Goal: Transaction & Acquisition: Subscribe to service/newsletter

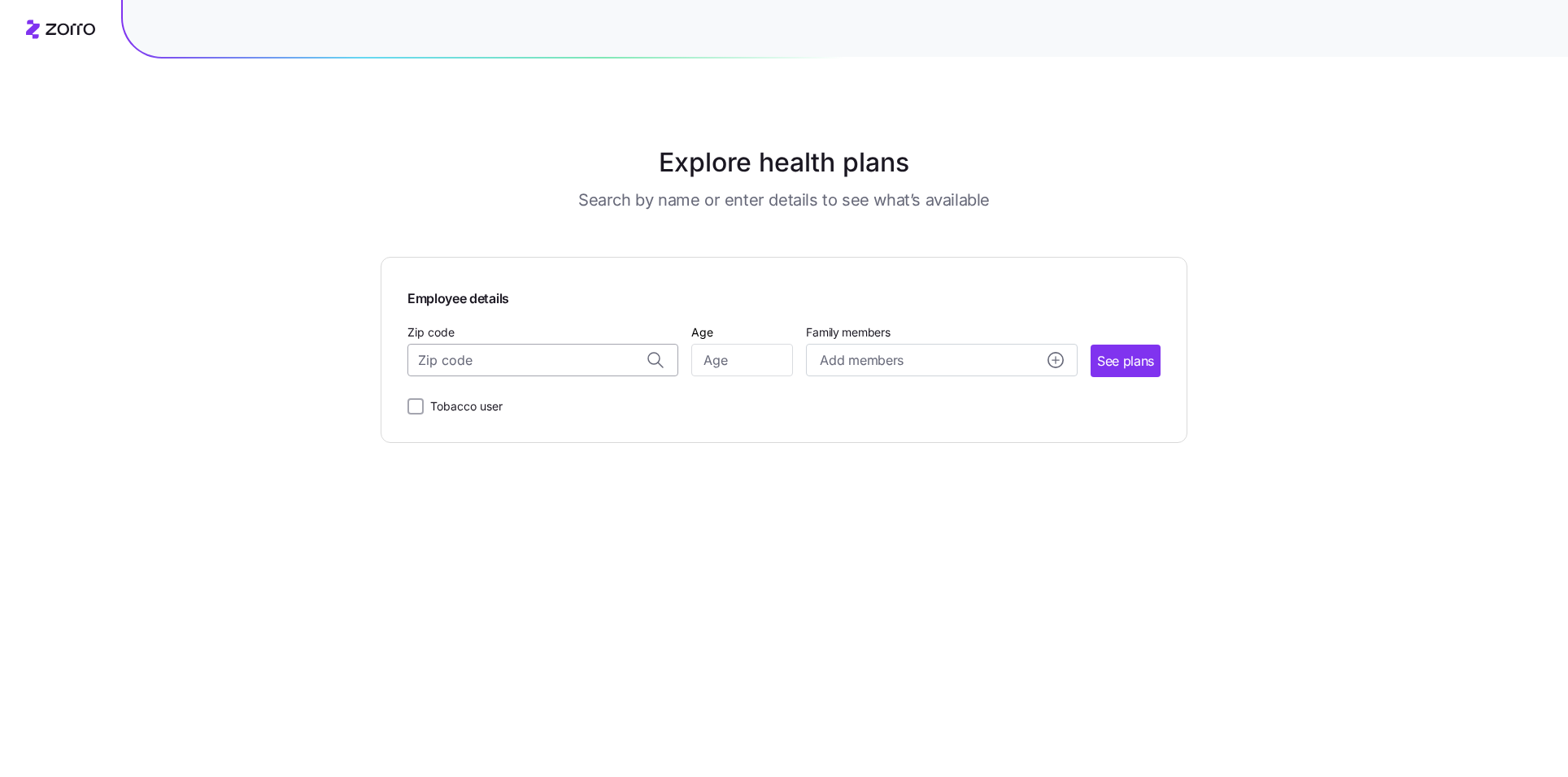
click at [529, 360] on input "Zip code" at bounding box center [542, 360] width 271 height 32
type input "65721"
click at [720, 361] on input "Age" at bounding box center [742, 360] width 102 height 32
type input "40"
click at [1136, 358] on span "See plans" at bounding box center [1125, 360] width 57 height 20
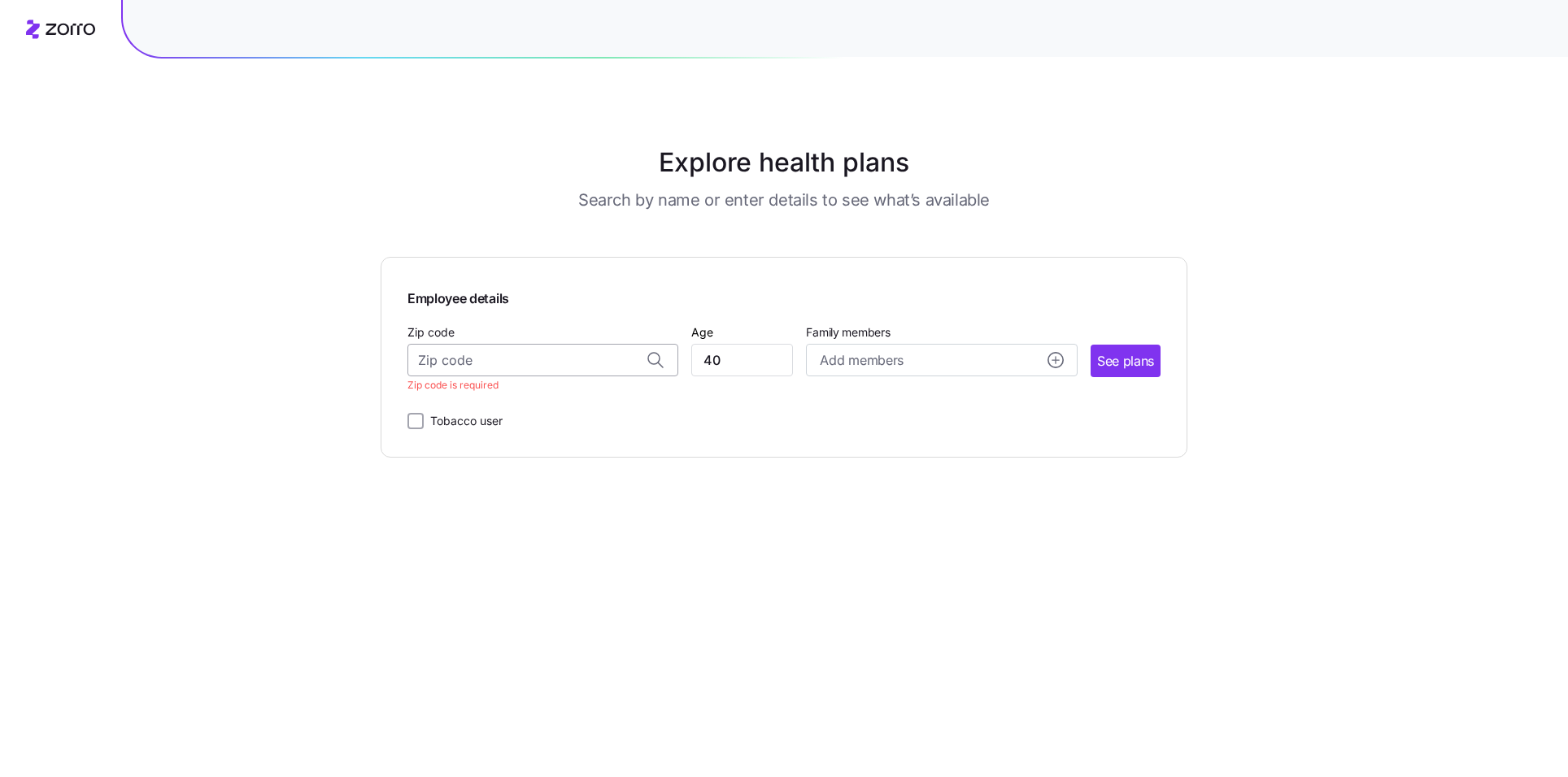
click at [523, 353] on input "Zip code" at bounding box center [542, 360] width 271 height 32
click at [482, 417] on div "65721, Greene County, MO" at bounding box center [544, 403] width 254 height 33
type input "65721, Greene County, MO"
click at [1130, 369] on span "See plans" at bounding box center [1125, 360] width 57 height 20
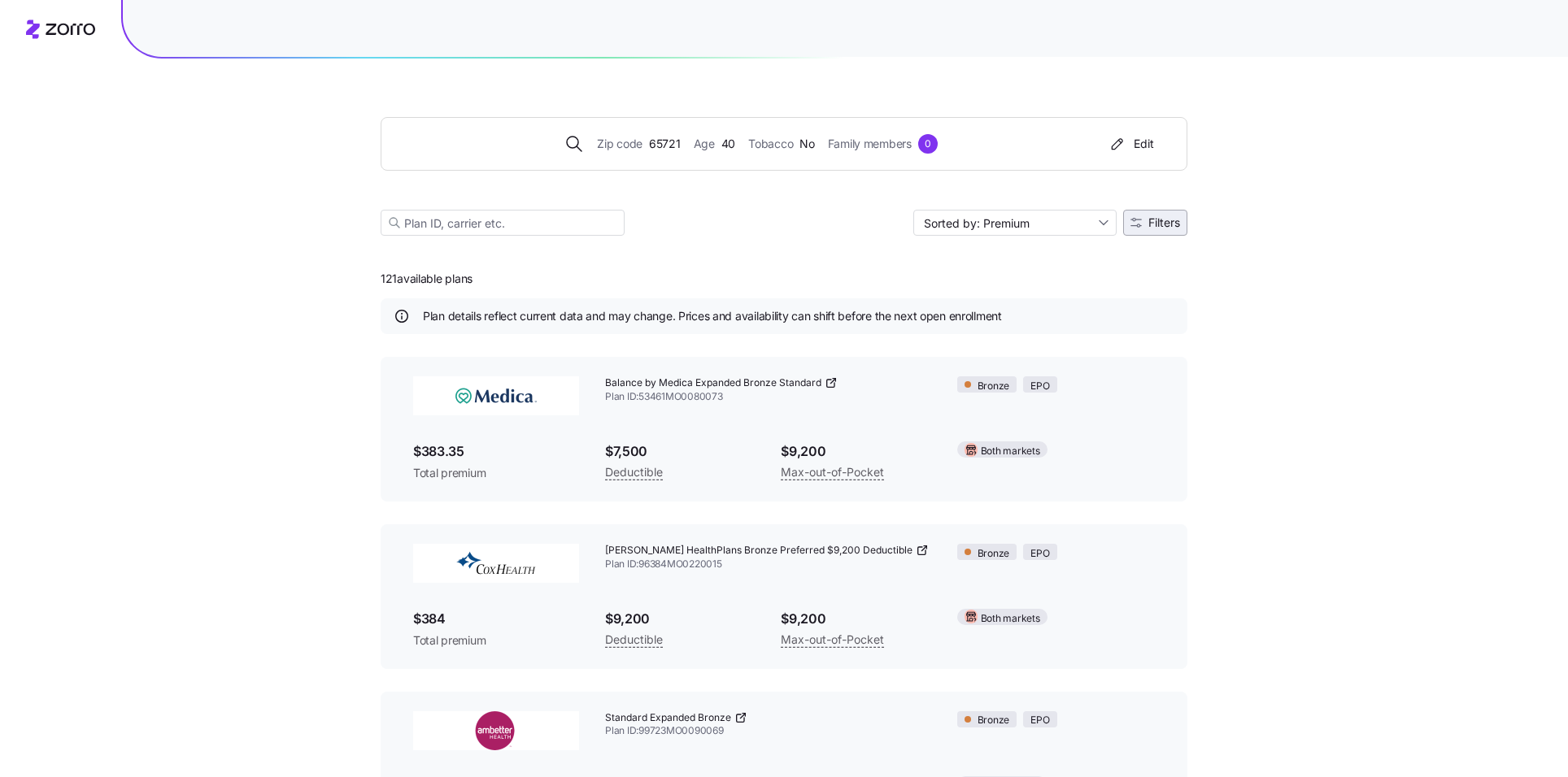
click at [1150, 224] on span "Filters" at bounding box center [1164, 222] width 32 height 11
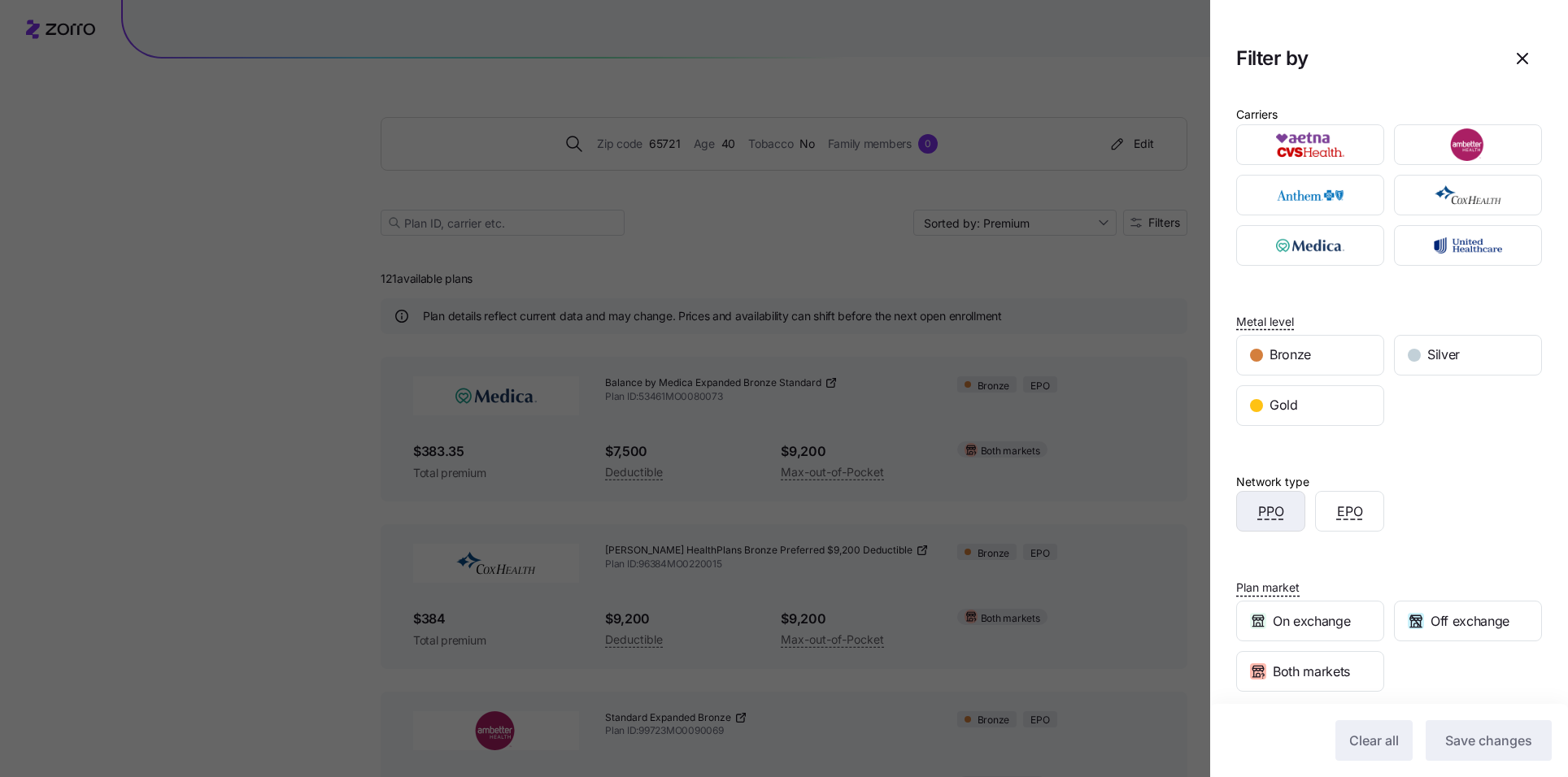
click at [1290, 514] on div "PPO" at bounding box center [1270, 511] width 67 height 39
click at [1484, 738] on span "Save changes" at bounding box center [1488, 740] width 87 height 19
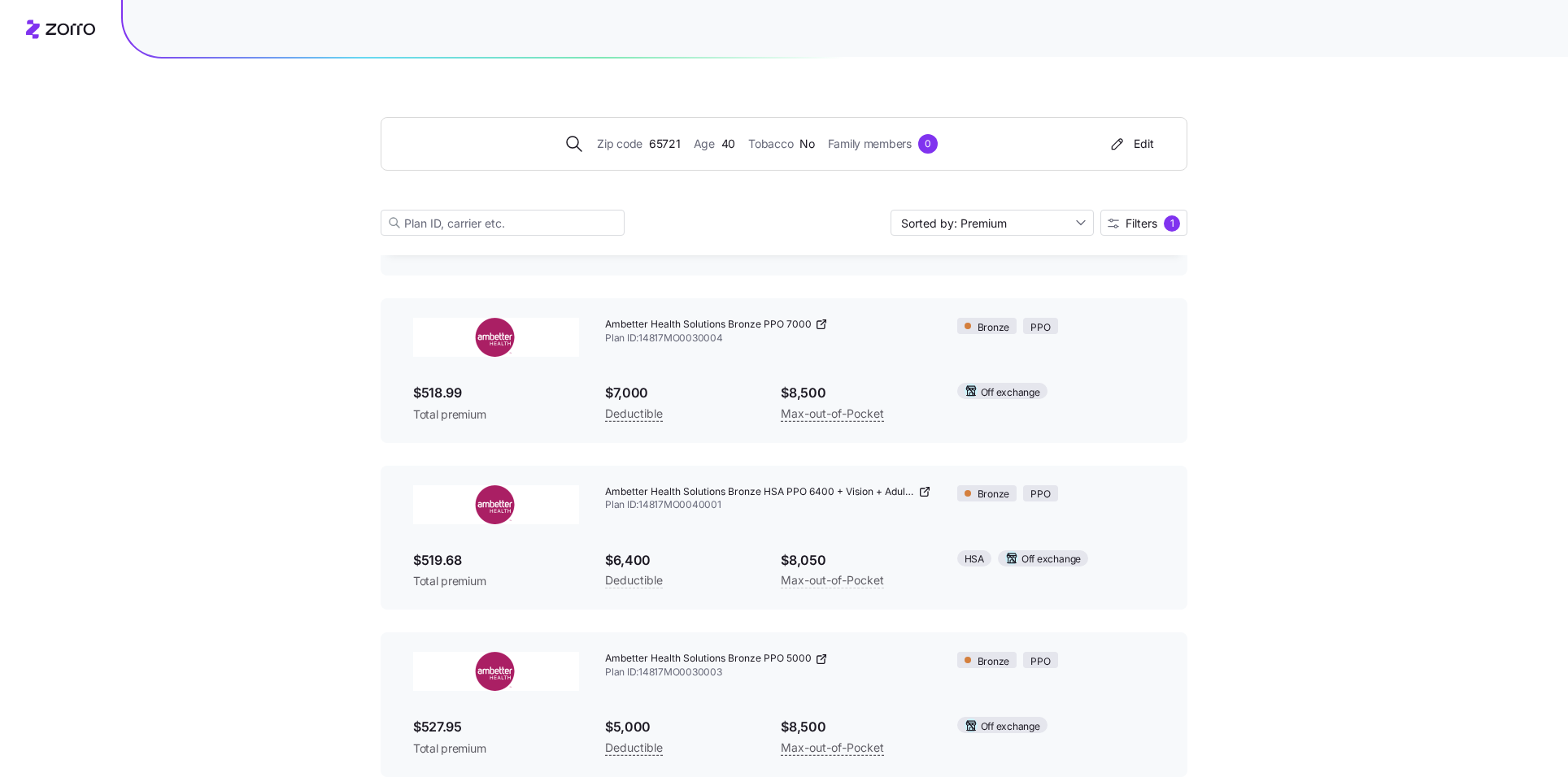
scroll to position [228, 0]
click at [1171, 226] on div "1" at bounding box center [1171, 223] width 17 height 17
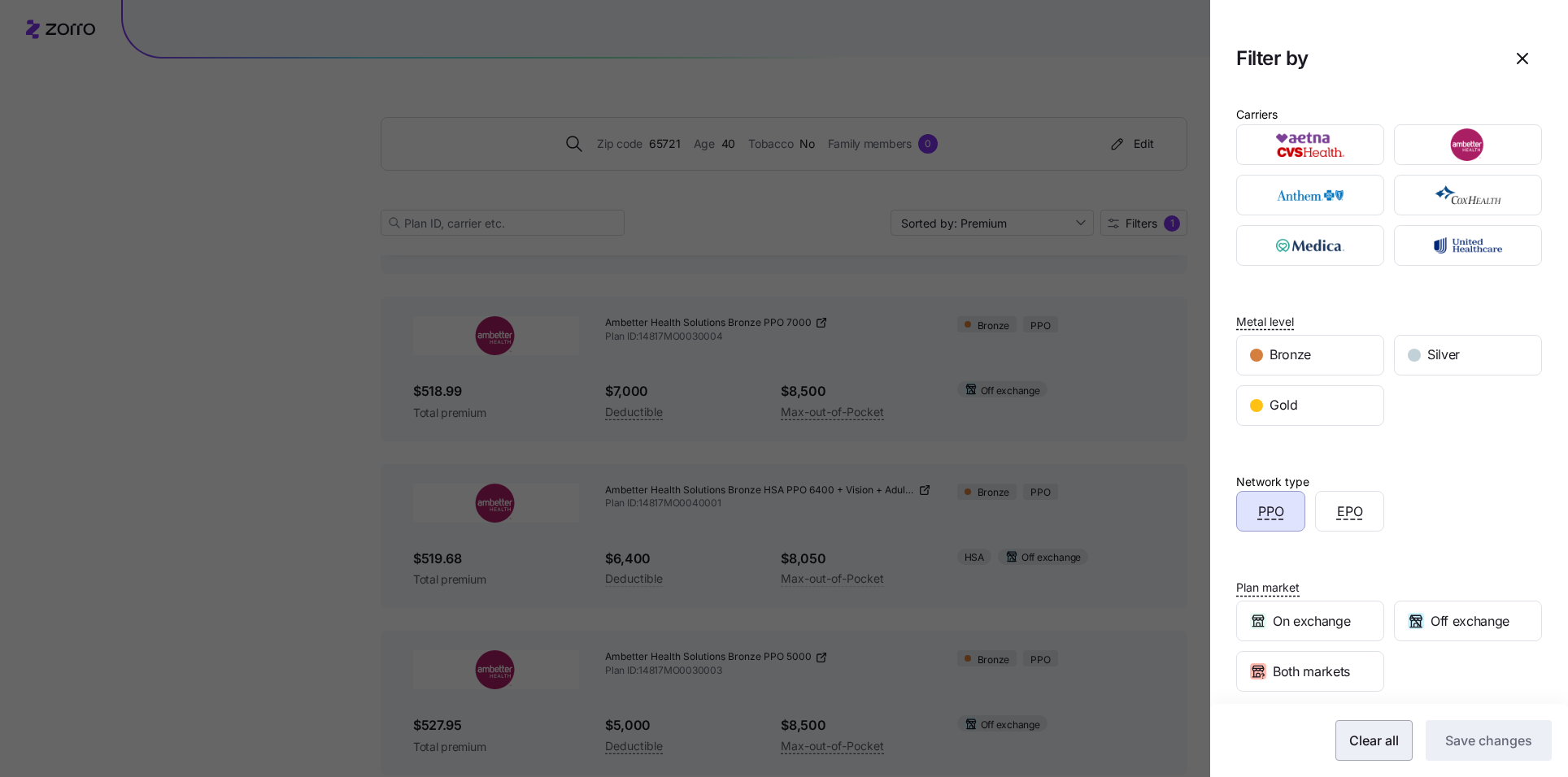
click at [1355, 738] on span "Clear all" at bounding box center [1374, 740] width 50 height 19
click at [1480, 737] on span "Save changes" at bounding box center [1488, 740] width 87 height 19
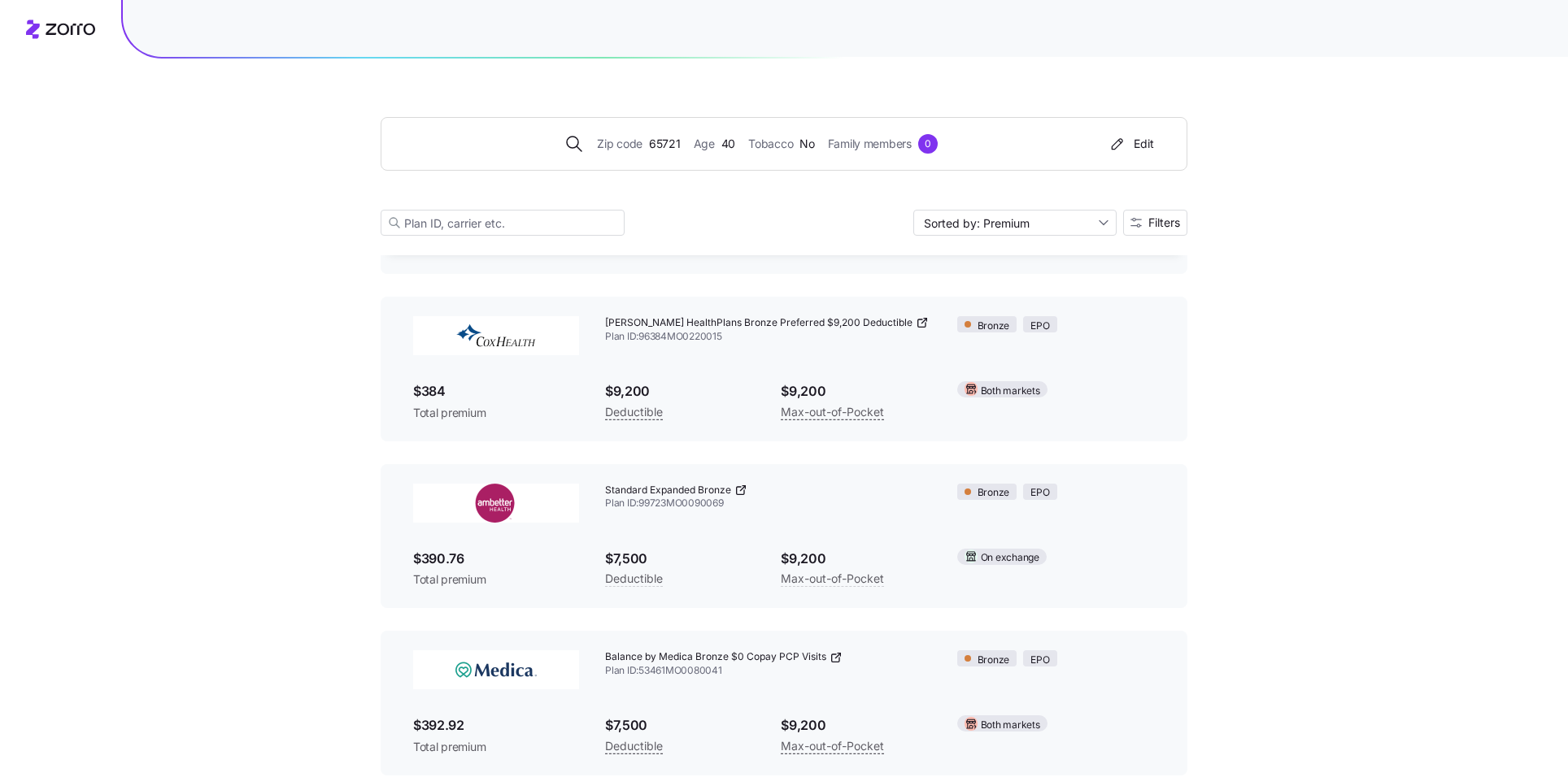
scroll to position [0, 0]
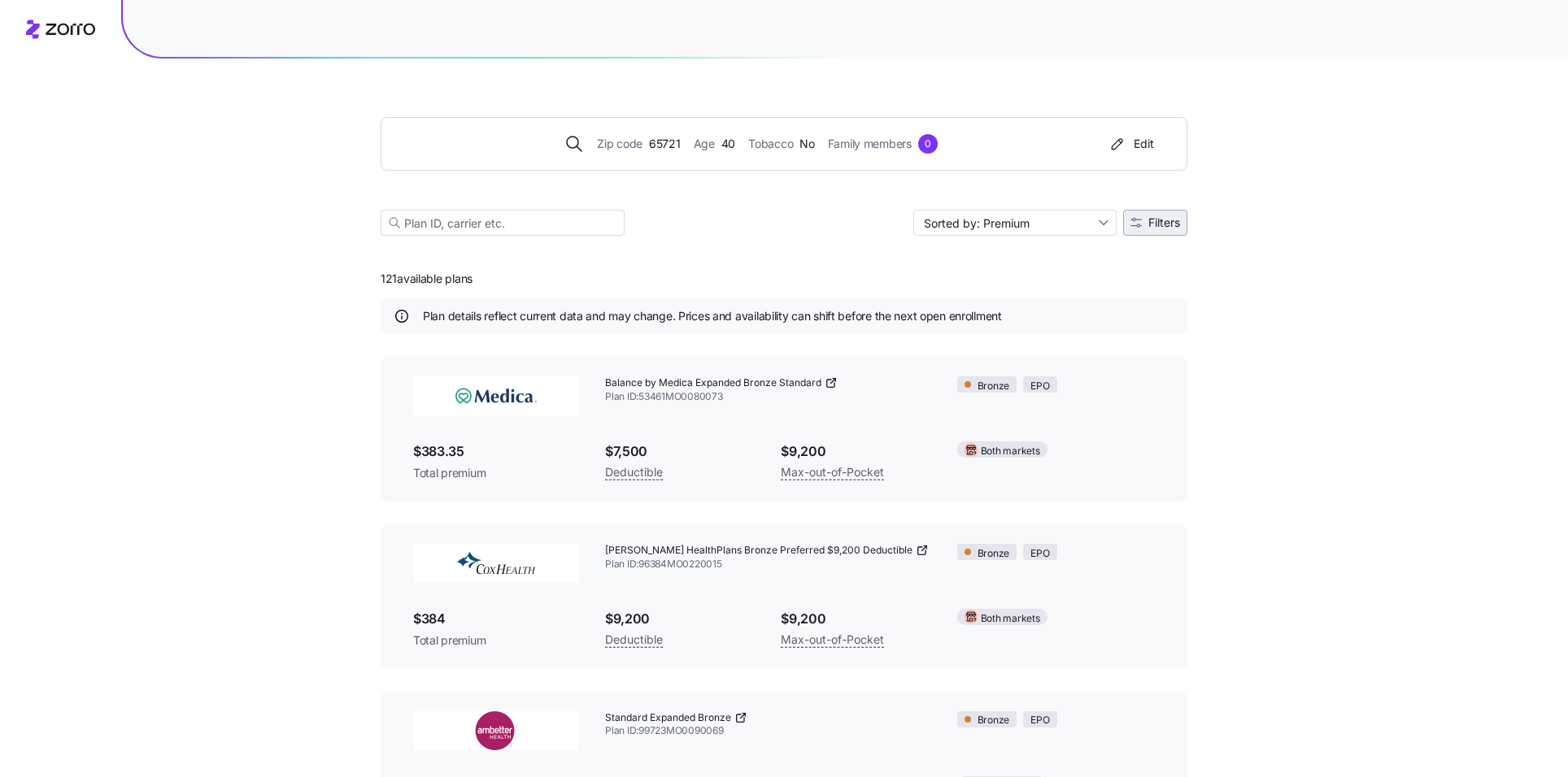
click at [1160, 228] on button "Filters" at bounding box center [1155, 223] width 64 height 26
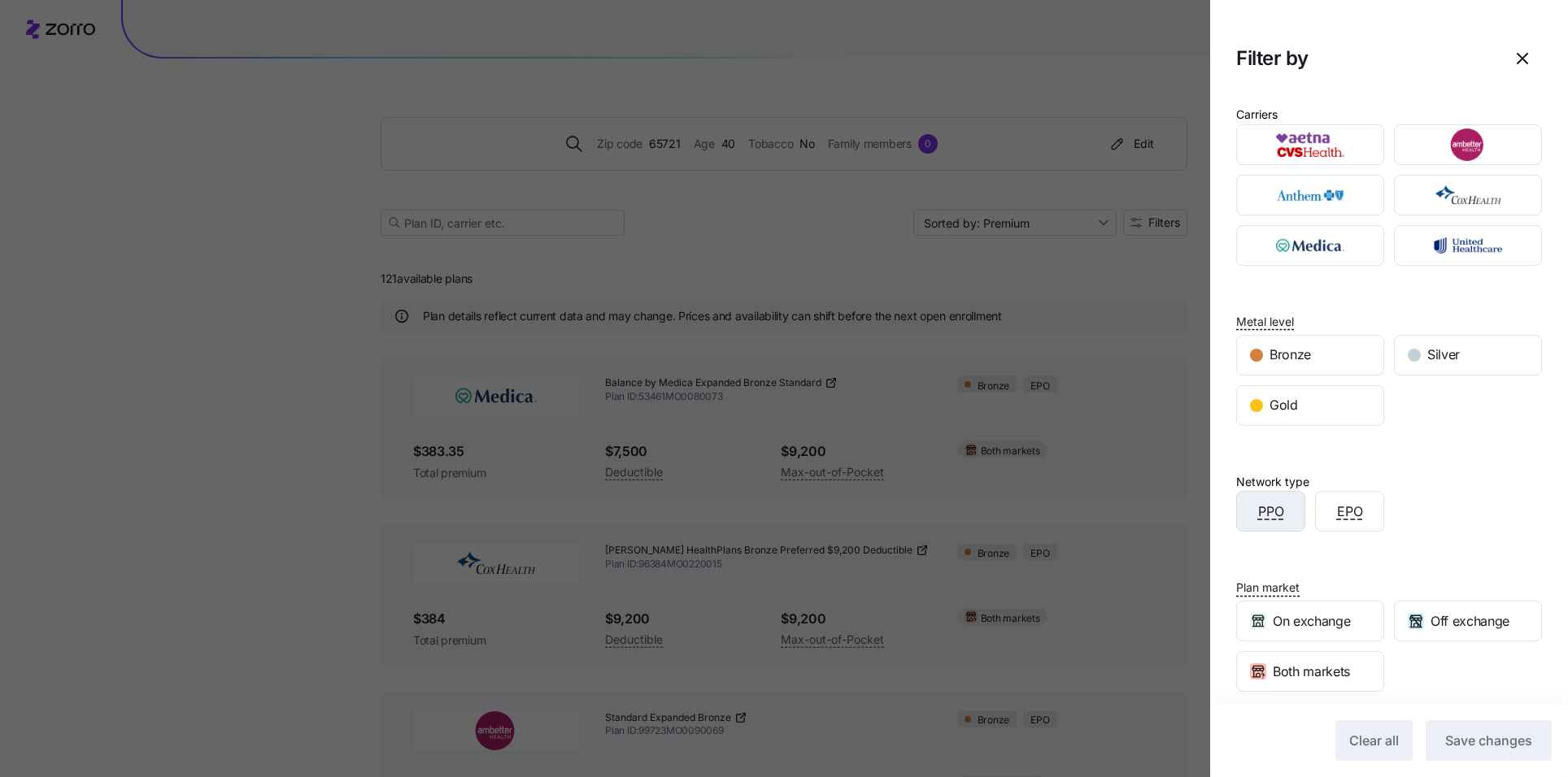
click at [1258, 508] on span "PPO" at bounding box center [1271, 511] width 26 height 20
click at [1486, 752] on button "Save changes" at bounding box center [1488, 740] width 126 height 40
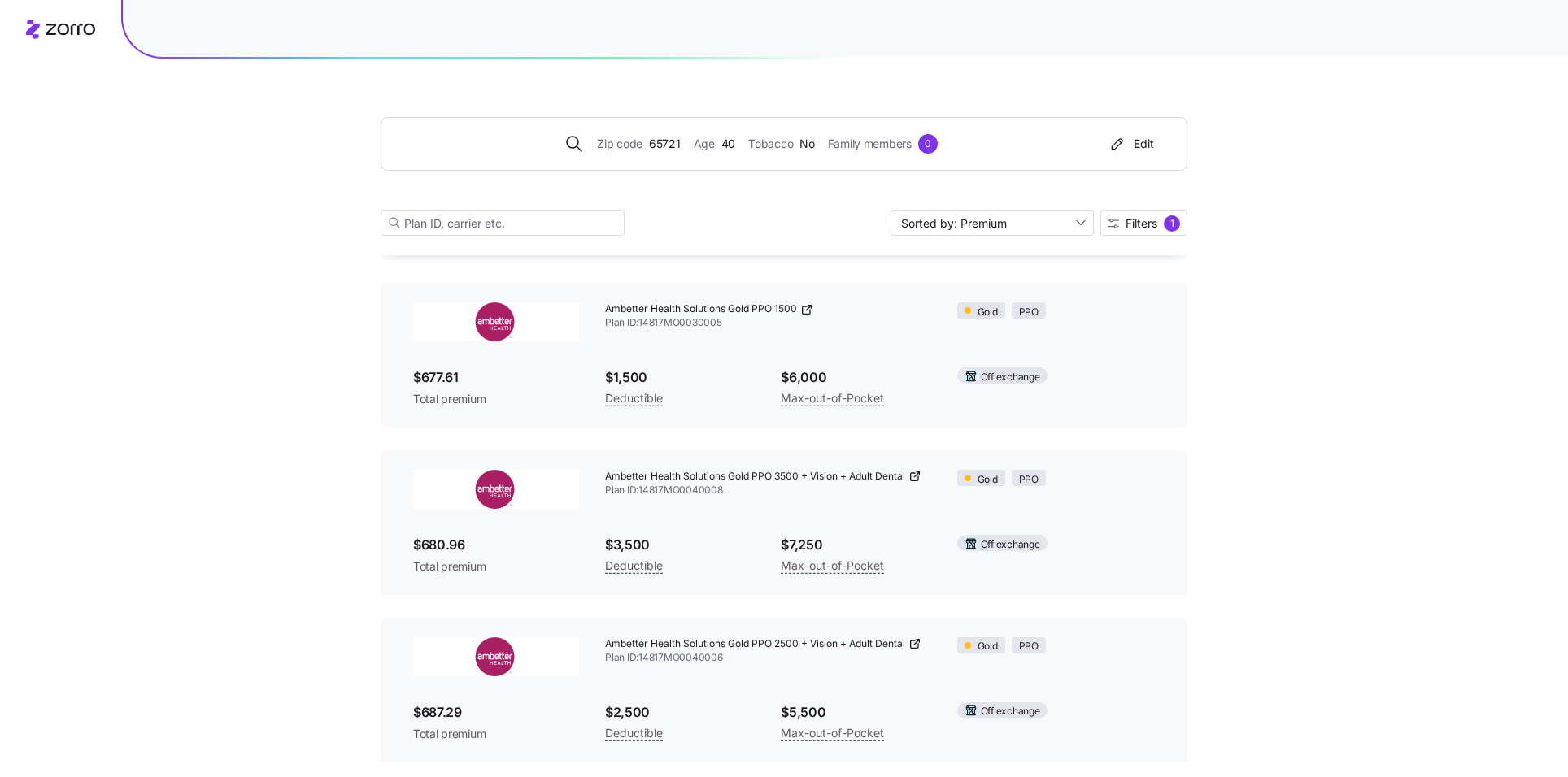
scroll to position [4271, 0]
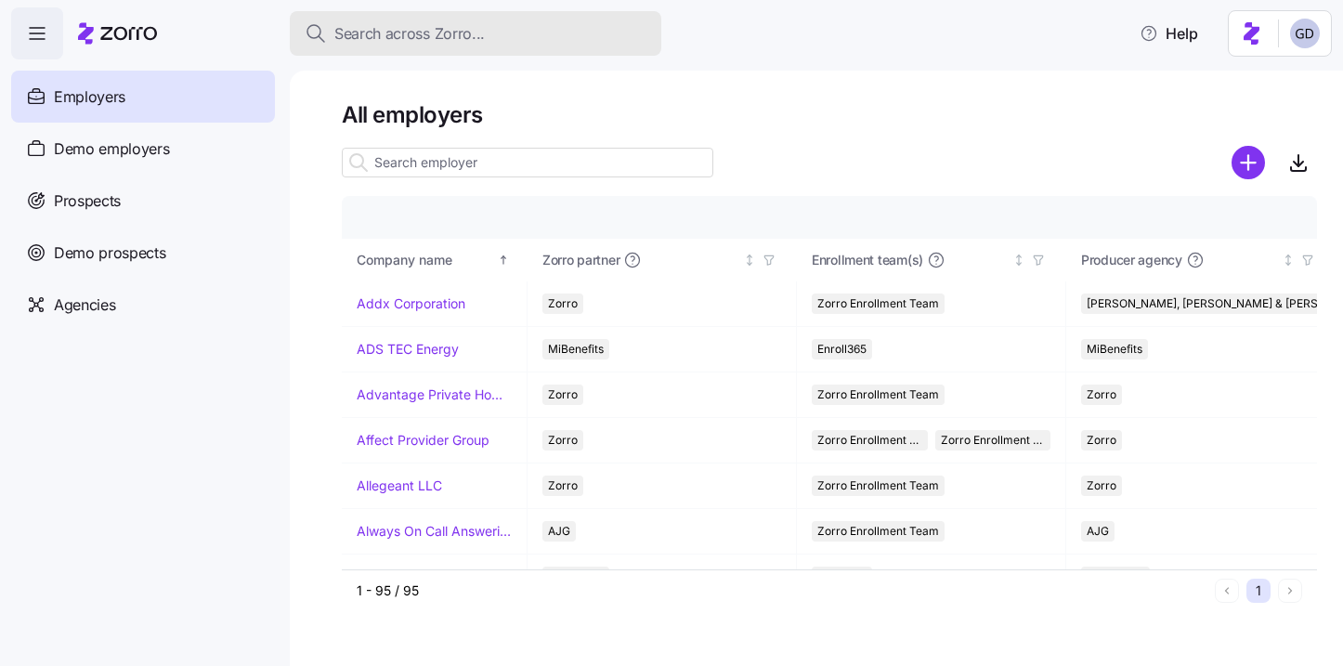
click at [424, 34] on span "Search across Zorro..." at bounding box center [409, 33] width 150 height 23
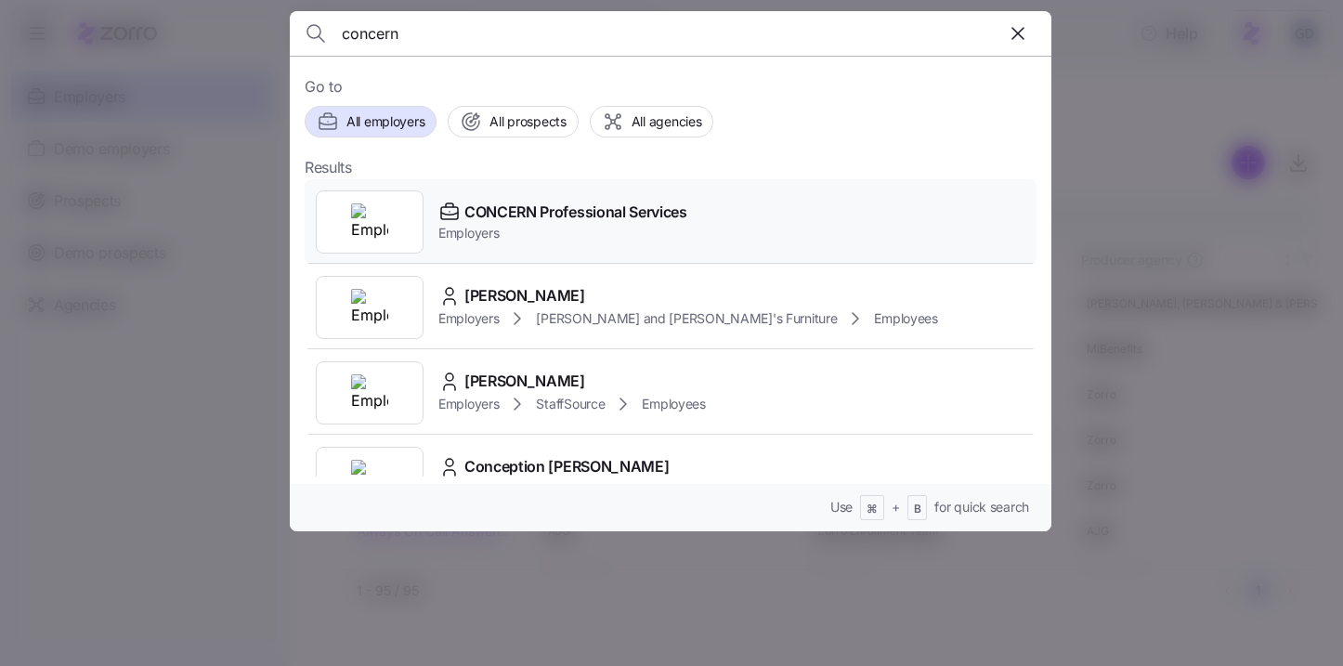
type input "concern"
click at [508, 229] on span "Employers" at bounding box center [562, 233] width 249 height 19
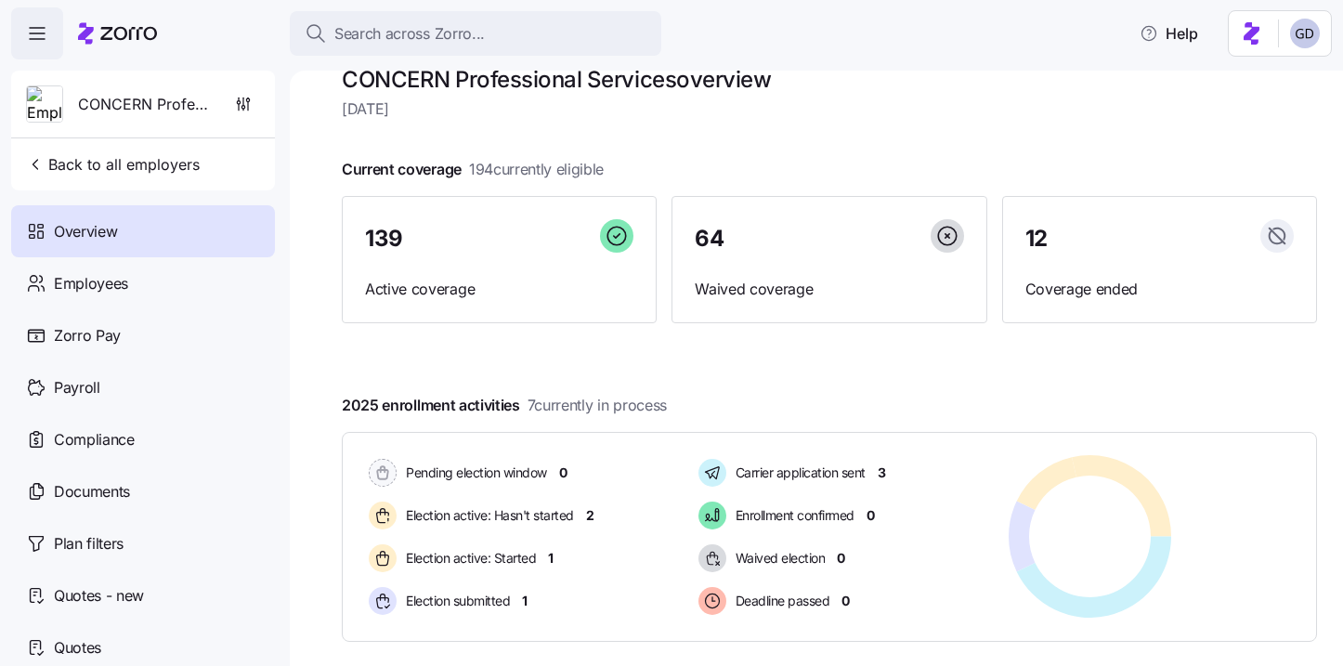
scroll to position [95, 0]
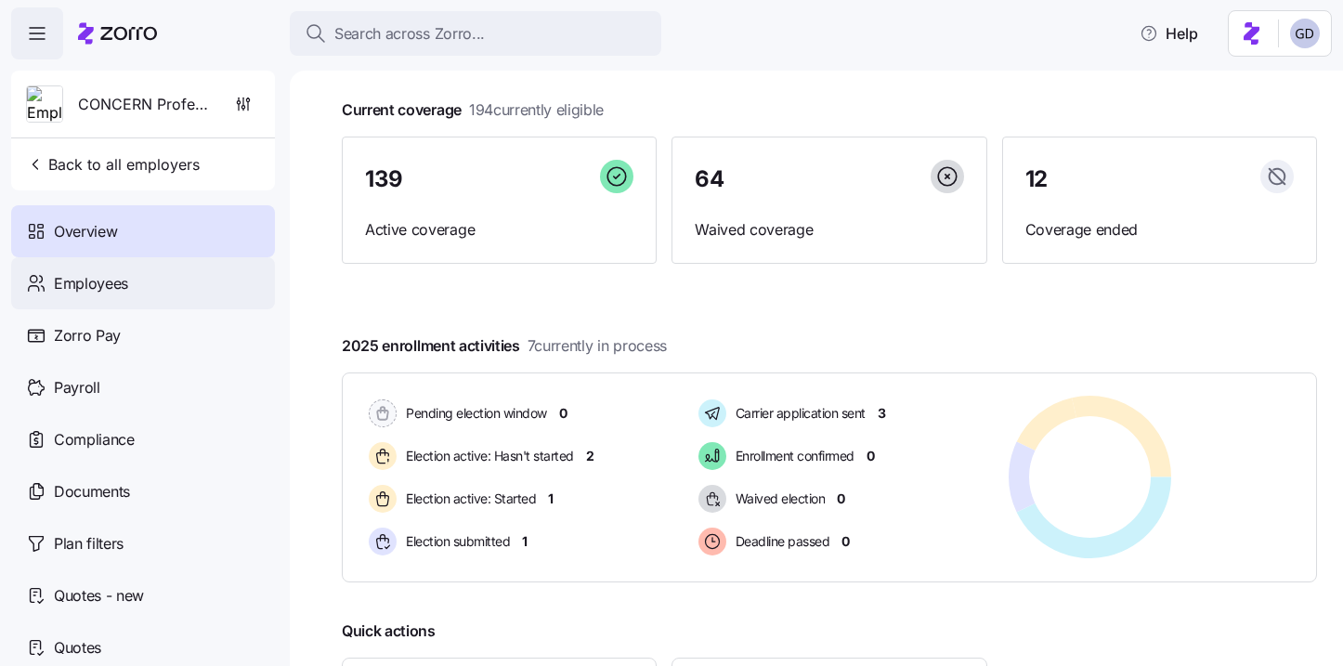
click at [154, 273] on div "Employees" at bounding box center [143, 283] width 264 height 52
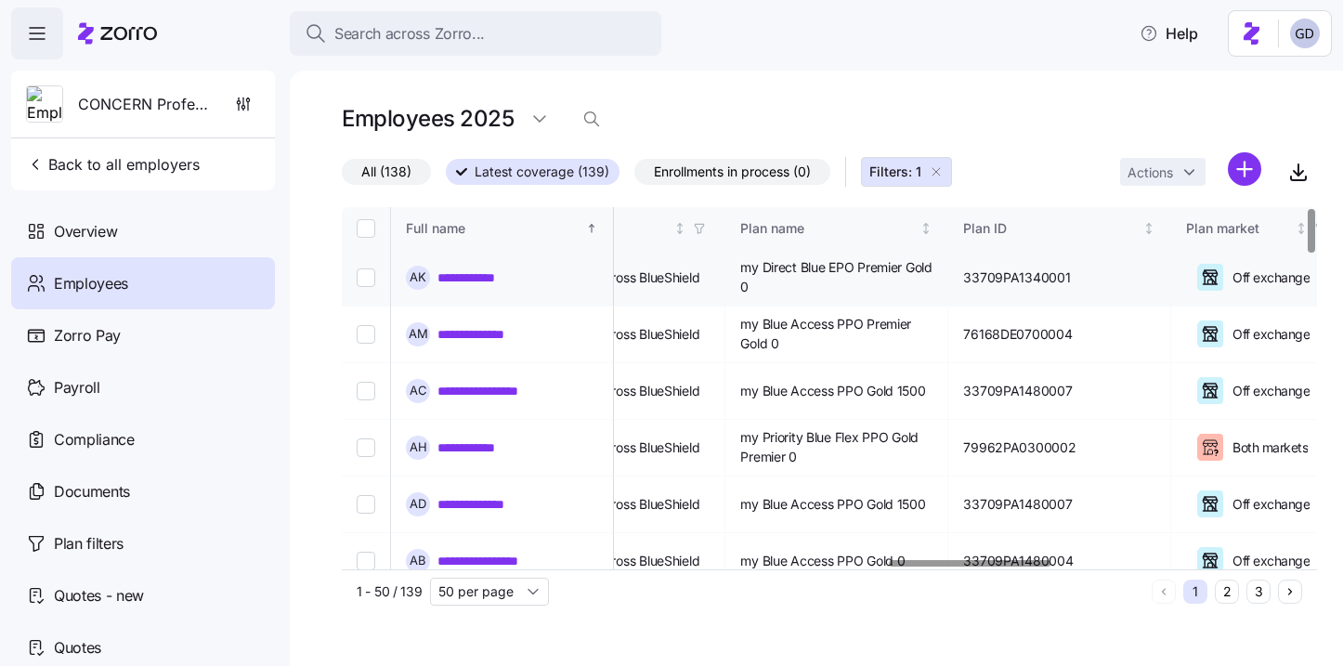
scroll to position [0, 3292]
click at [468, 281] on link "**********" at bounding box center [479, 277] width 82 height 19
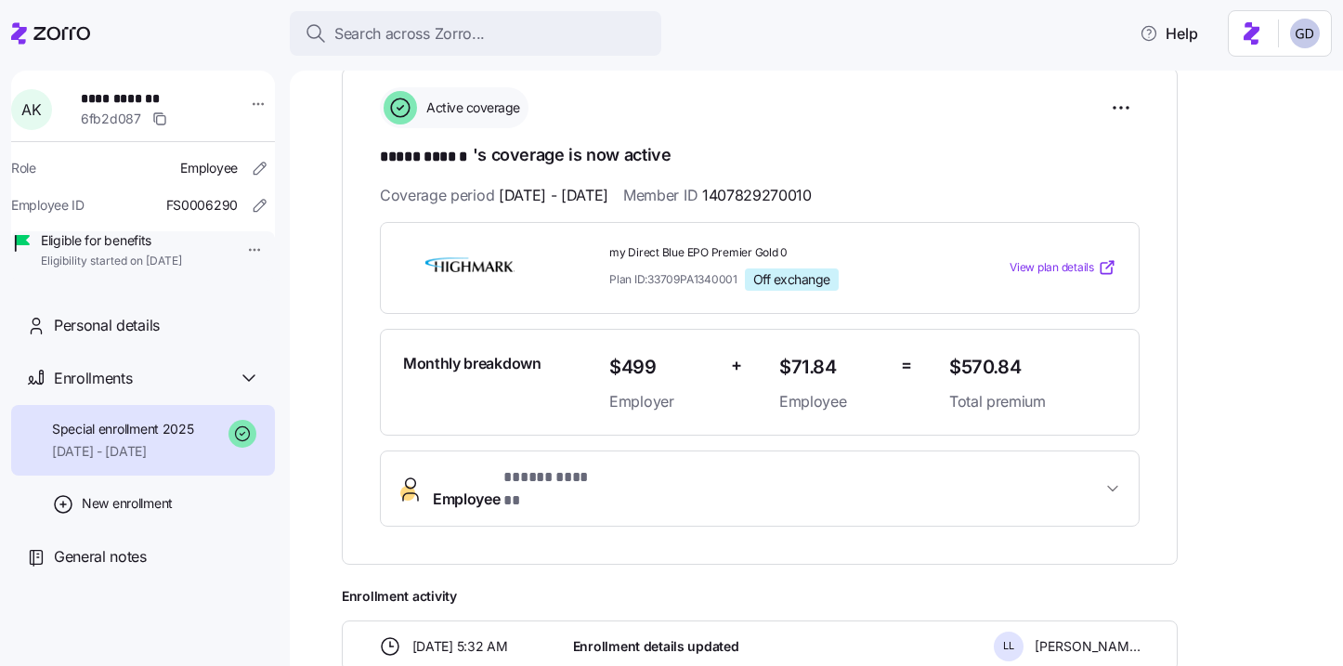
scroll to position [272, 0]
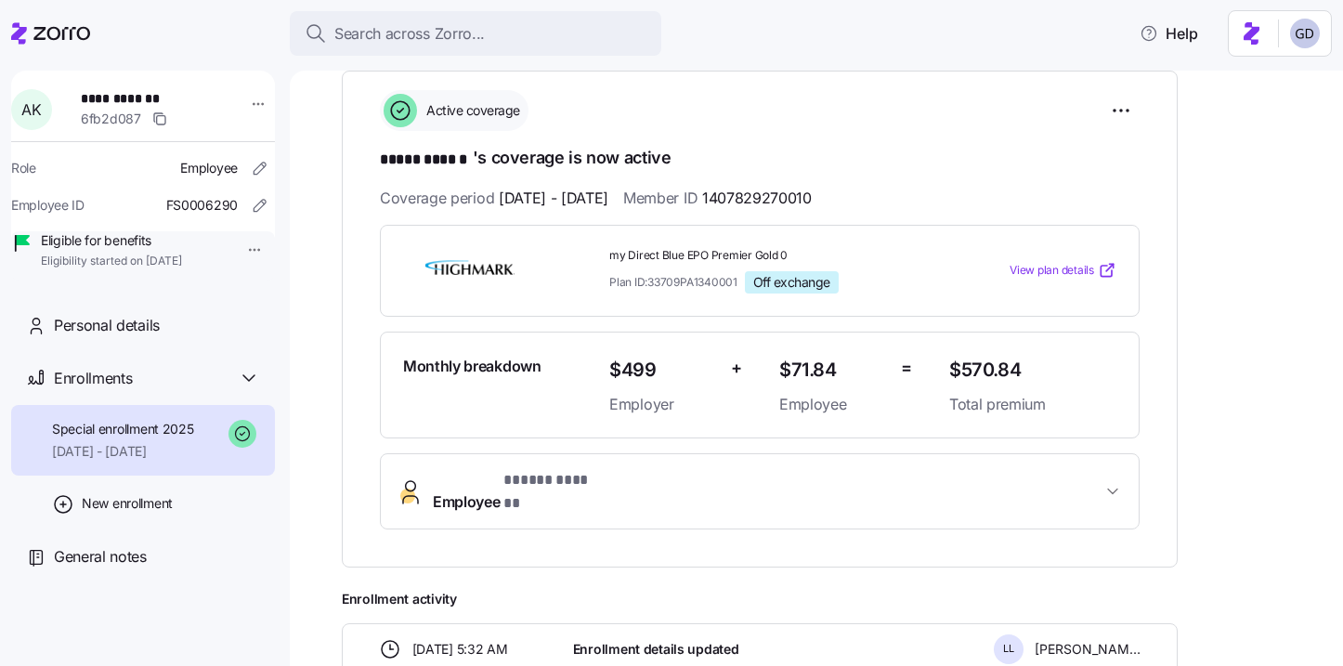
click at [1070, 269] on span "View plan details" at bounding box center [1052, 271] width 85 height 18
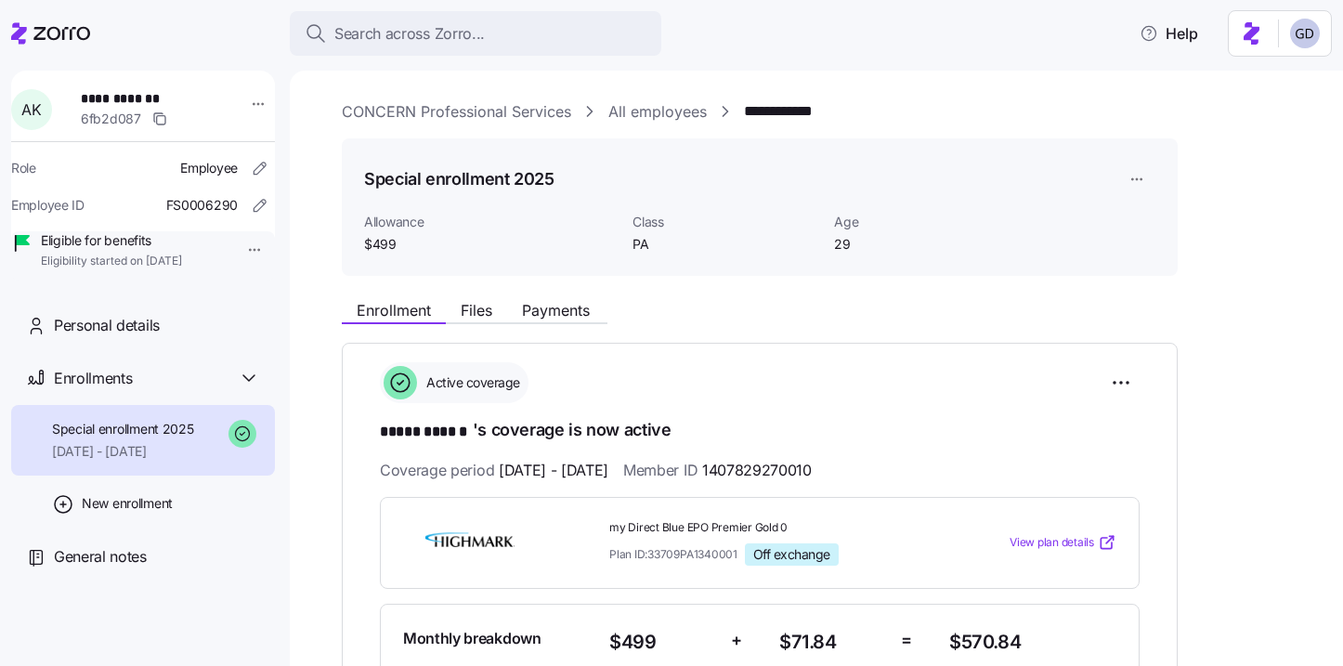
click at [57, 22] on icon at bounding box center [50, 33] width 79 height 22
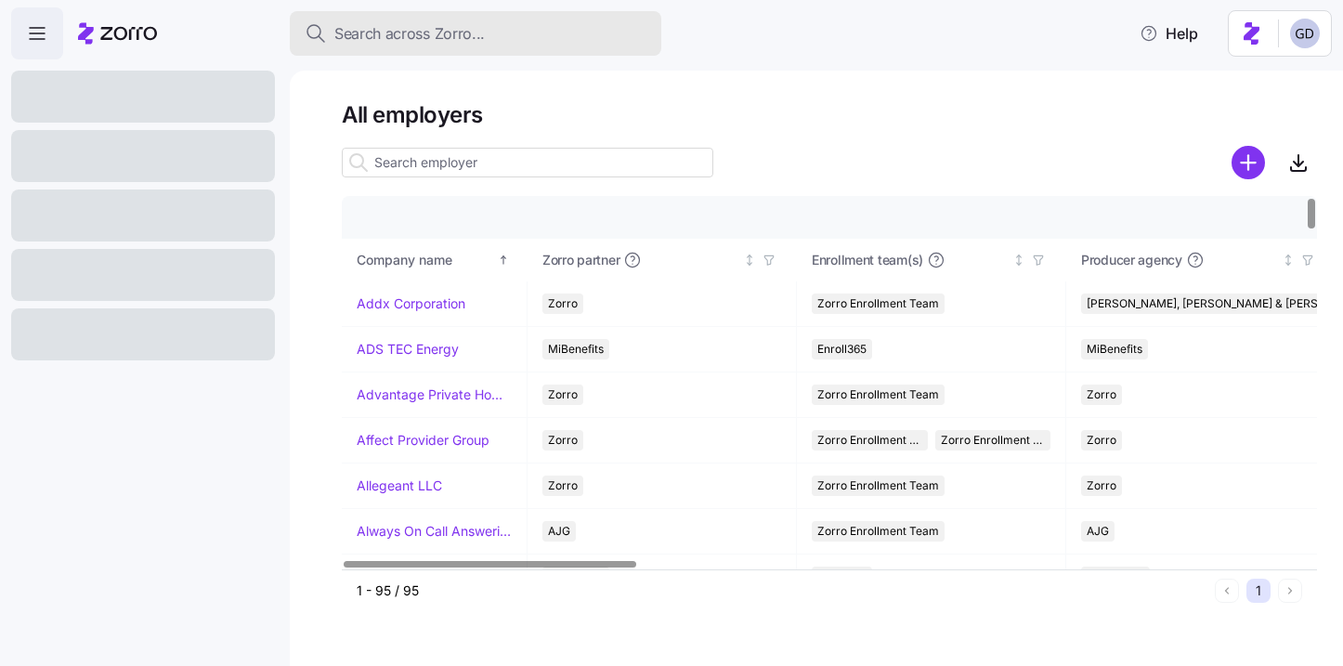
click at [427, 33] on span "Search across Zorro..." at bounding box center [409, 33] width 150 height 23
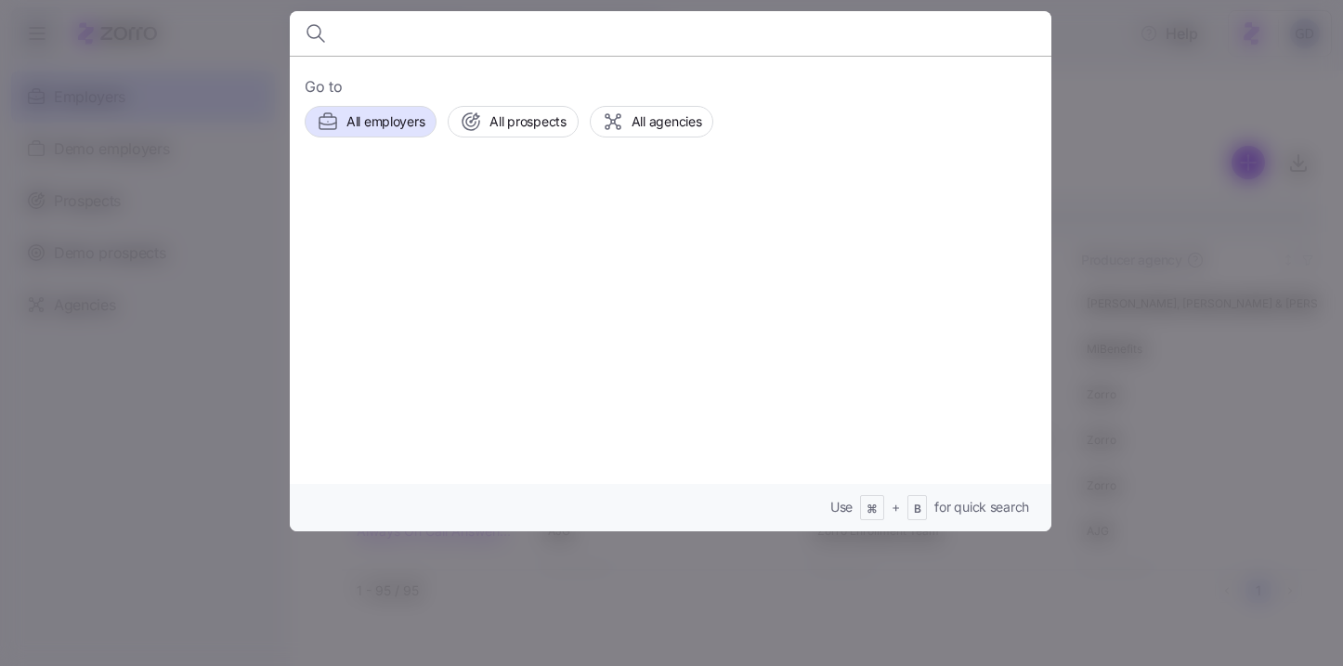
click at [412, 36] on input at bounding box center [580, 33] width 476 height 45
click at [403, 32] on input at bounding box center [580, 33] width 476 height 45
click at [335, 31] on div at bounding box center [671, 33] width 732 height 45
click at [387, 32] on input at bounding box center [580, 33] width 476 height 45
click at [378, 28] on input at bounding box center [580, 33] width 476 height 45
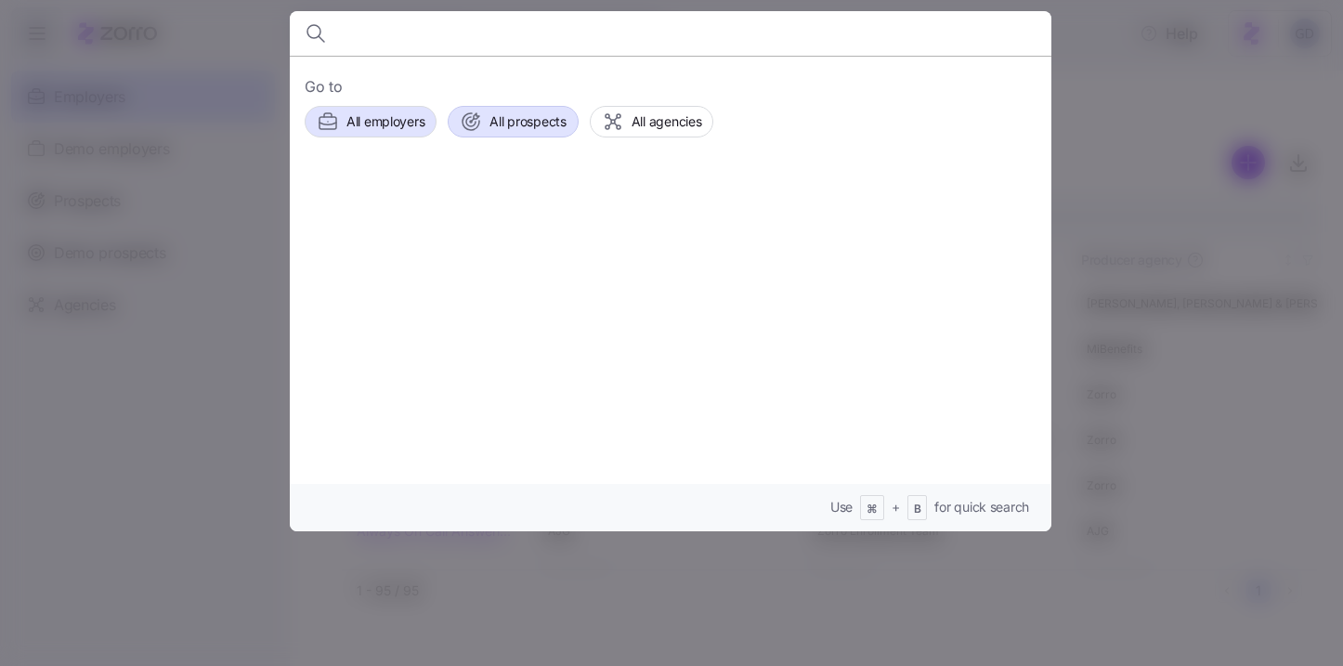
click at [509, 124] on span "All prospects" at bounding box center [528, 121] width 76 height 19
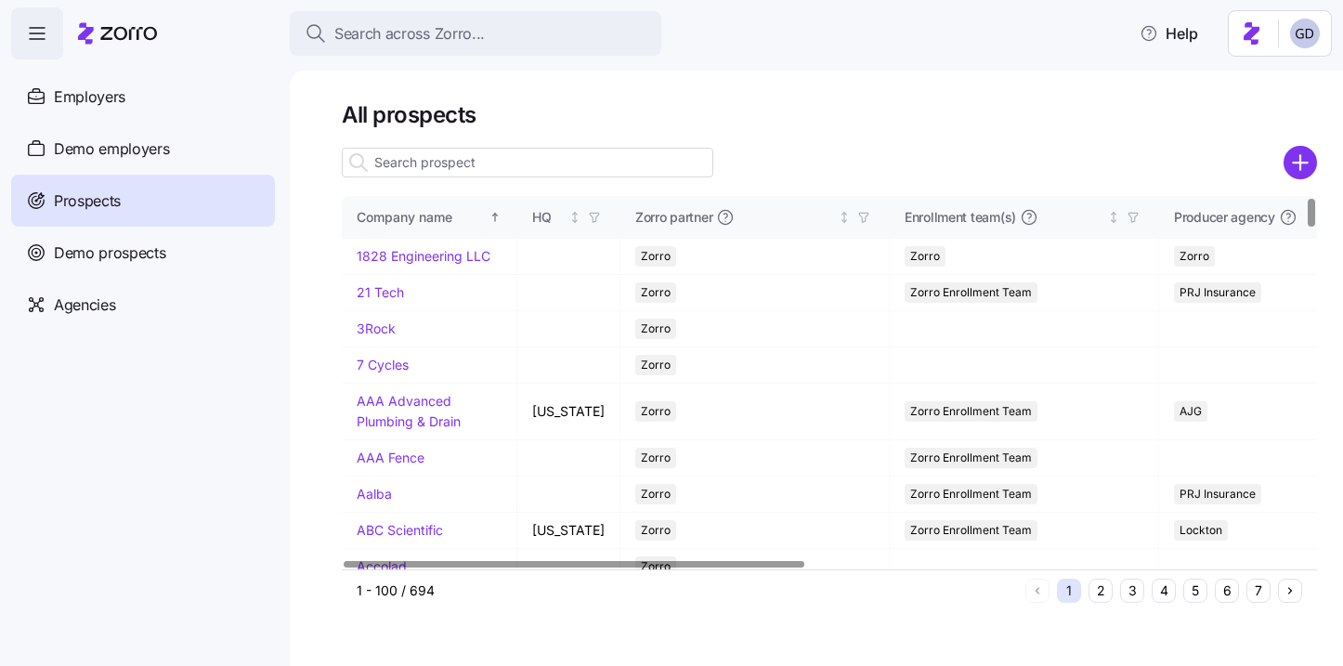
click at [439, 158] on input at bounding box center [528, 163] width 372 height 30
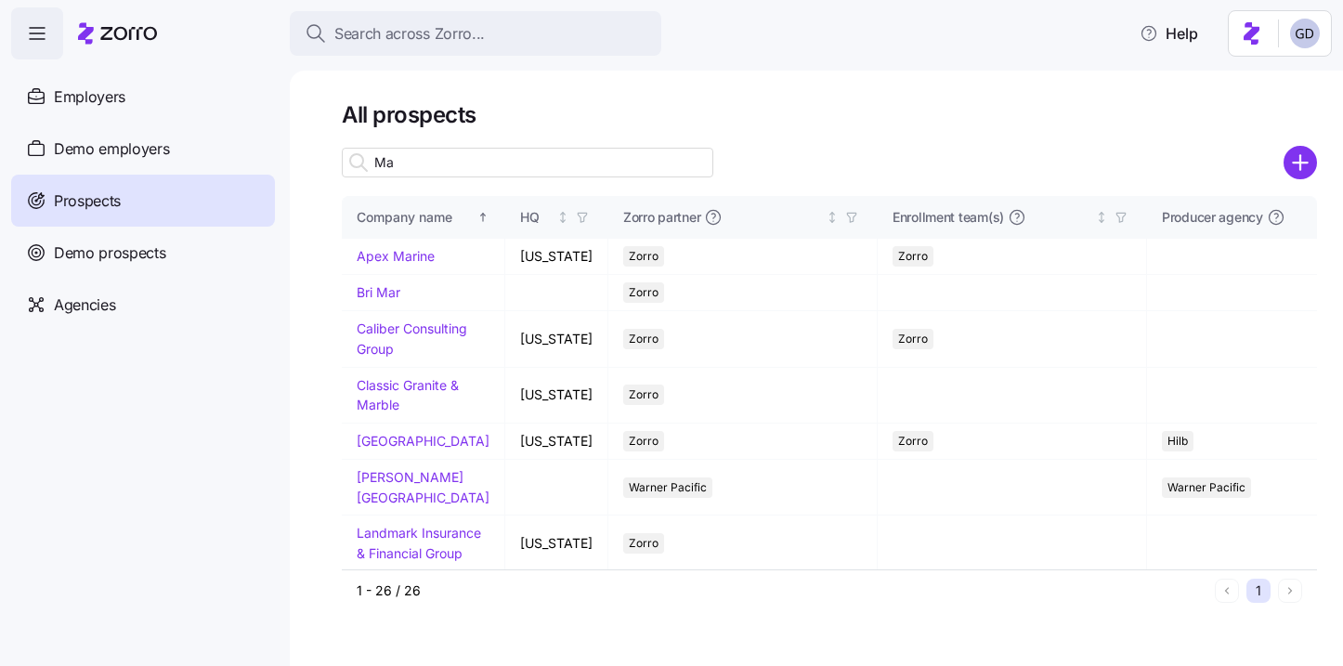
type input "M"
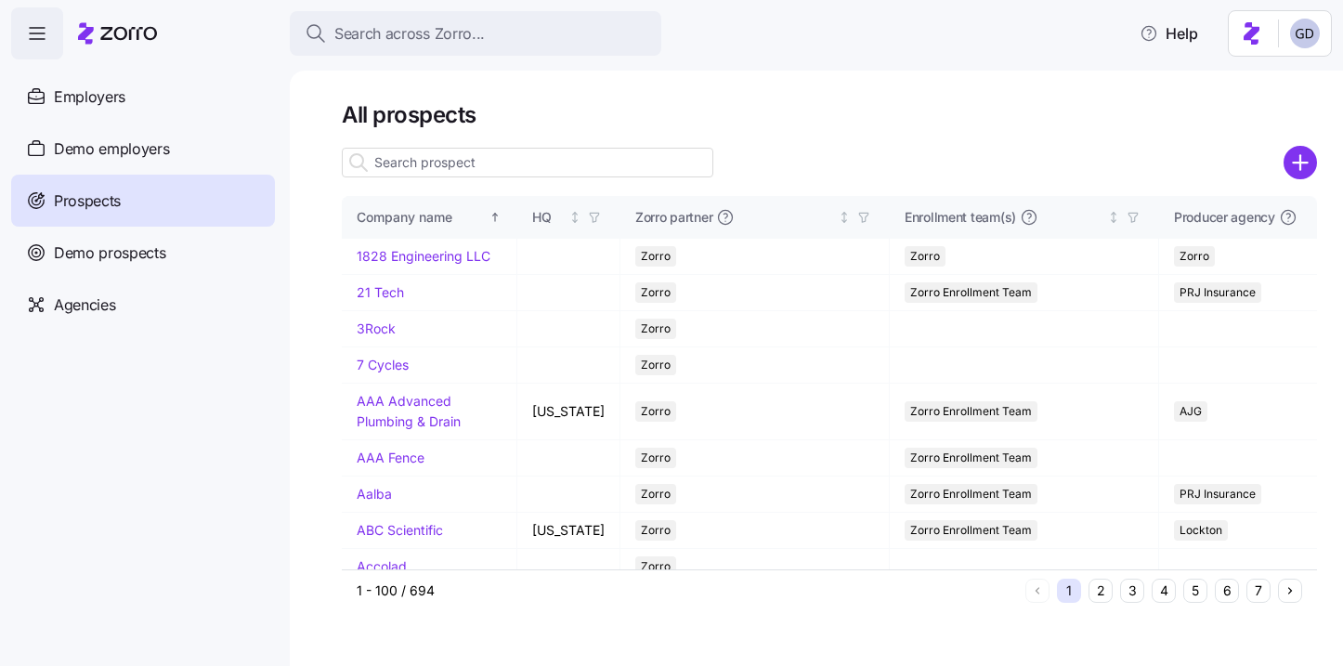
click at [530, 136] on div at bounding box center [829, 136] width 975 height 15
click at [522, 156] on input at bounding box center [528, 163] width 372 height 30
click at [447, 173] on input at bounding box center [528, 163] width 372 height 30
click at [486, 172] on input at bounding box center [528, 163] width 372 height 30
click at [433, 169] on input at bounding box center [528, 163] width 372 height 30
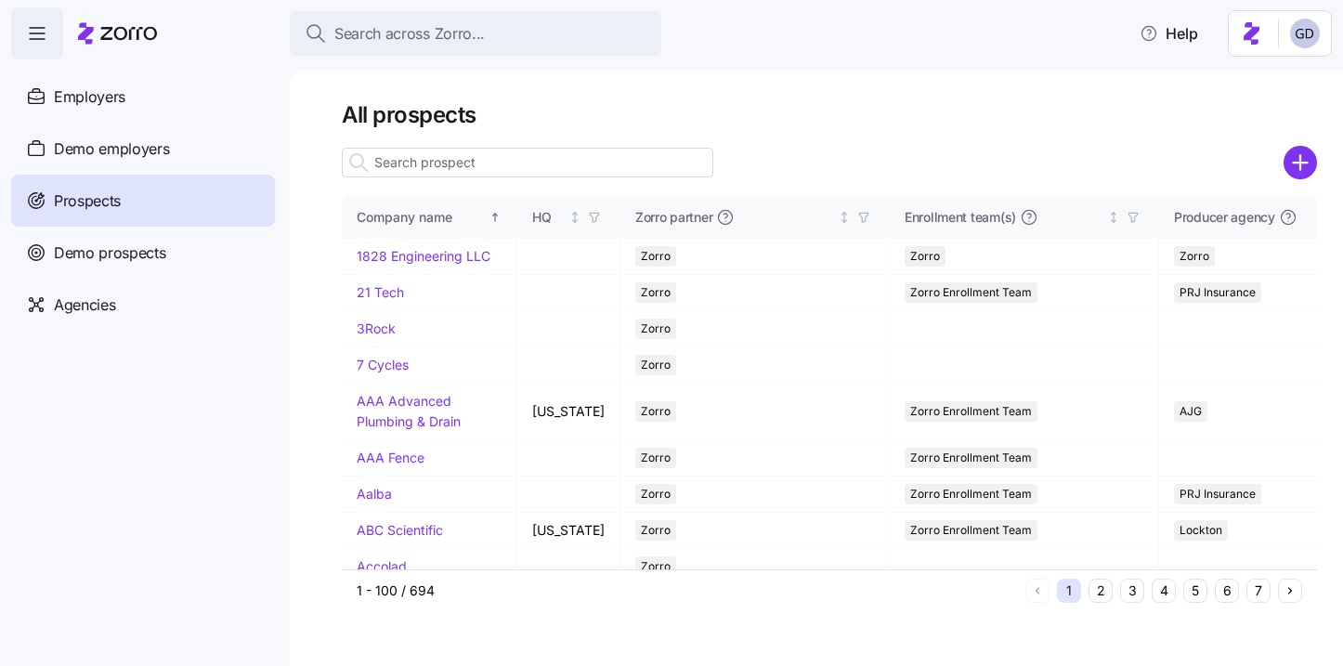
click at [420, 164] on input at bounding box center [528, 163] width 372 height 30
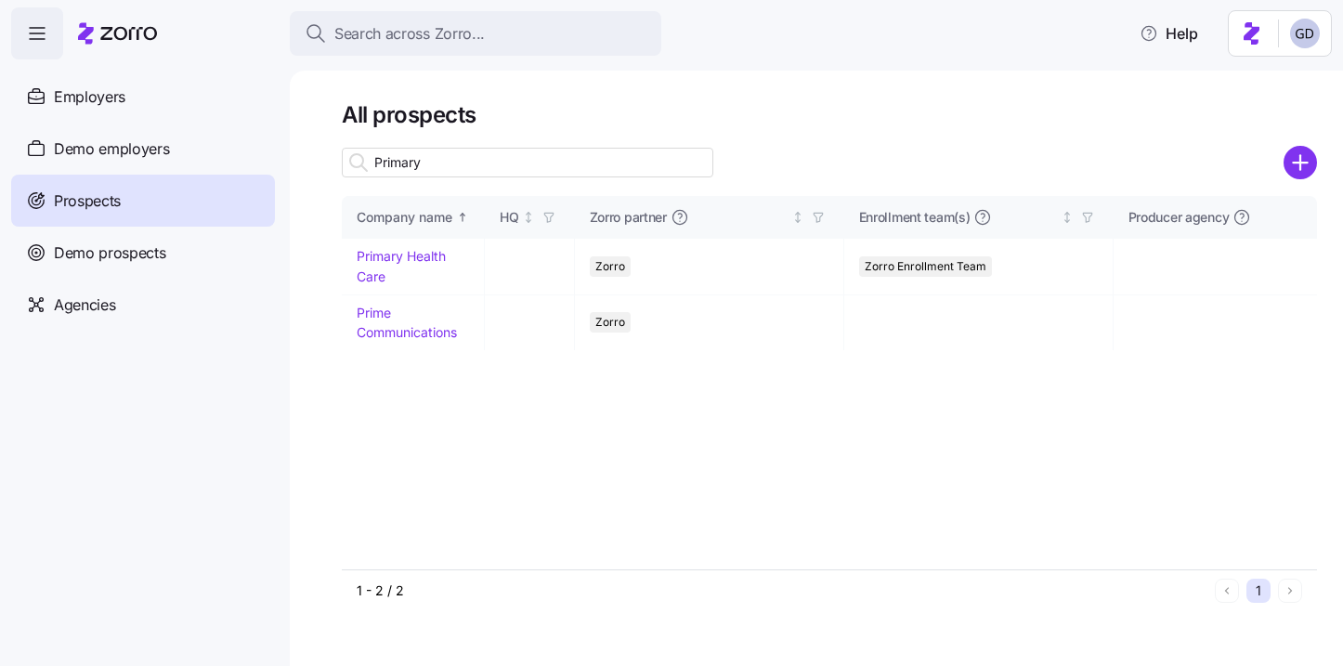
type input "Primary"
drag, startPoint x: 375, startPoint y: 259, endPoint x: 427, endPoint y: 276, distance: 54.6
click at [375, 259] on link "Primary Health Care" at bounding box center [401, 266] width 89 height 36
click at [387, 255] on link "Primary Health Care" at bounding box center [401, 266] width 89 height 36
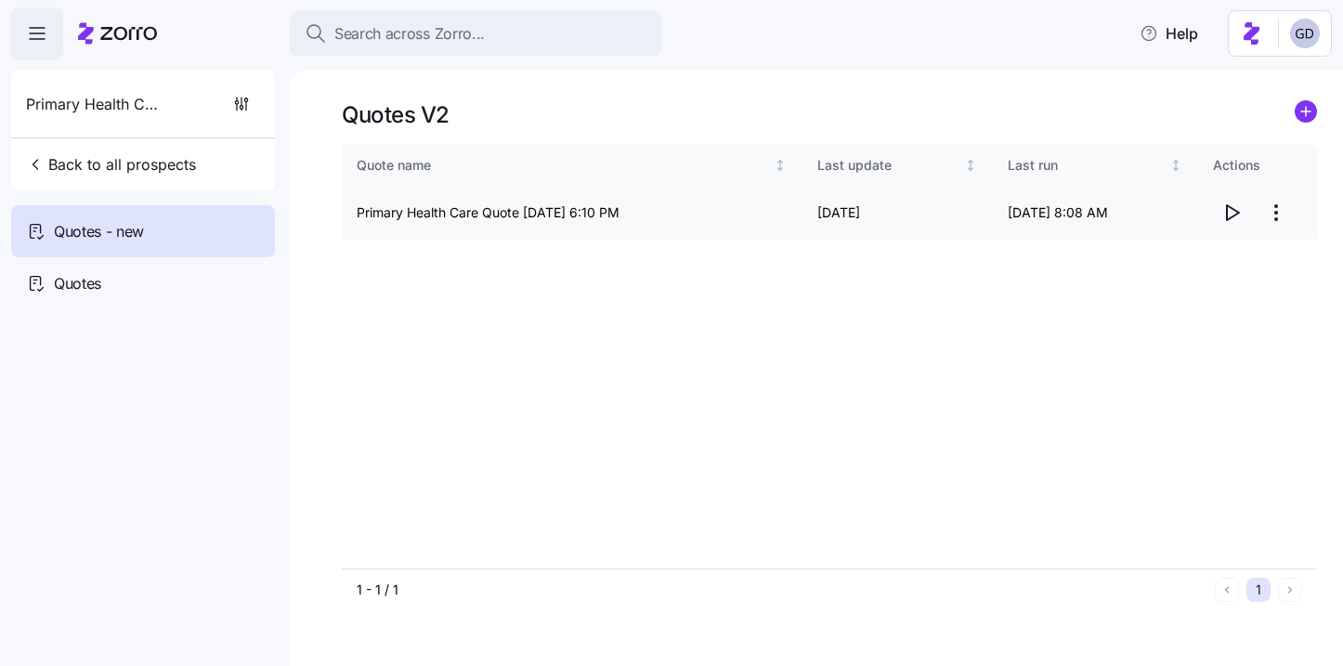
click at [1232, 219] on icon "button" at bounding box center [1232, 213] width 22 height 22
click at [115, 160] on span "Back to all prospects" at bounding box center [111, 164] width 170 height 22
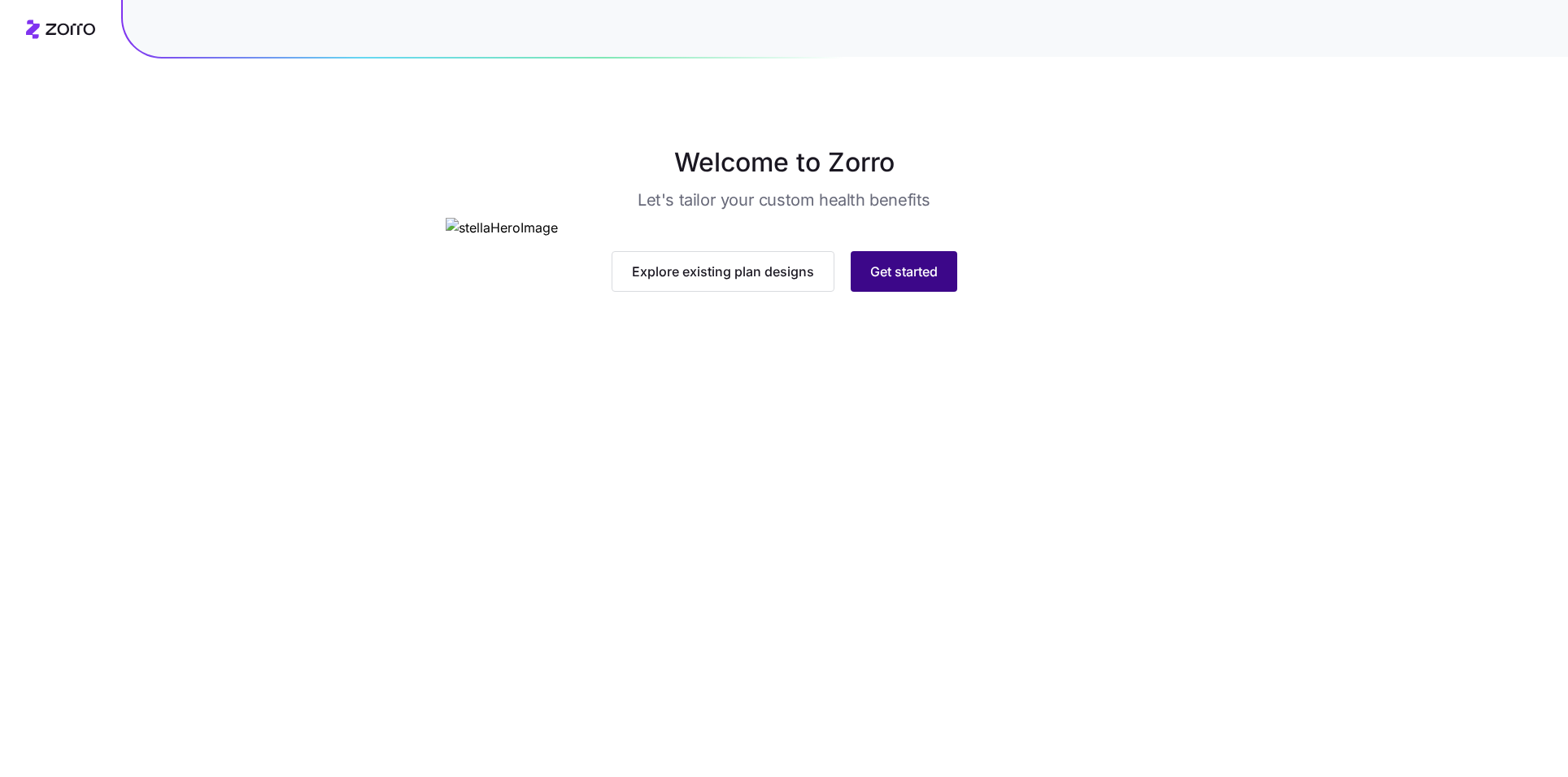
click at [899, 281] on span "Get started" at bounding box center [904, 271] width 67 height 19
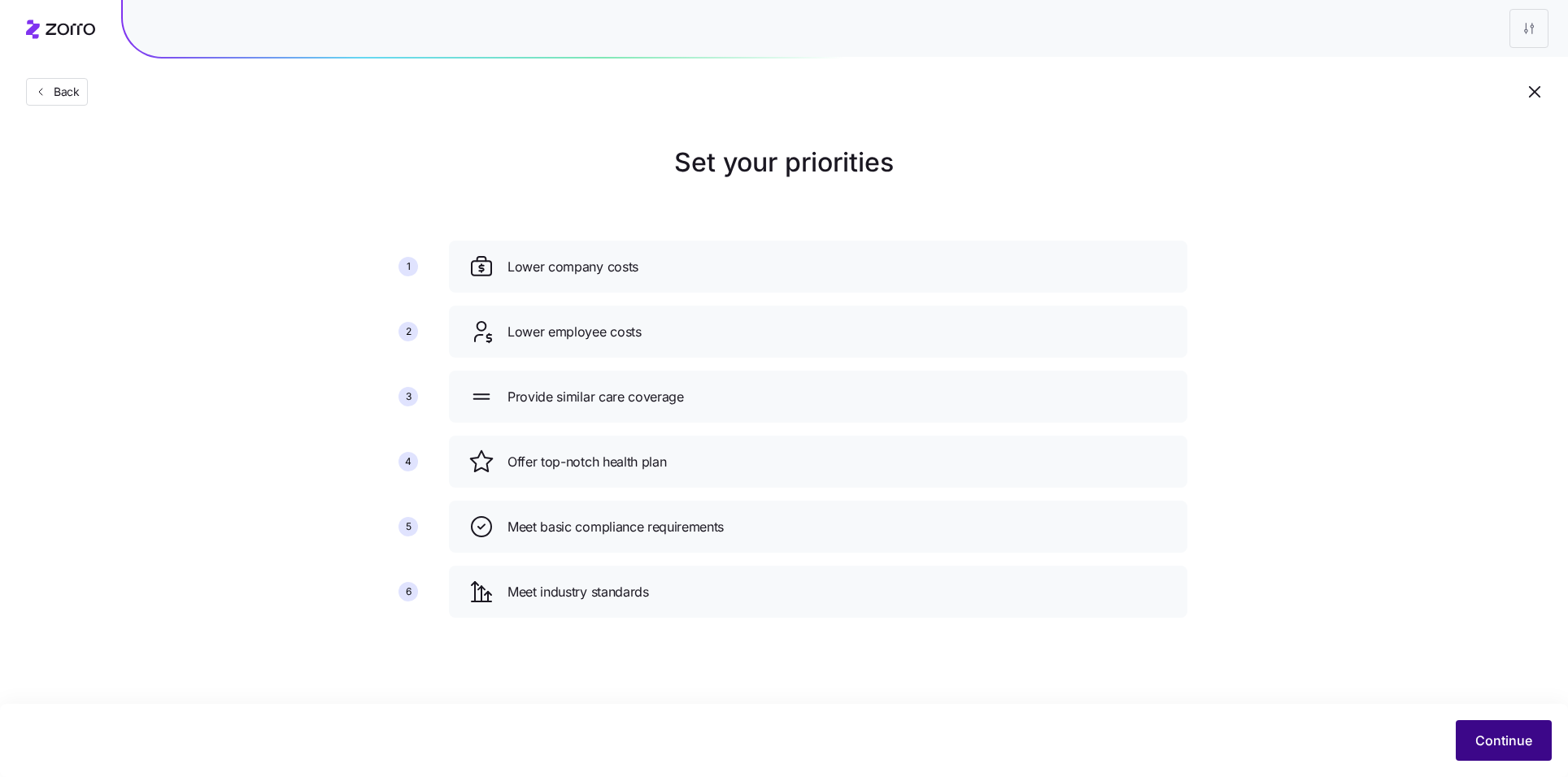
click at [1485, 748] on span "Continue" at bounding box center [1503, 740] width 57 height 19
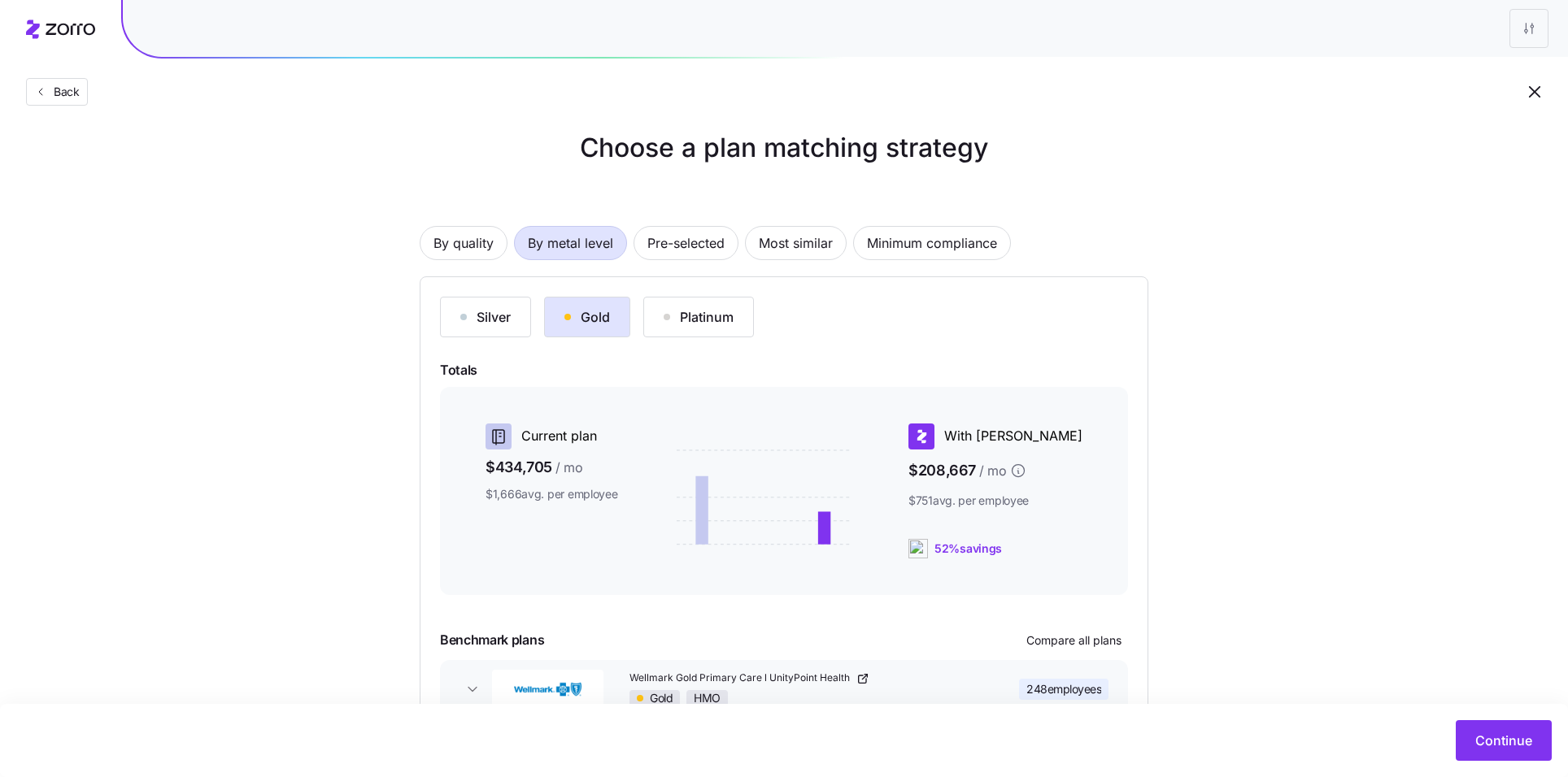
scroll to position [17, 0]
click at [462, 236] on span "By quality" at bounding box center [463, 241] width 60 height 32
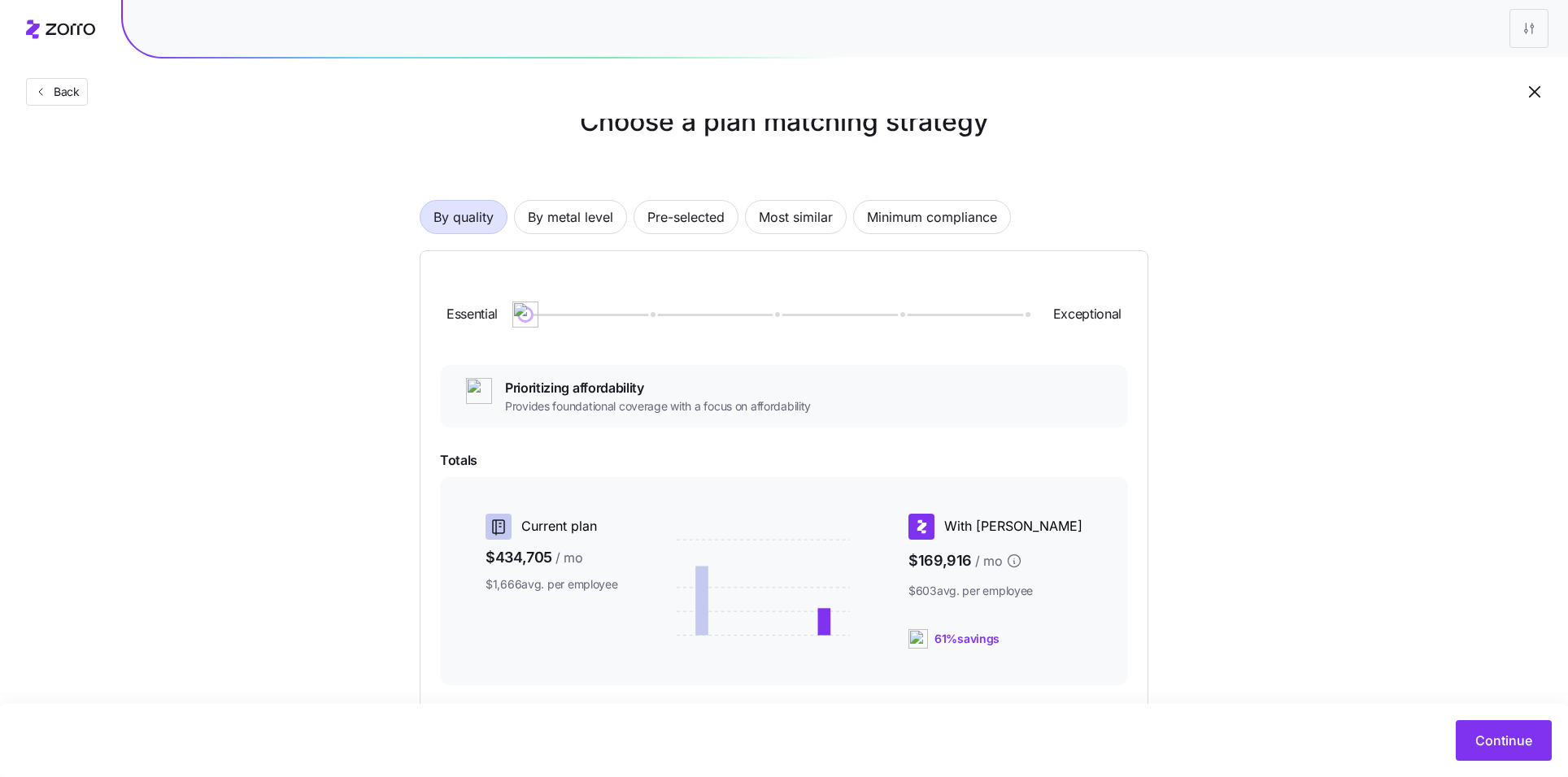
scroll to position [43, 0]
drag, startPoint x: 531, startPoint y: 314, endPoint x: 467, endPoint y: 314, distance: 64.0
click at [467, 314] on div "Essential Exceptional" at bounding box center [784, 312] width 688 height 88
click at [990, 214] on span "Minimum compliance" at bounding box center [932, 214] width 130 height 32
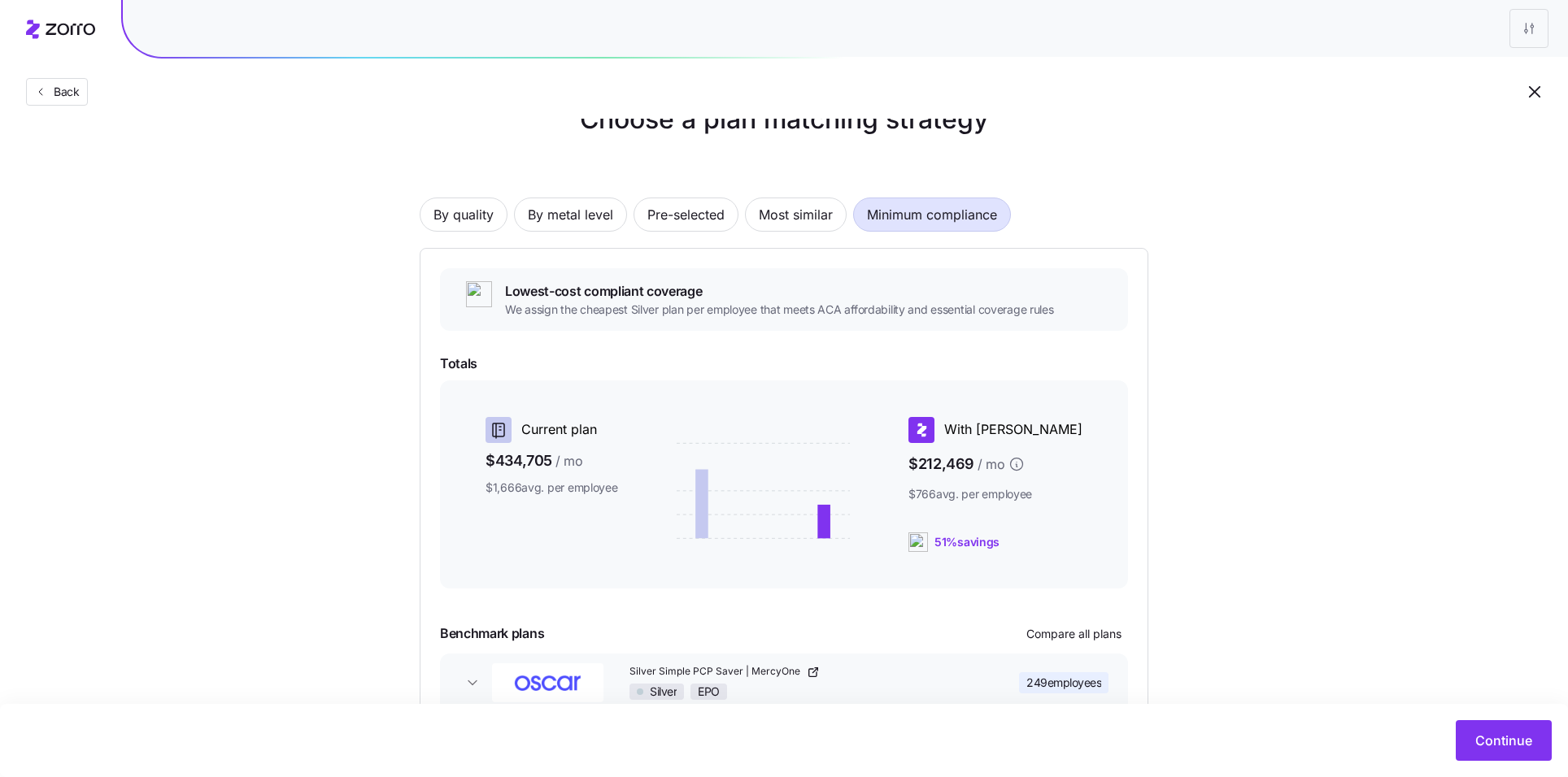
click at [990, 214] on span "Minimum compliance" at bounding box center [932, 214] width 130 height 32
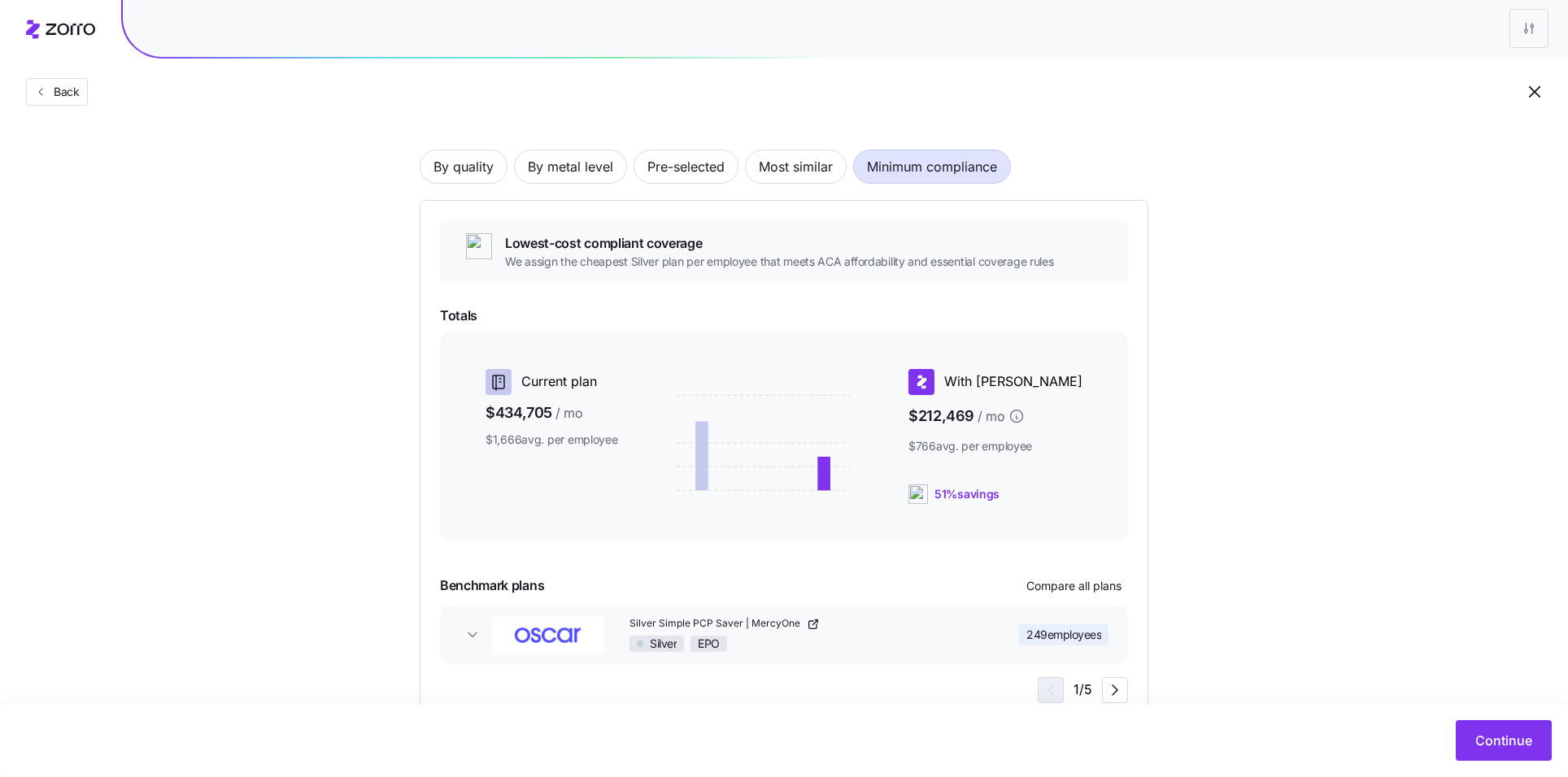
scroll to position [141, 0]
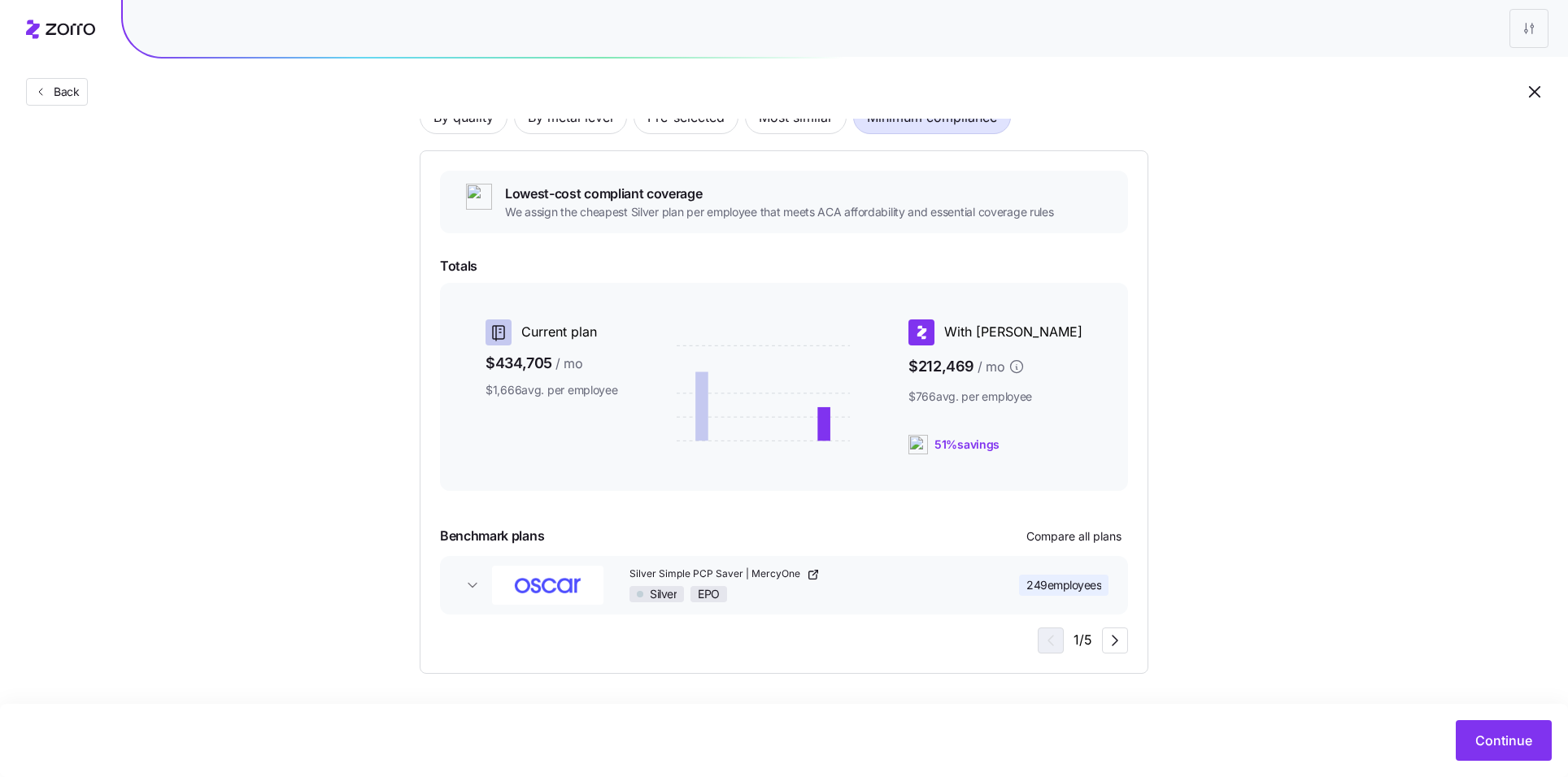
click at [860, 586] on div "Silver EPO" at bounding box center [806, 594] width 355 height 17
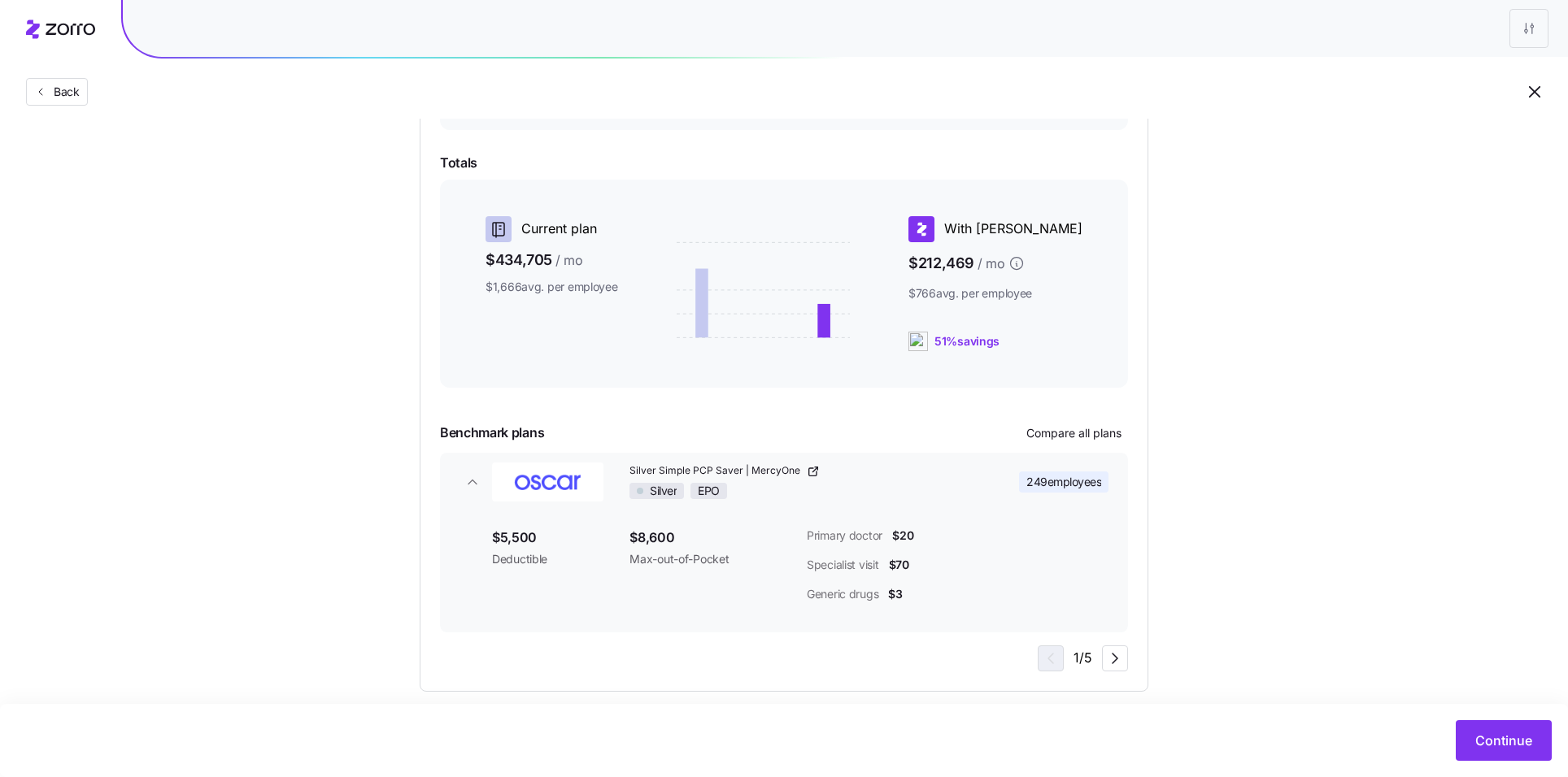
scroll to position [248, 0]
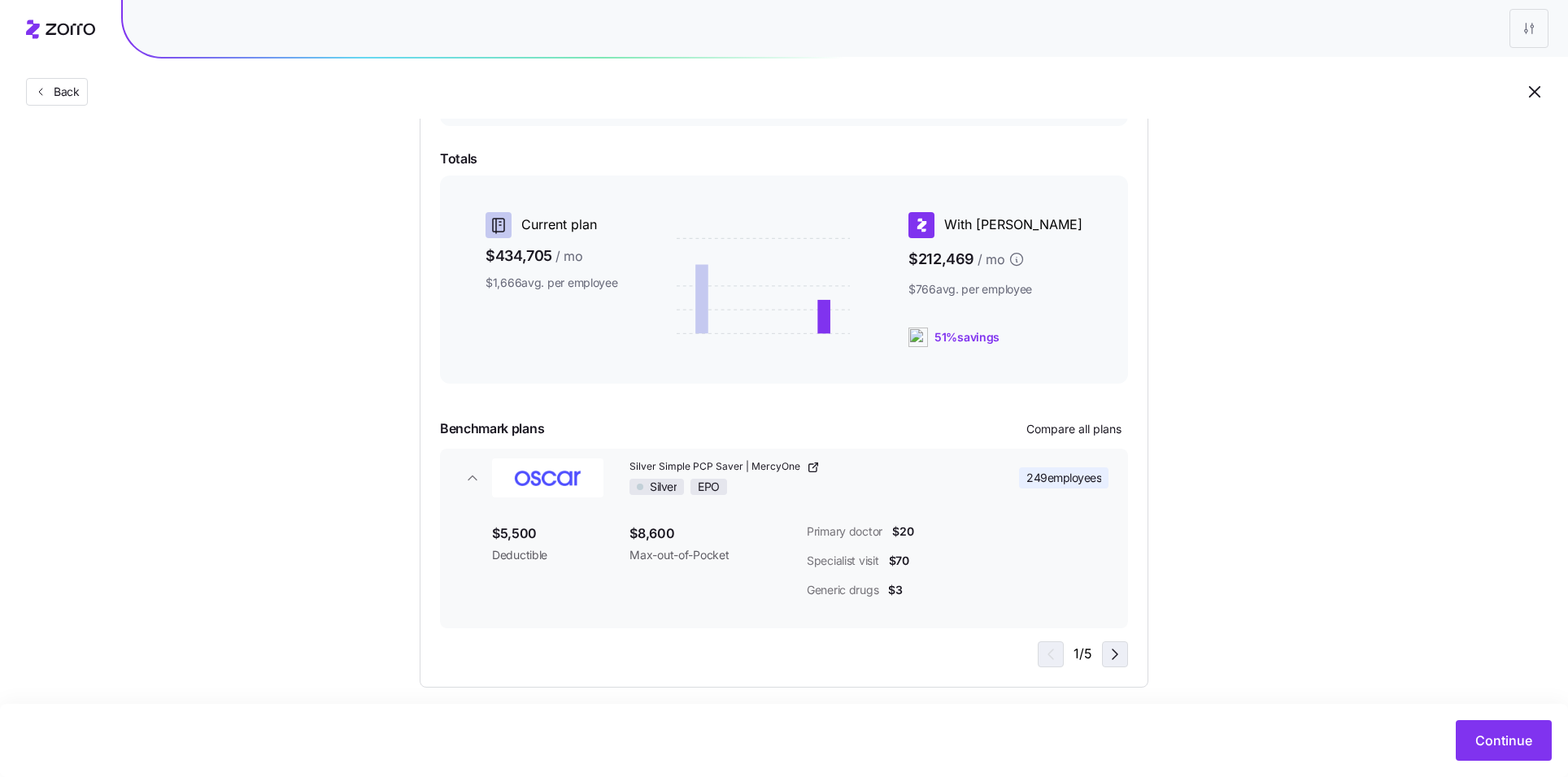
click at [1112, 652] on icon "button" at bounding box center [1114, 654] width 19 height 19
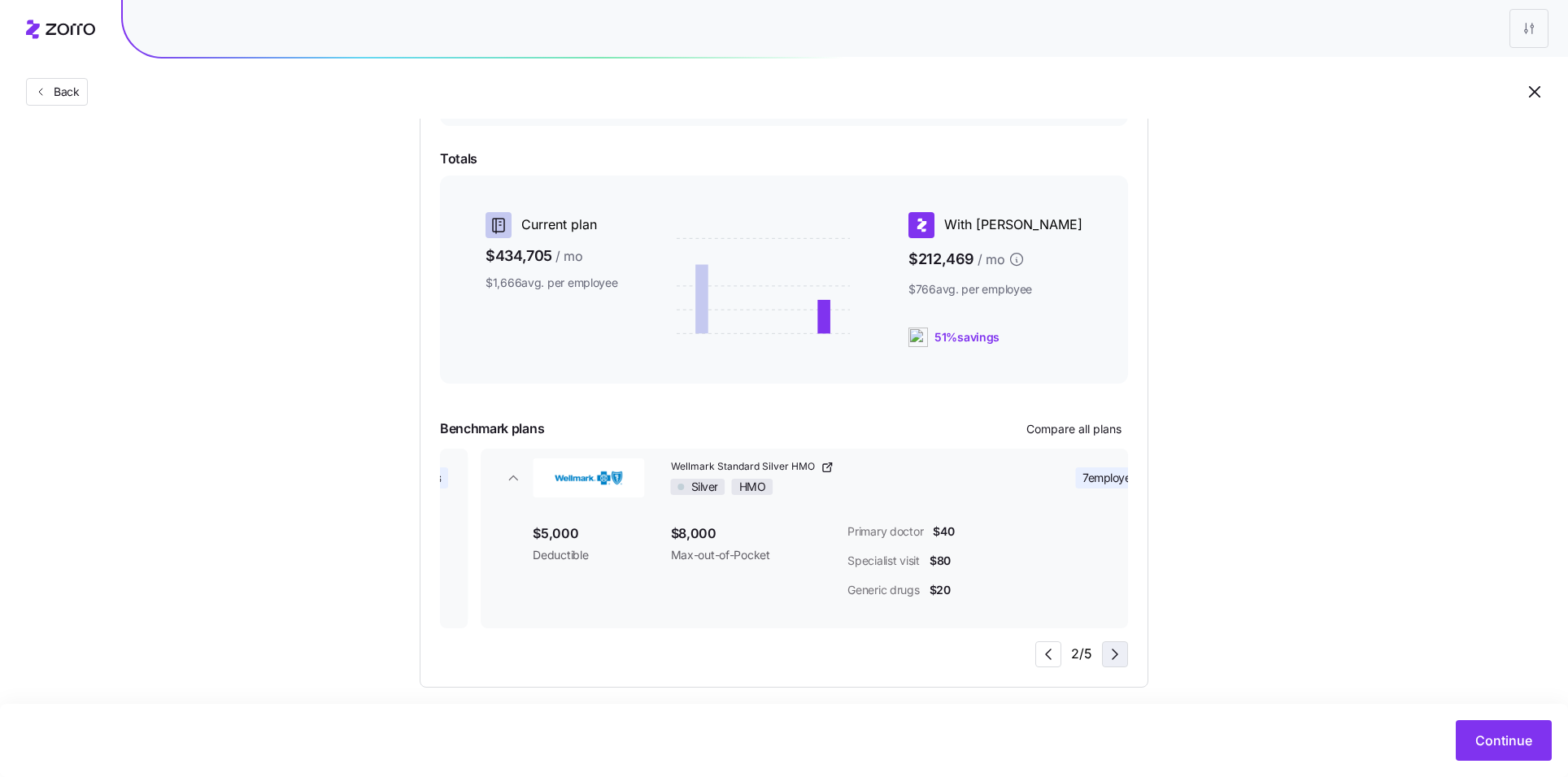
click at [1112, 652] on icon "button" at bounding box center [1114, 654] width 19 height 19
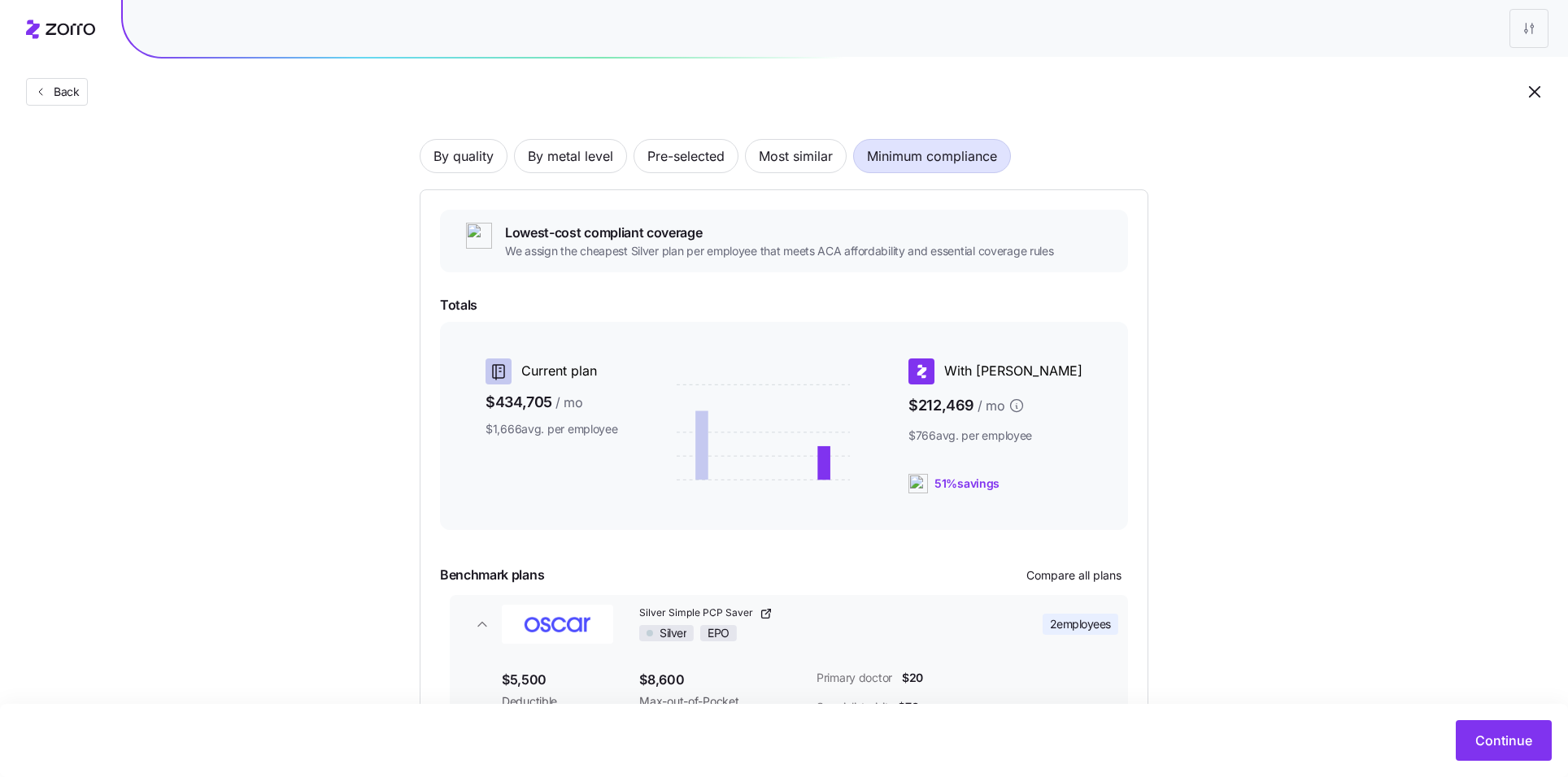
scroll to position [0, 0]
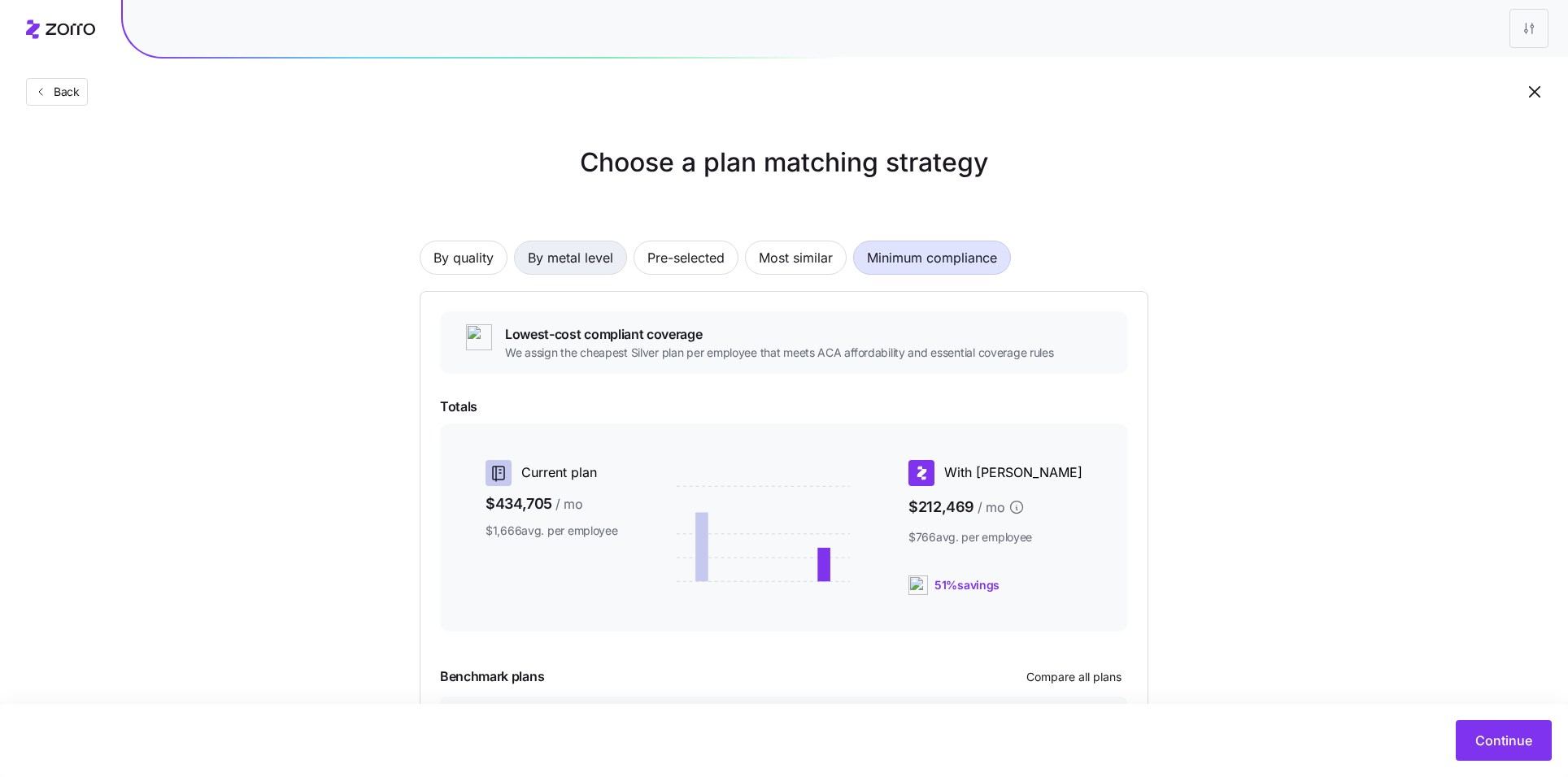
click at [578, 270] on span "By metal level" at bounding box center [571, 257] width 86 height 32
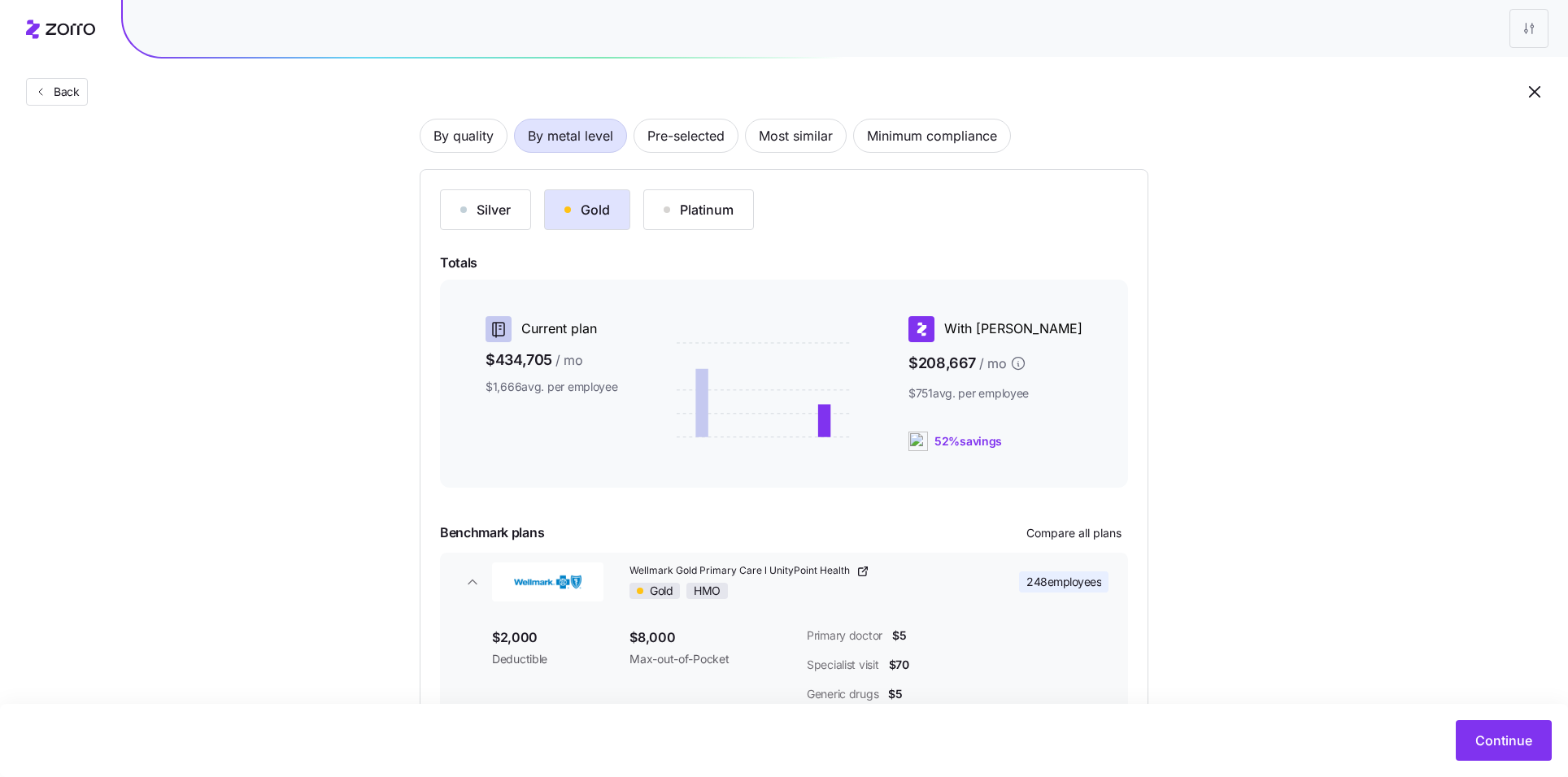
scroll to position [142, 0]
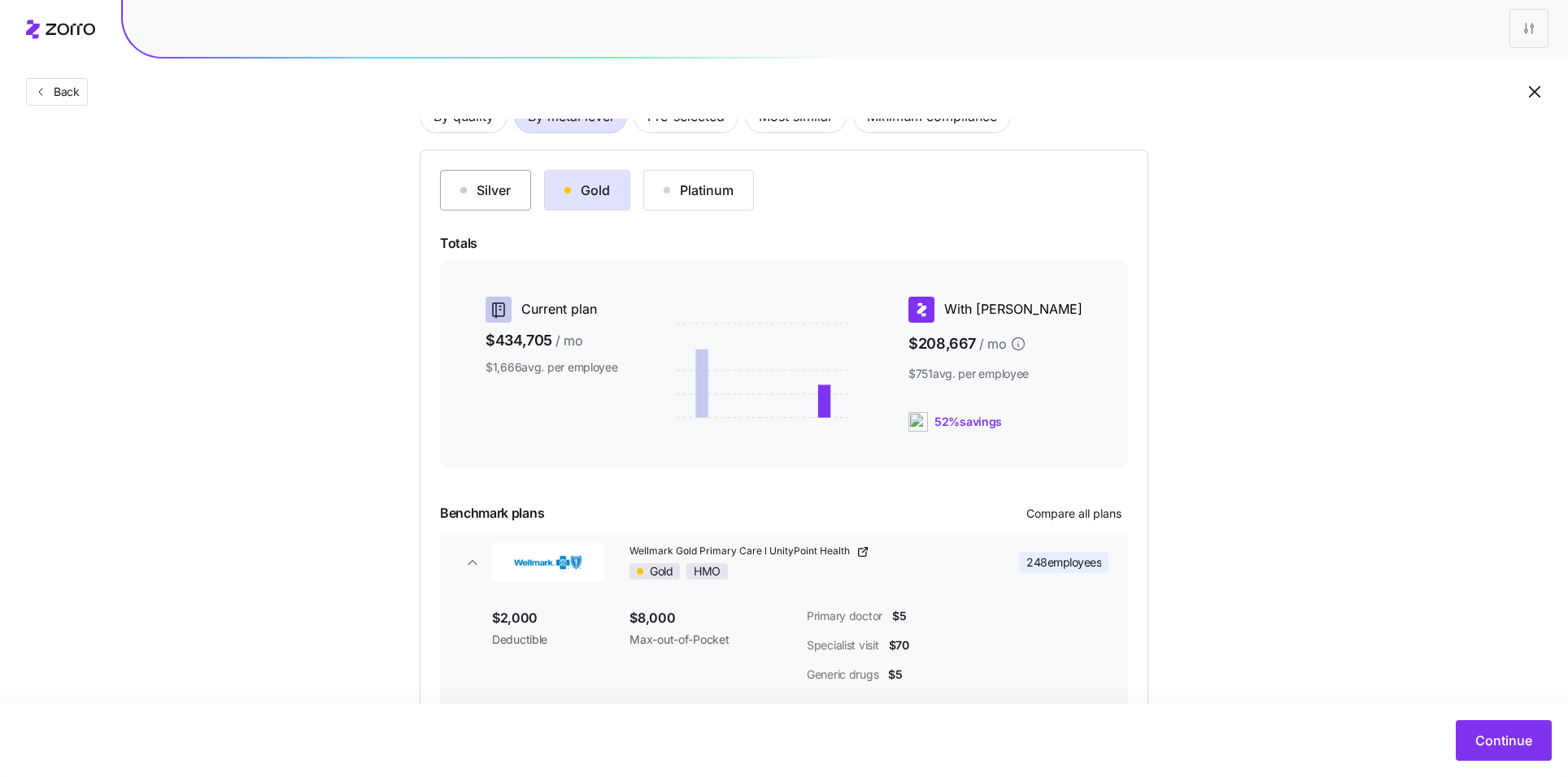
click at [481, 192] on div "Silver" at bounding box center [486, 190] width 51 height 19
click at [575, 198] on div "Gold" at bounding box center [587, 190] width 46 height 19
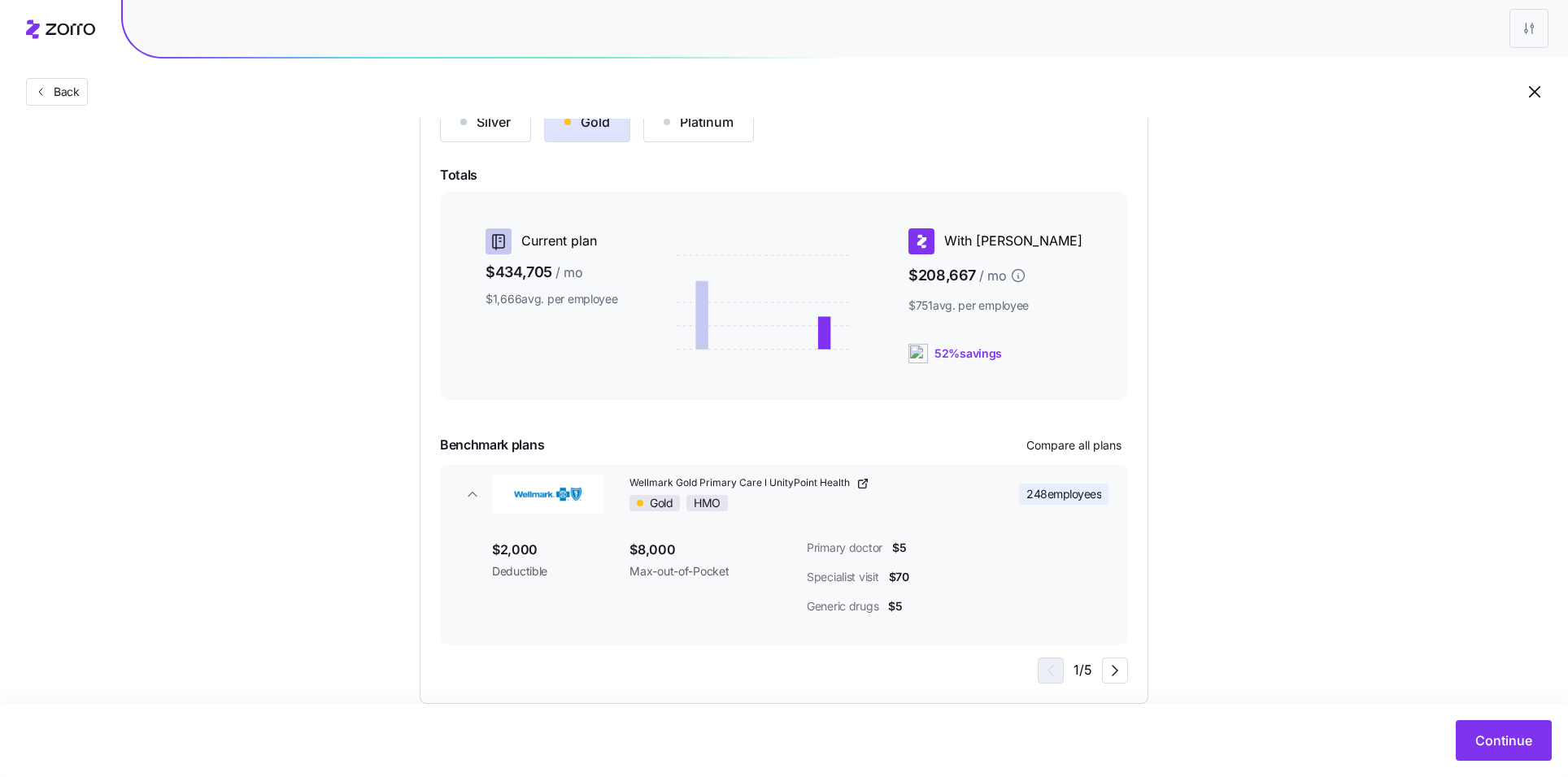
scroll to position [235, 0]
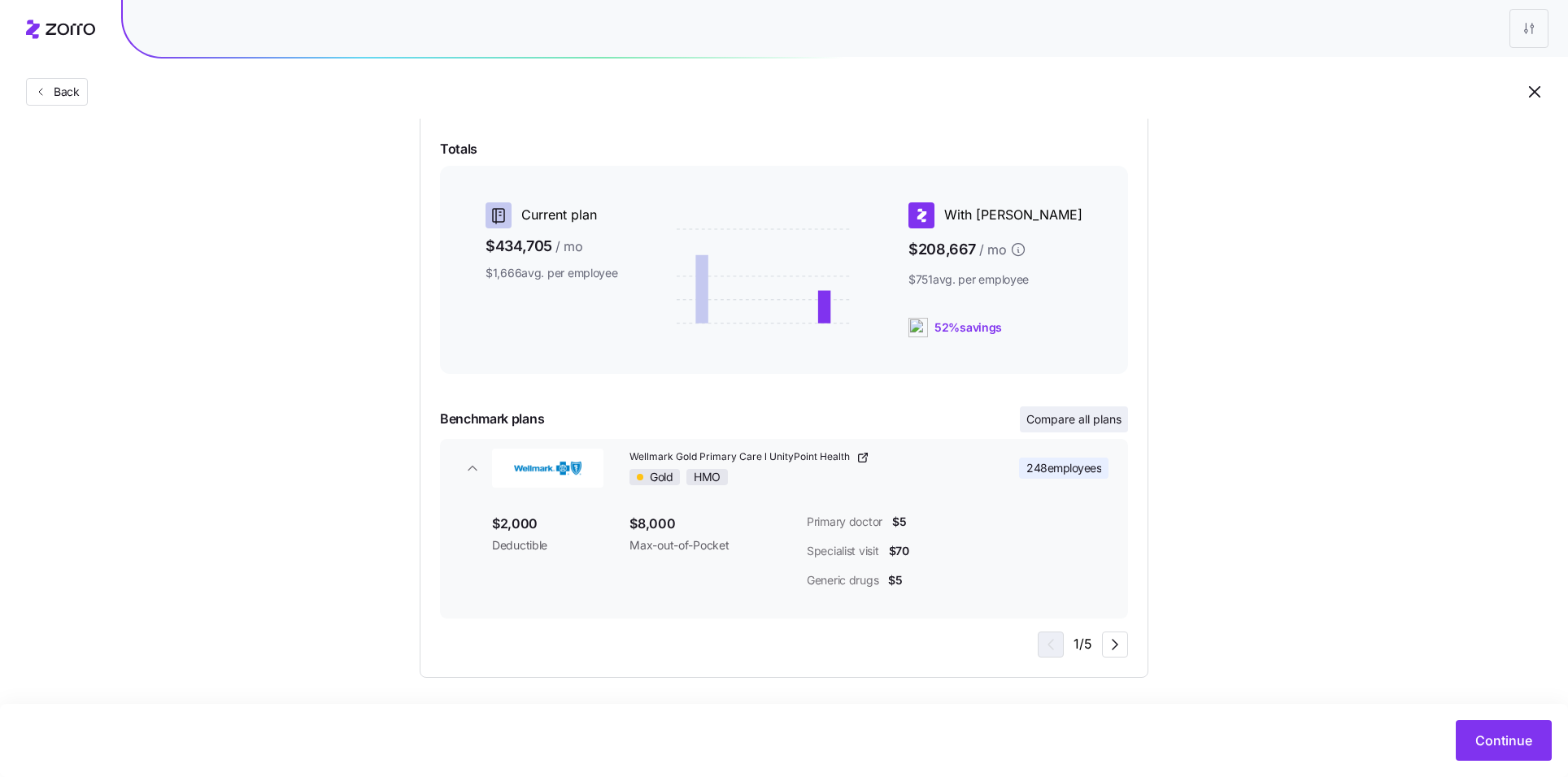
click at [1100, 417] on span "Compare all plans" at bounding box center [1073, 419] width 95 height 17
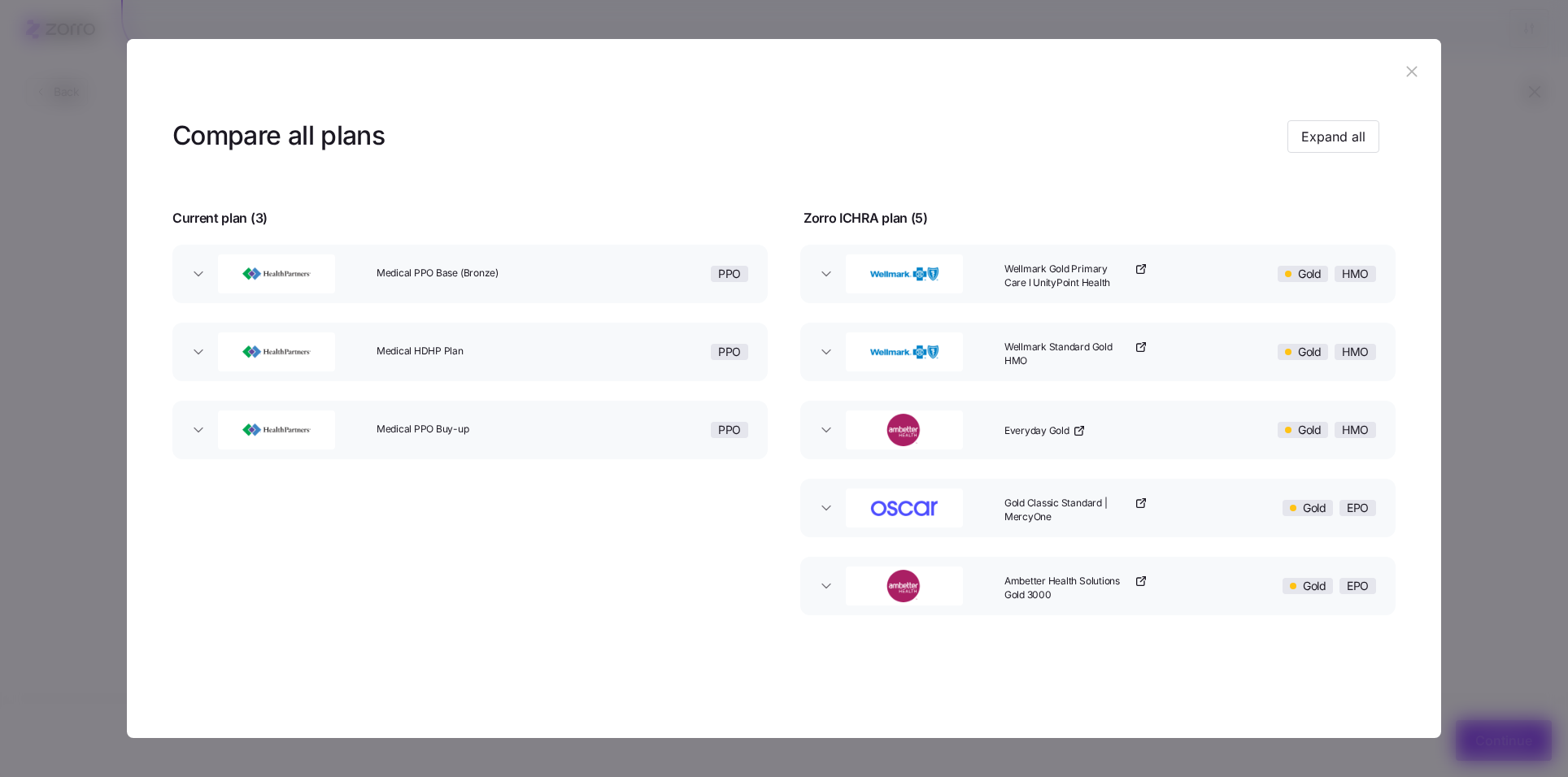
click at [1338, 155] on header "Compare all plans Expand all" at bounding box center [784, 136] width 1223 height 65
click at [1338, 125] on button "Expand all" at bounding box center [1333, 136] width 92 height 32
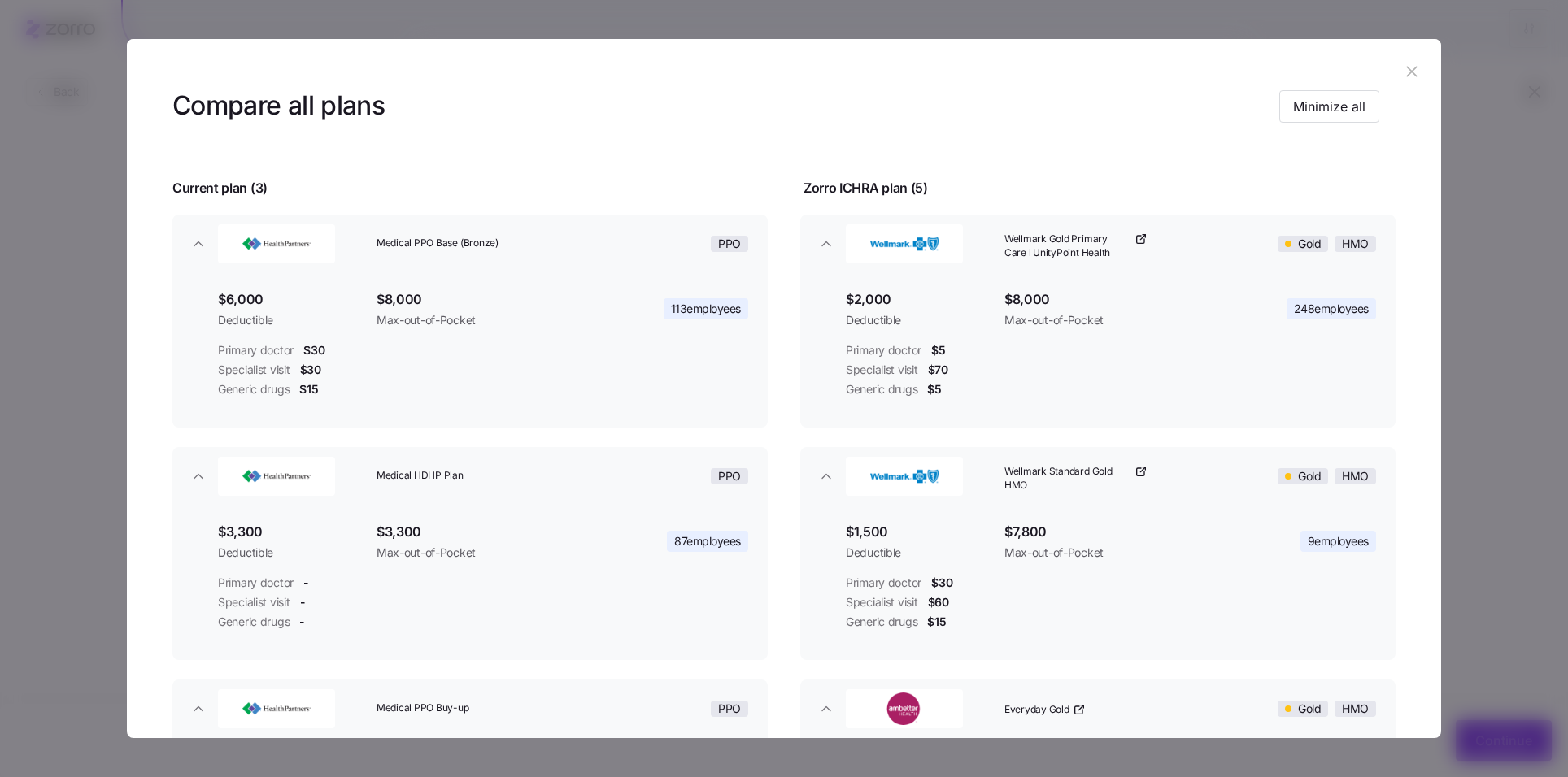
scroll to position [0, 0]
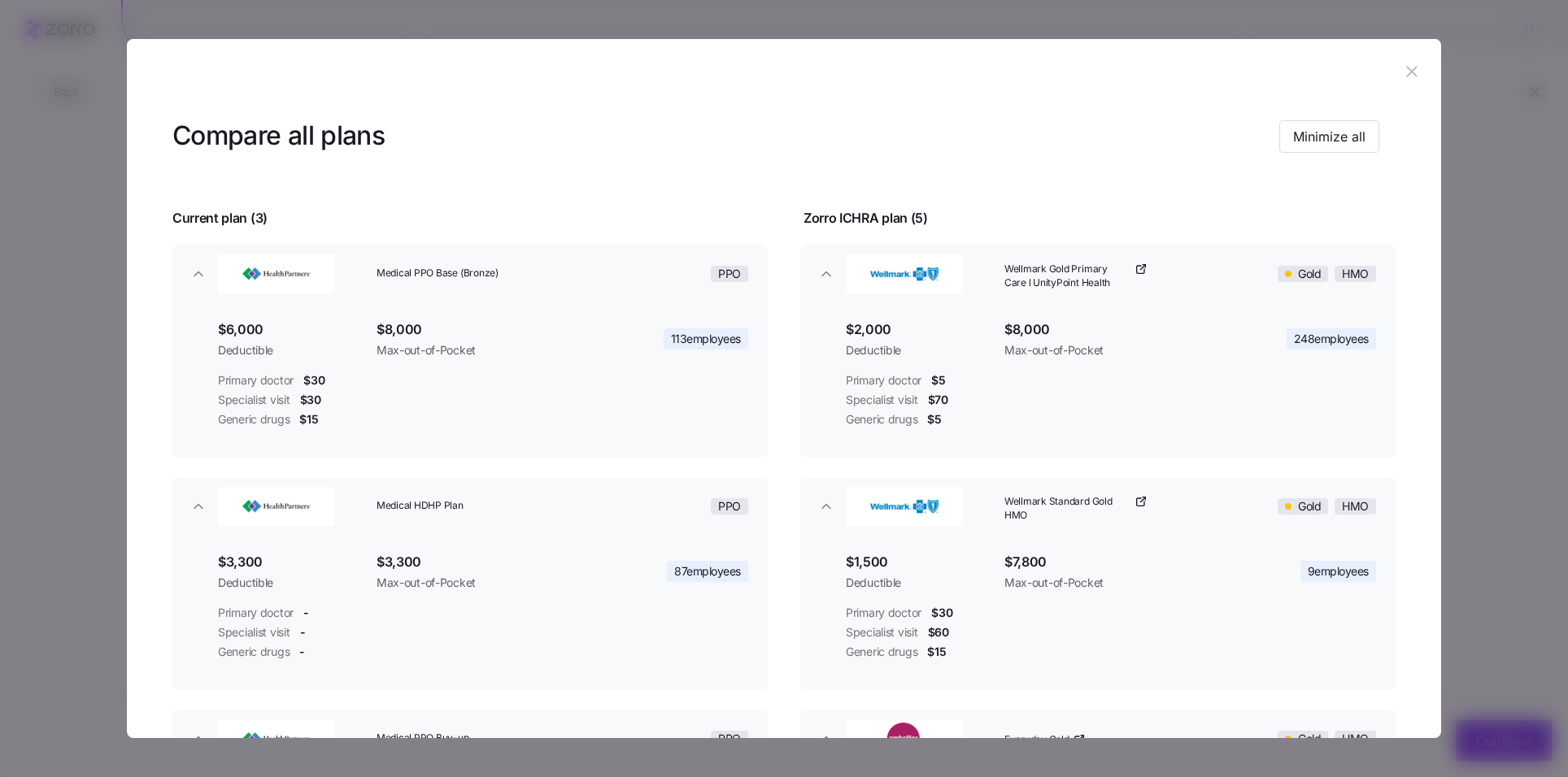
click at [1412, 82] on button "button" at bounding box center [1412, 72] width 26 height 26
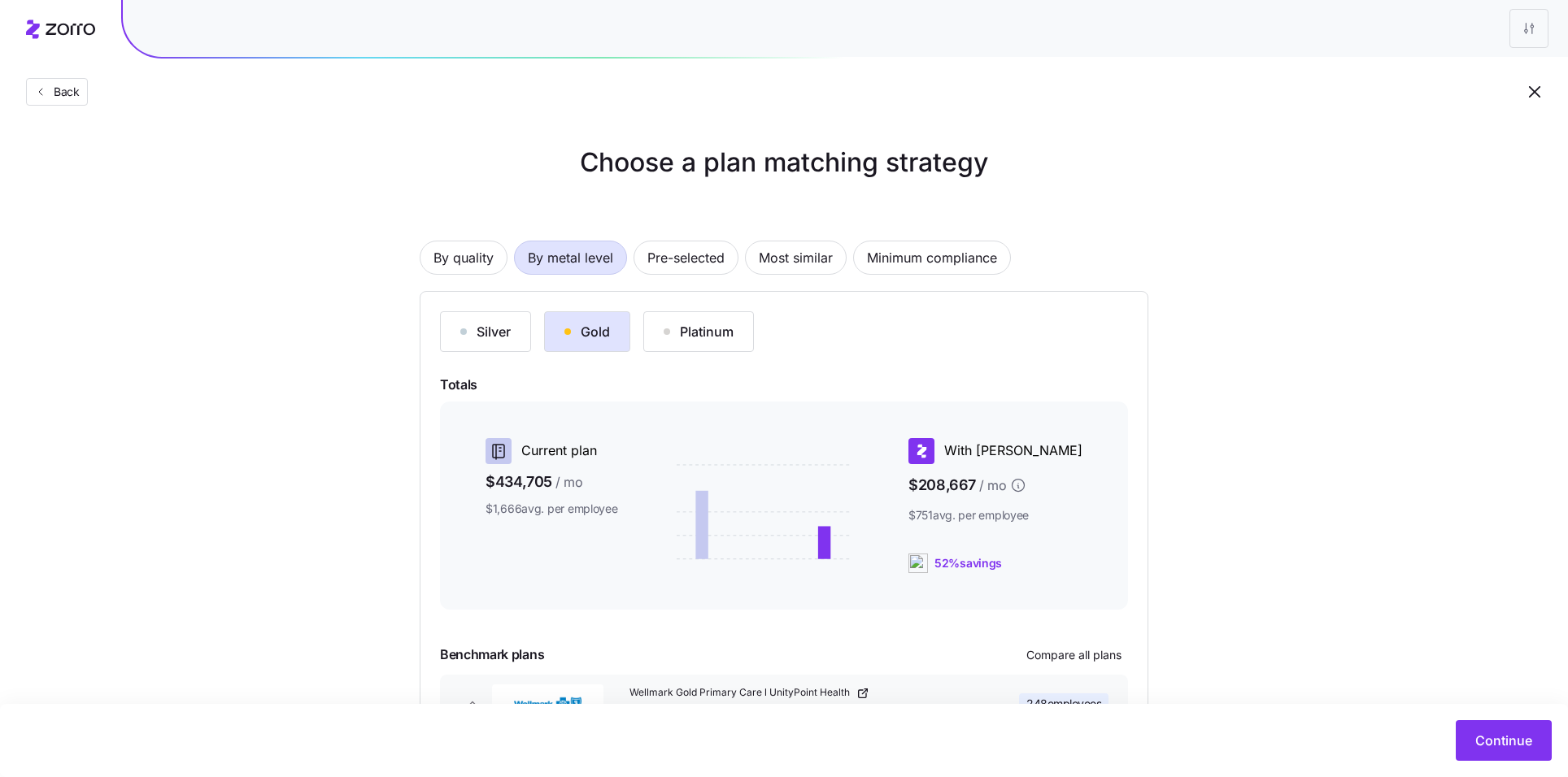
click at [1527, 767] on div "Continue" at bounding box center [784, 740] width 1568 height 74
click at [1515, 746] on span "Continue" at bounding box center [1503, 740] width 57 height 19
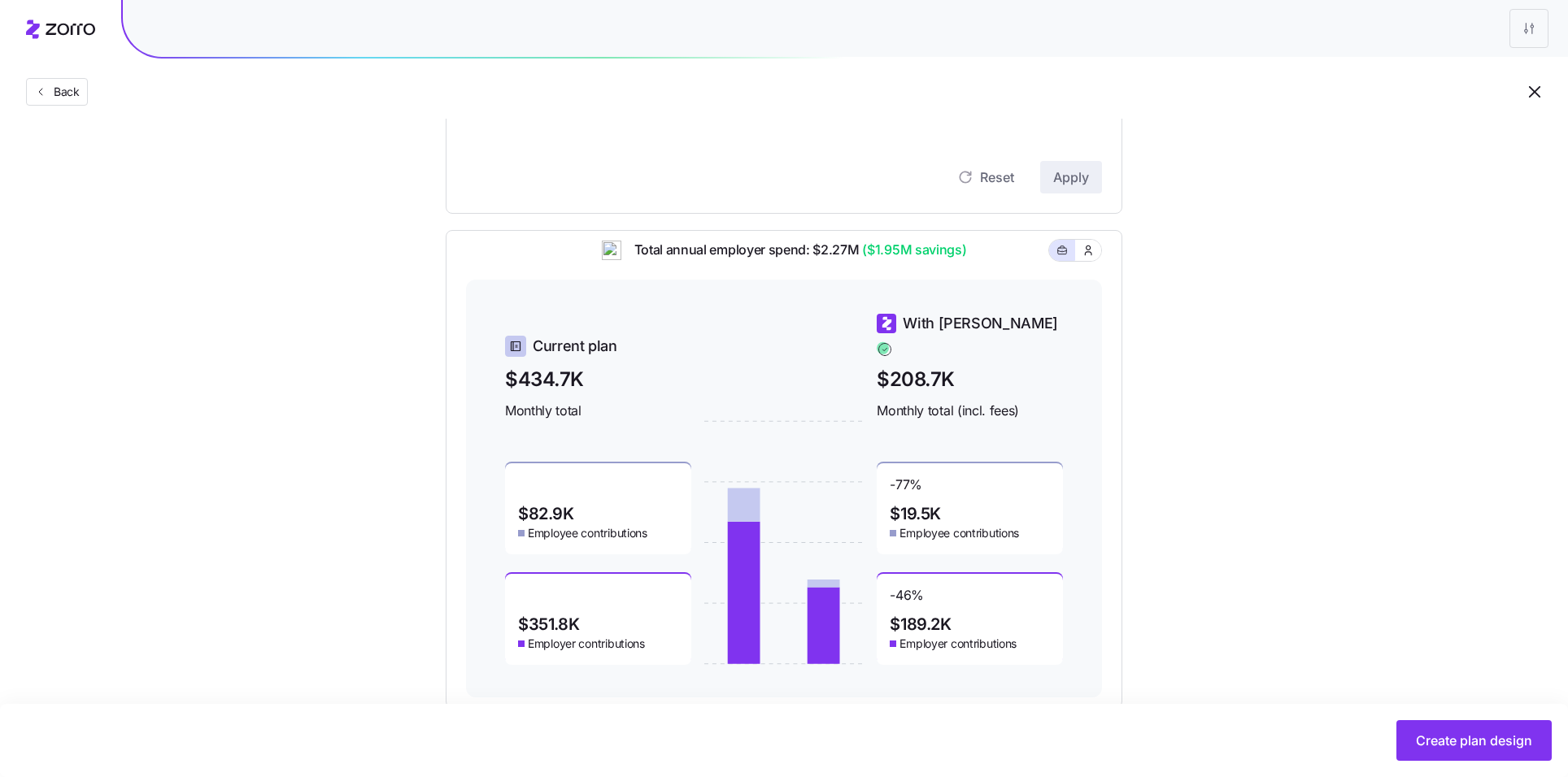
scroll to position [578, 0]
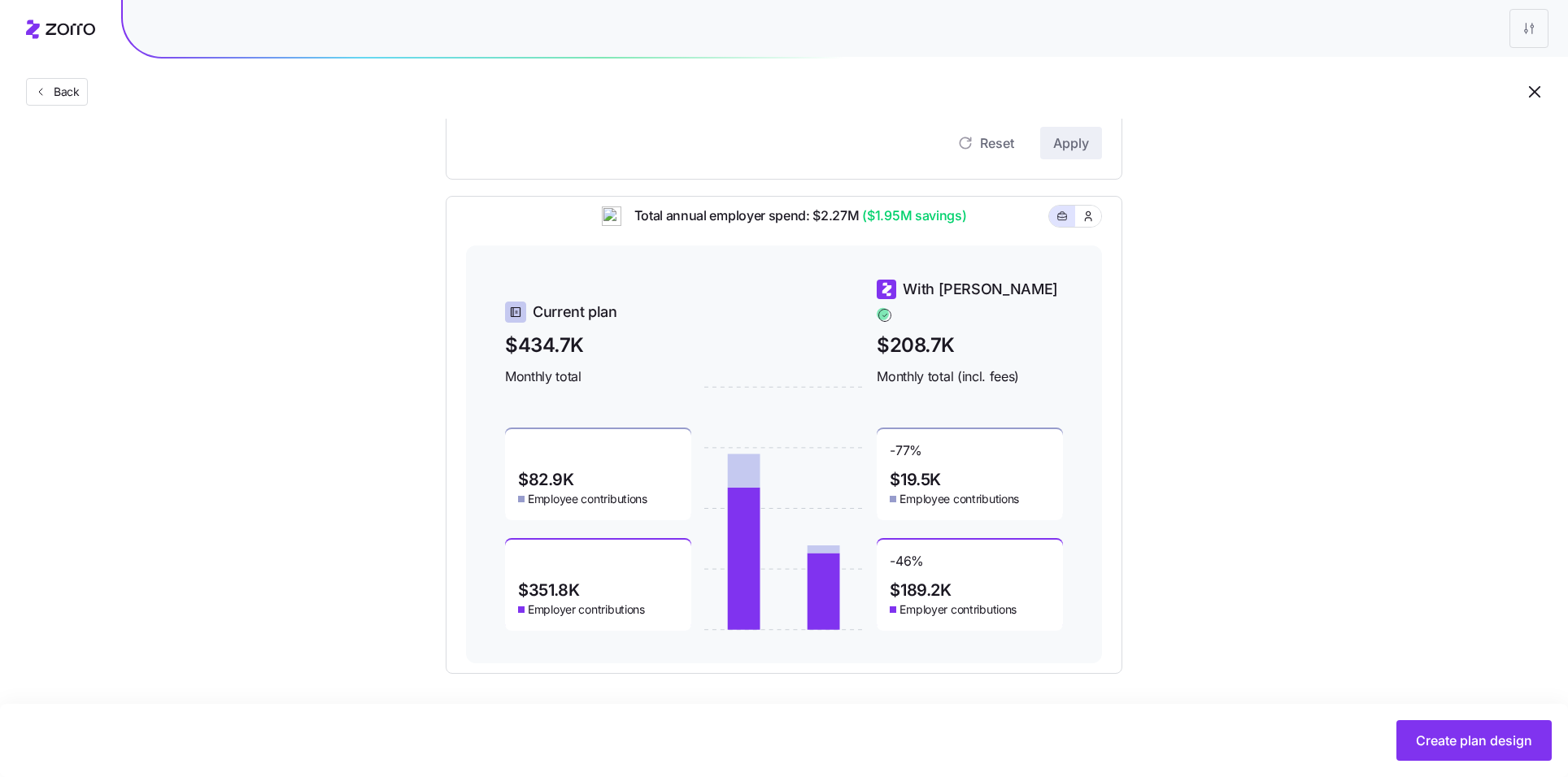
drag, startPoint x: 865, startPoint y: 230, endPoint x: 914, endPoint y: 230, distance: 49.0
click at [914, 226] on span "($1.95M savings)" at bounding box center [912, 215] width 108 height 20
click at [1471, 750] on span "Create plan design" at bounding box center [1473, 740] width 116 height 19
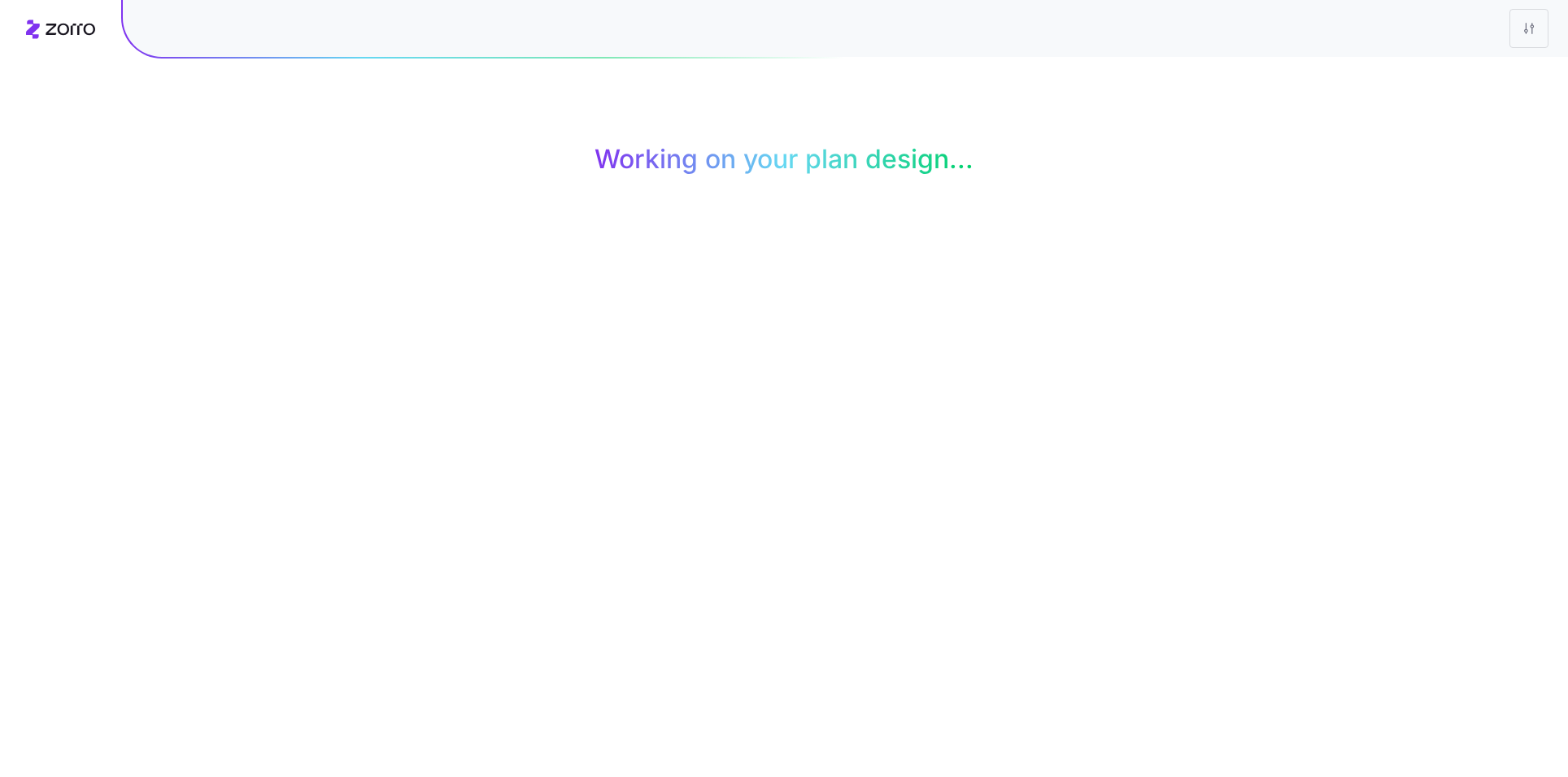
scroll to position [0, 0]
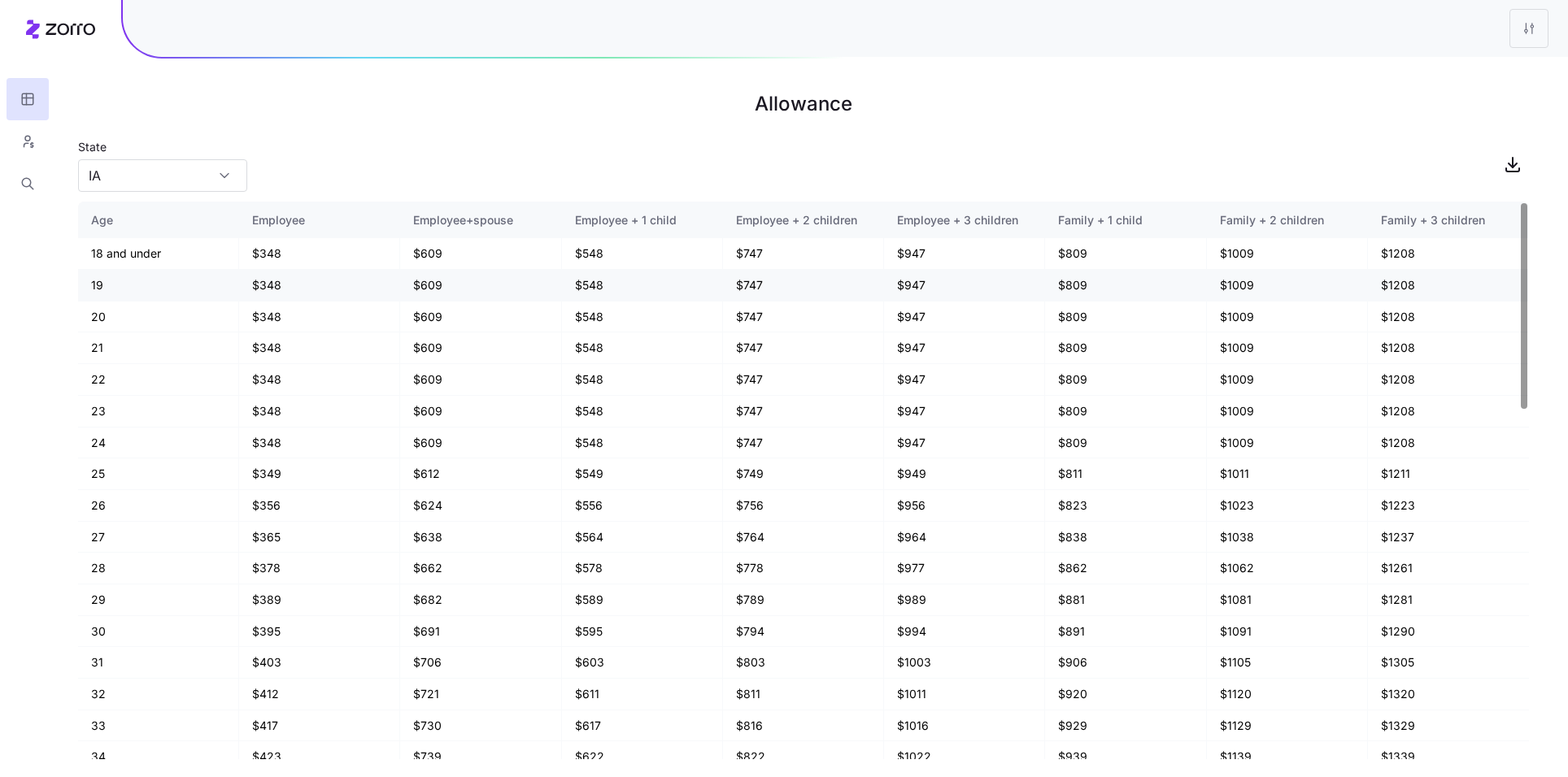
scroll to position [944, 0]
click at [1529, 28] on html "Allowance State IA Age Employee Employee+spouse Employee + 1 child Employee + 2…" at bounding box center [784, 388] width 1568 height 777
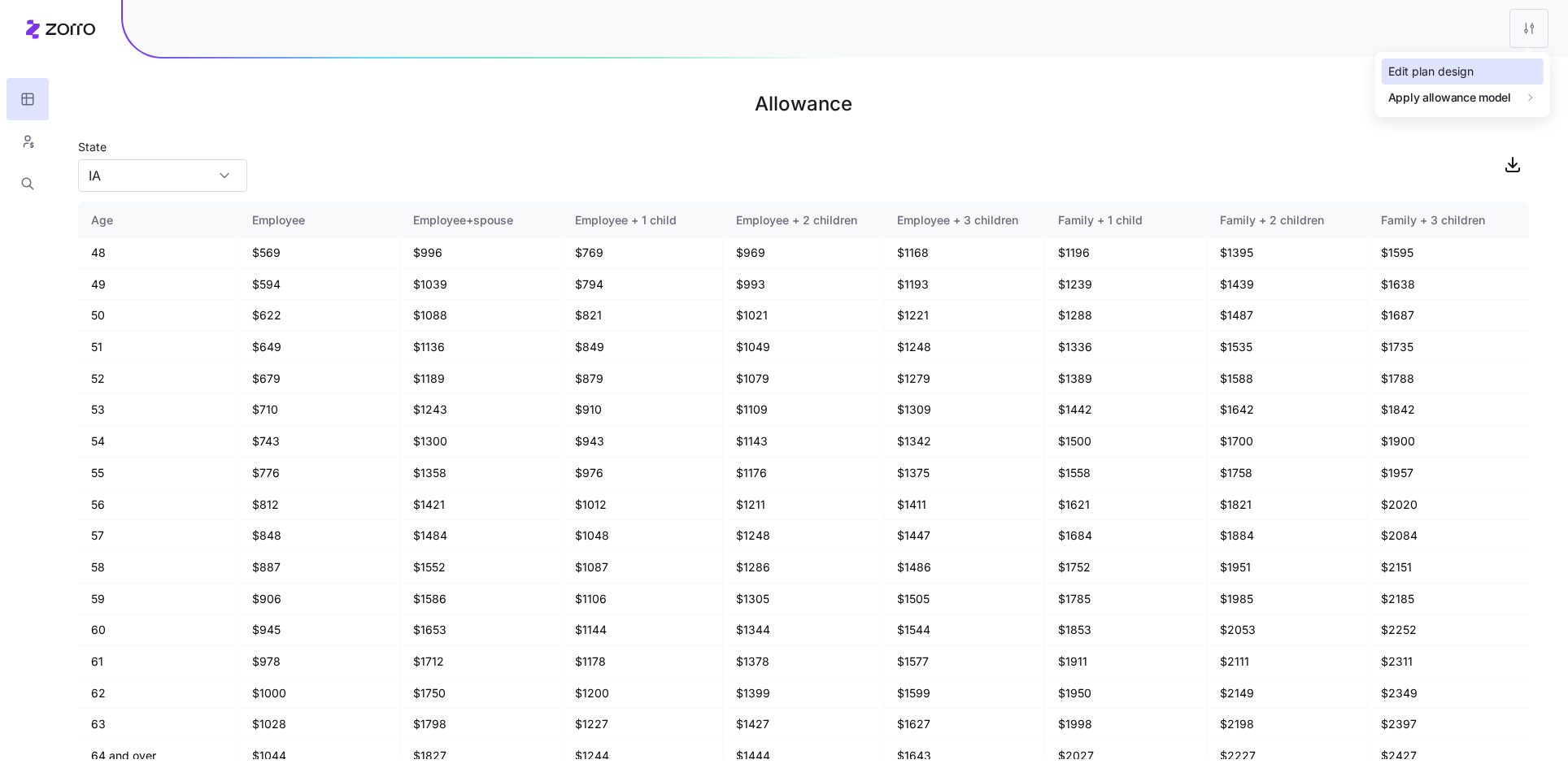
click at [1515, 59] on div "Edit plan design" at bounding box center [1462, 72] width 162 height 26
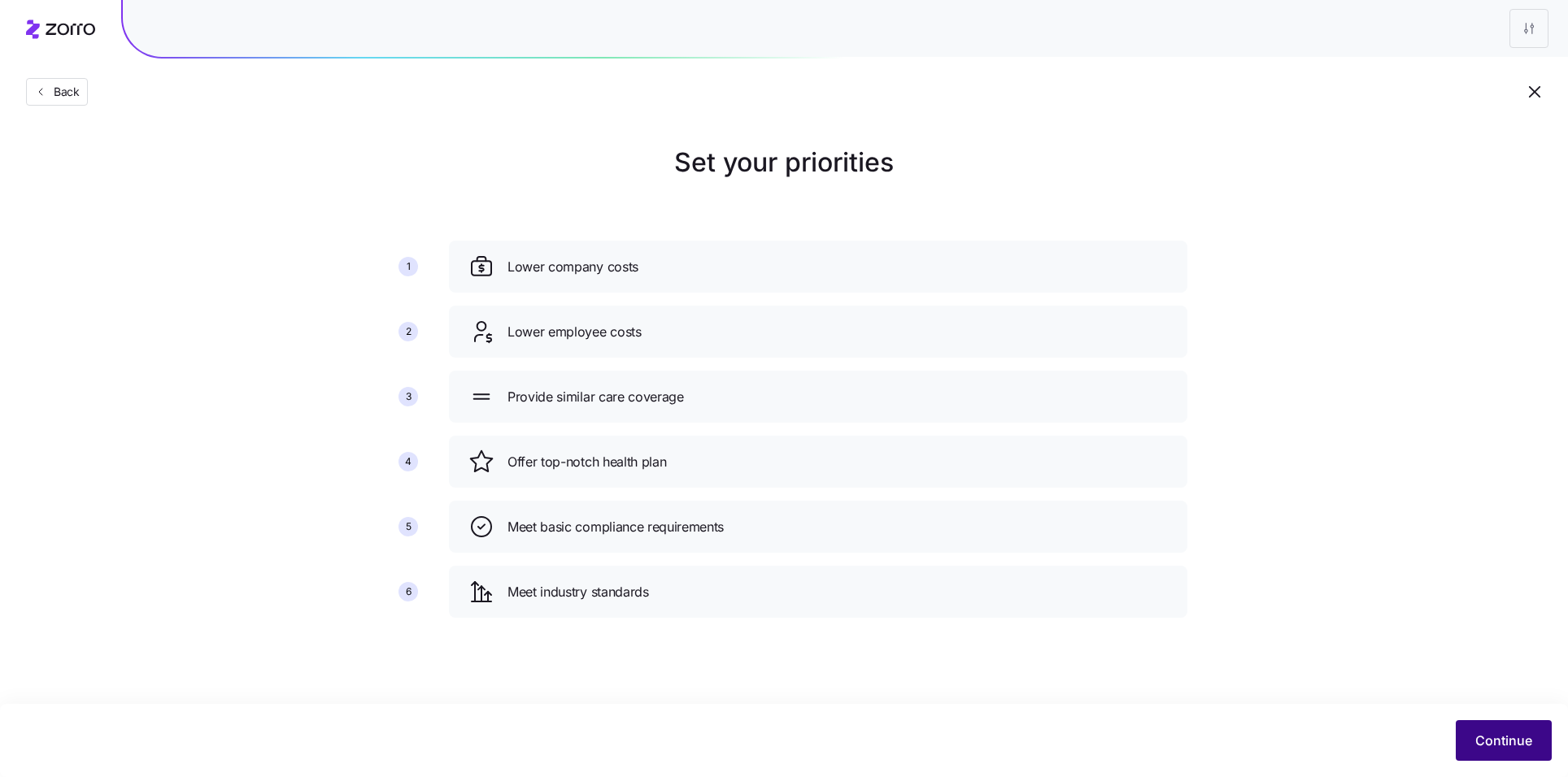
click at [1529, 746] on span "Continue" at bounding box center [1503, 740] width 57 height 19
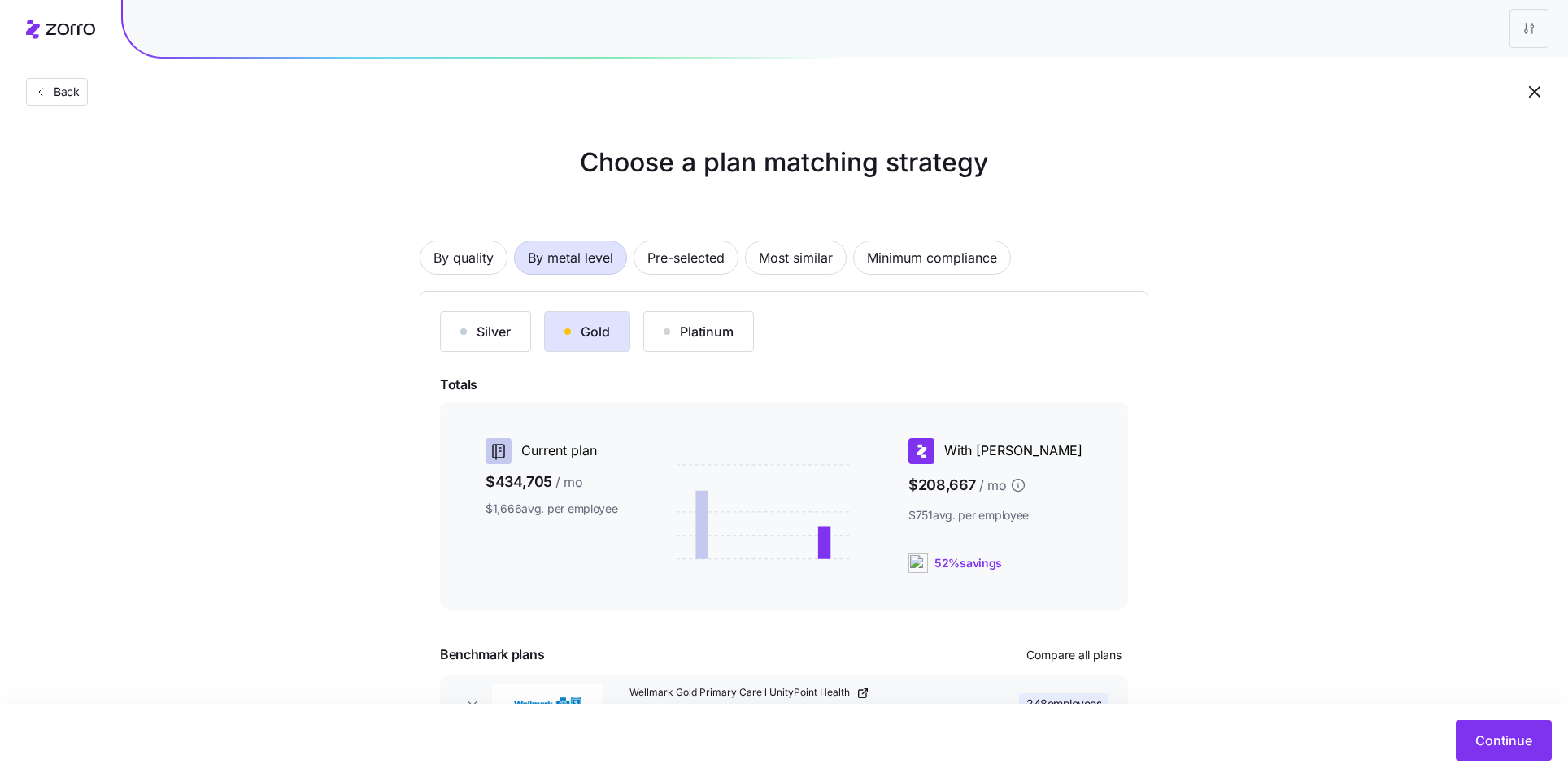
scroll to position [119, 0]
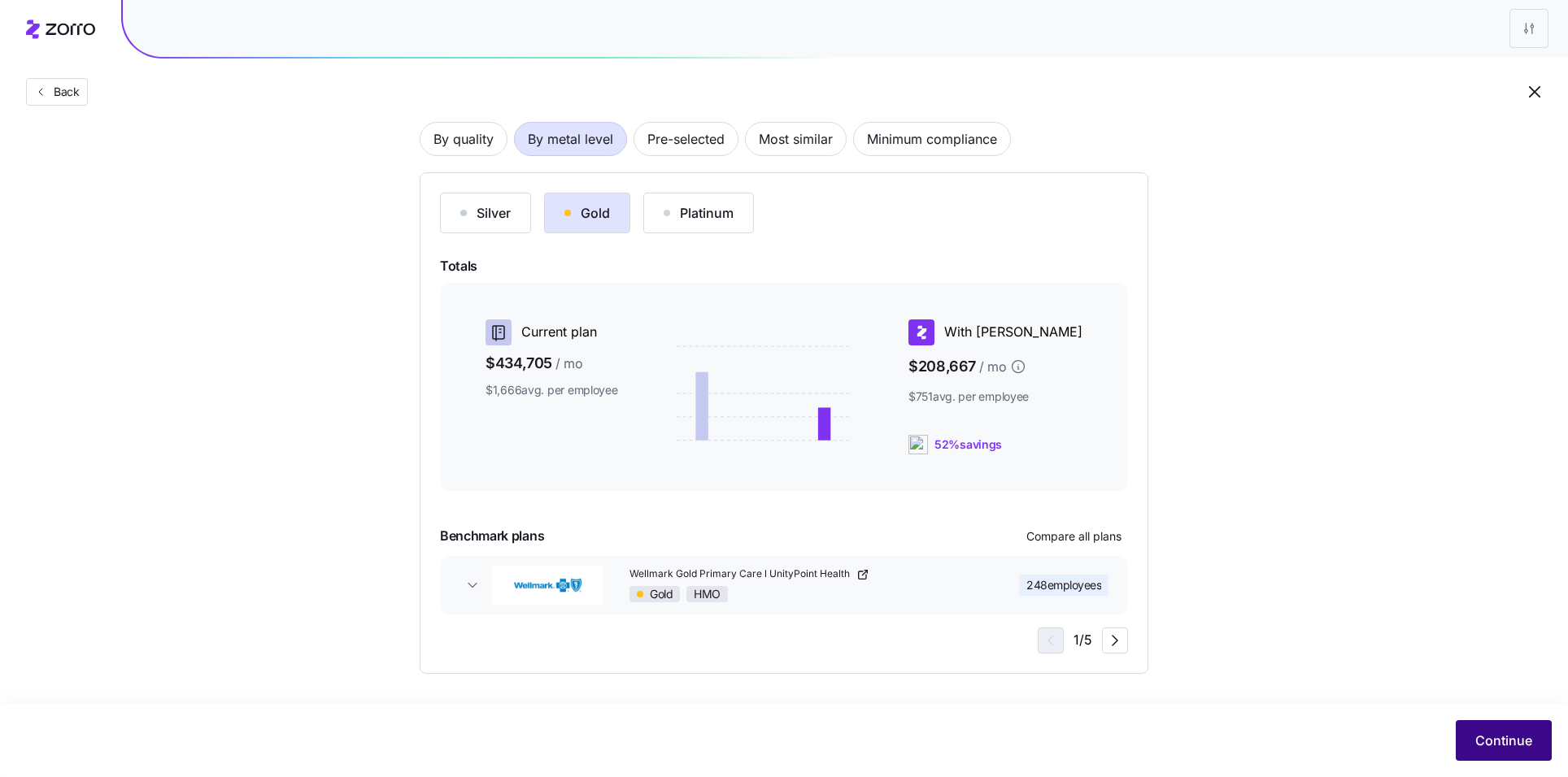
click at [1530, 731] on span "Continue" at bounding box center [1503, 740] width 57 height 19
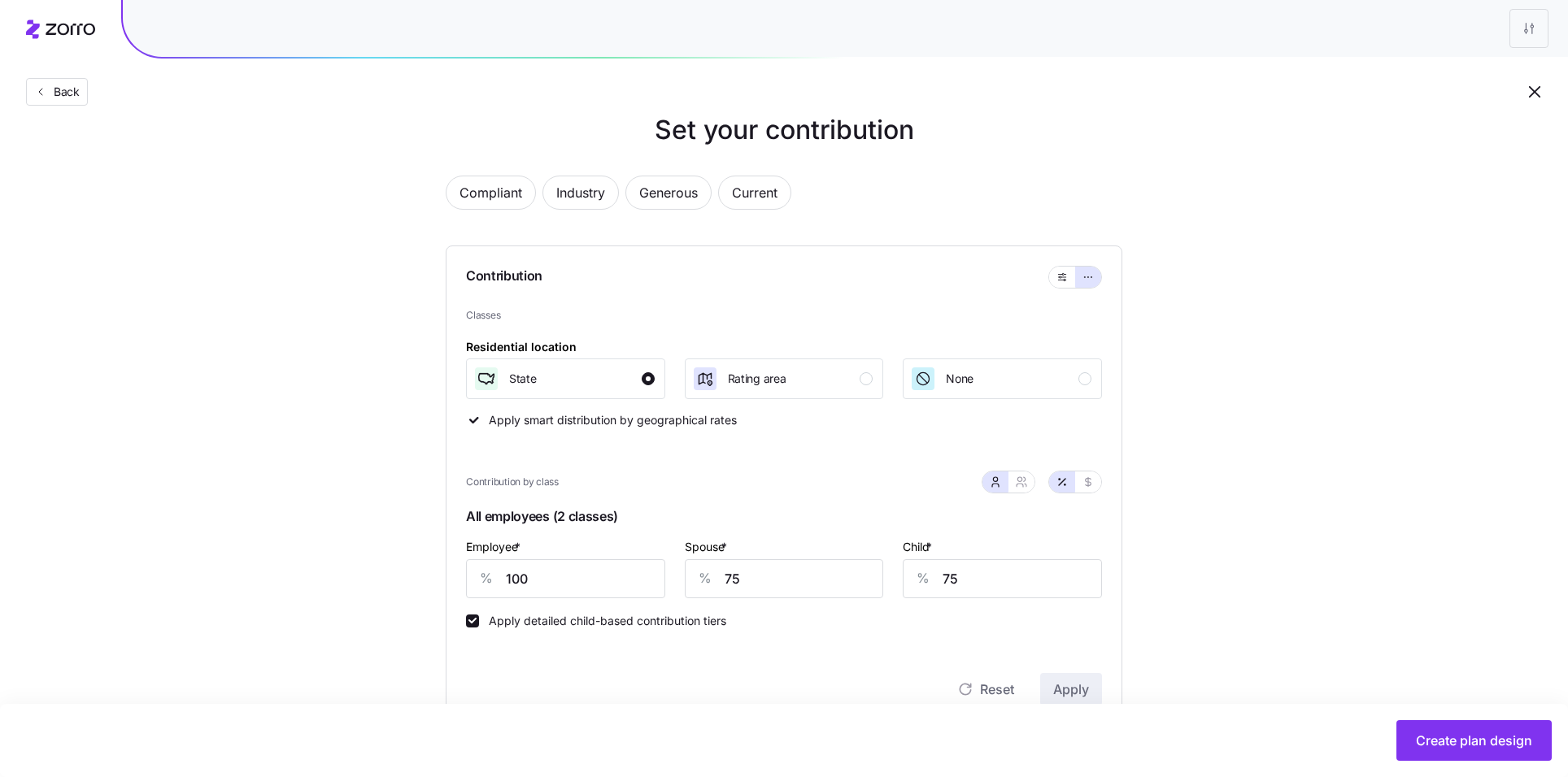
scroll to position [33, 0]
click at [543, 586] on input "100" at bounding box center [566, 578] width 200 height 39
type input "85"
click at [1081, 676] on button "Apply" at bounding box center [1071, 688] width 62 height 32
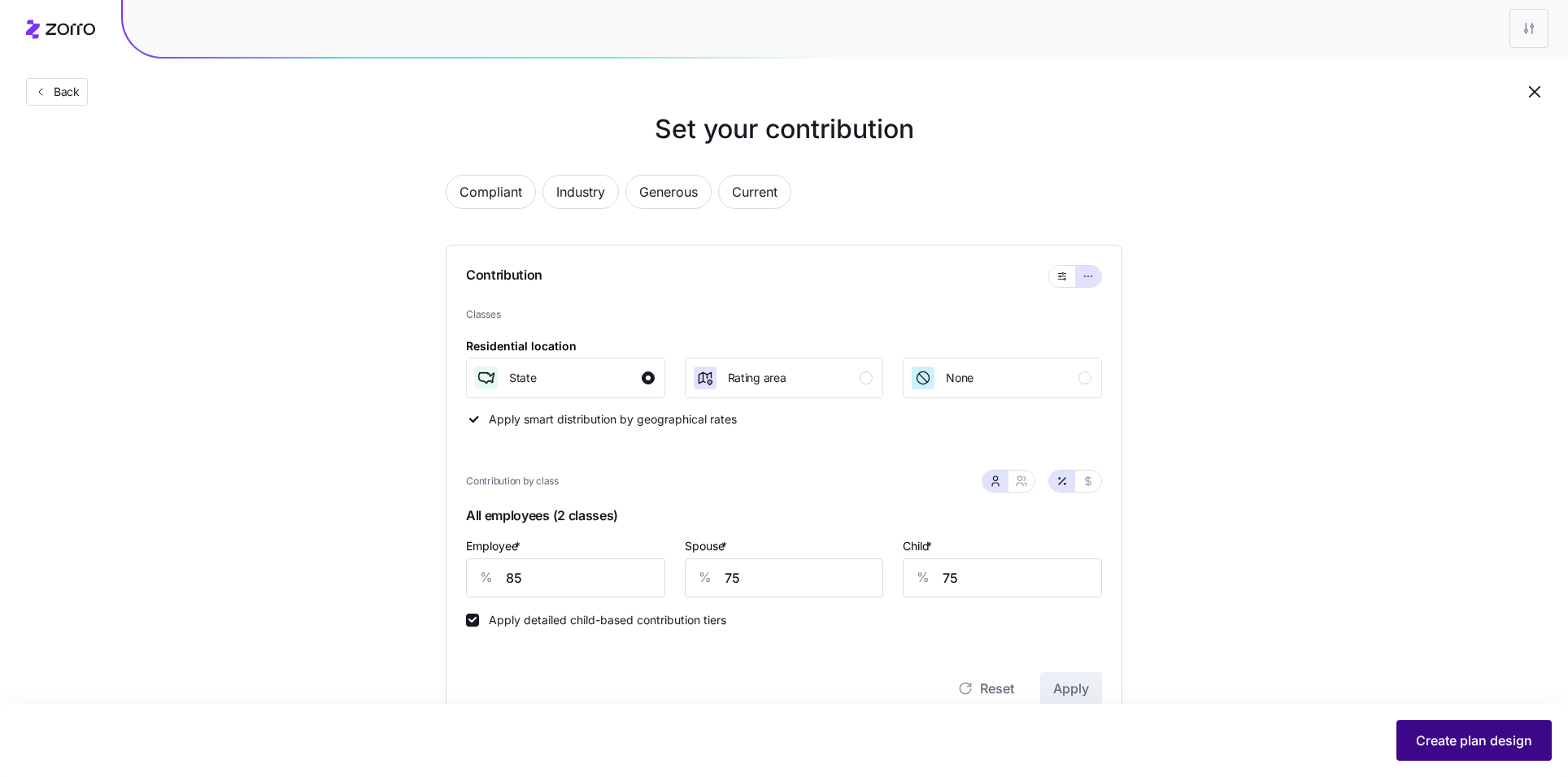
click at [1474, 746] on span "Create plan design" at bounding box center [1473, 740] width 116 height 19
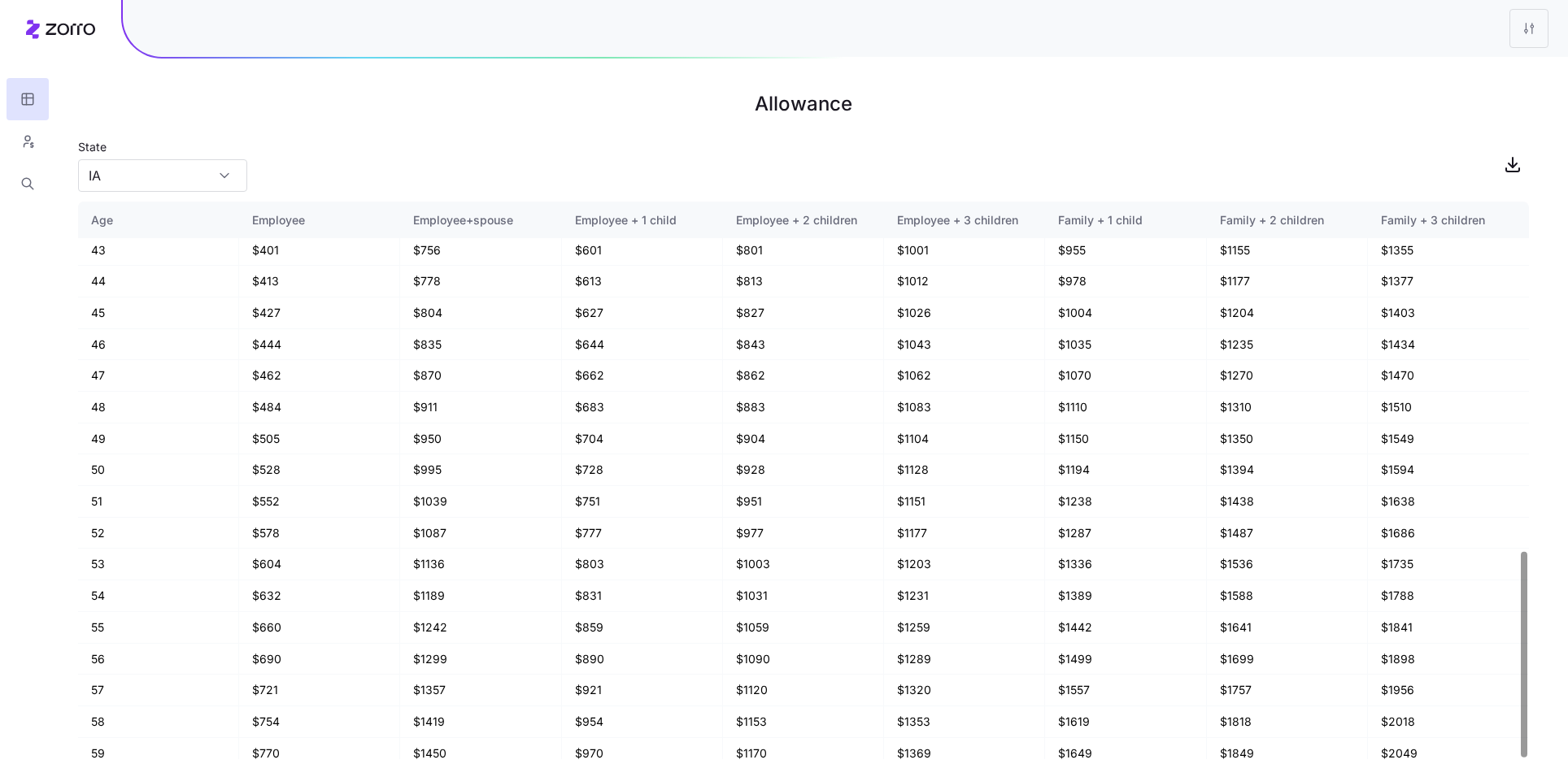
scroll to position [944, 0]
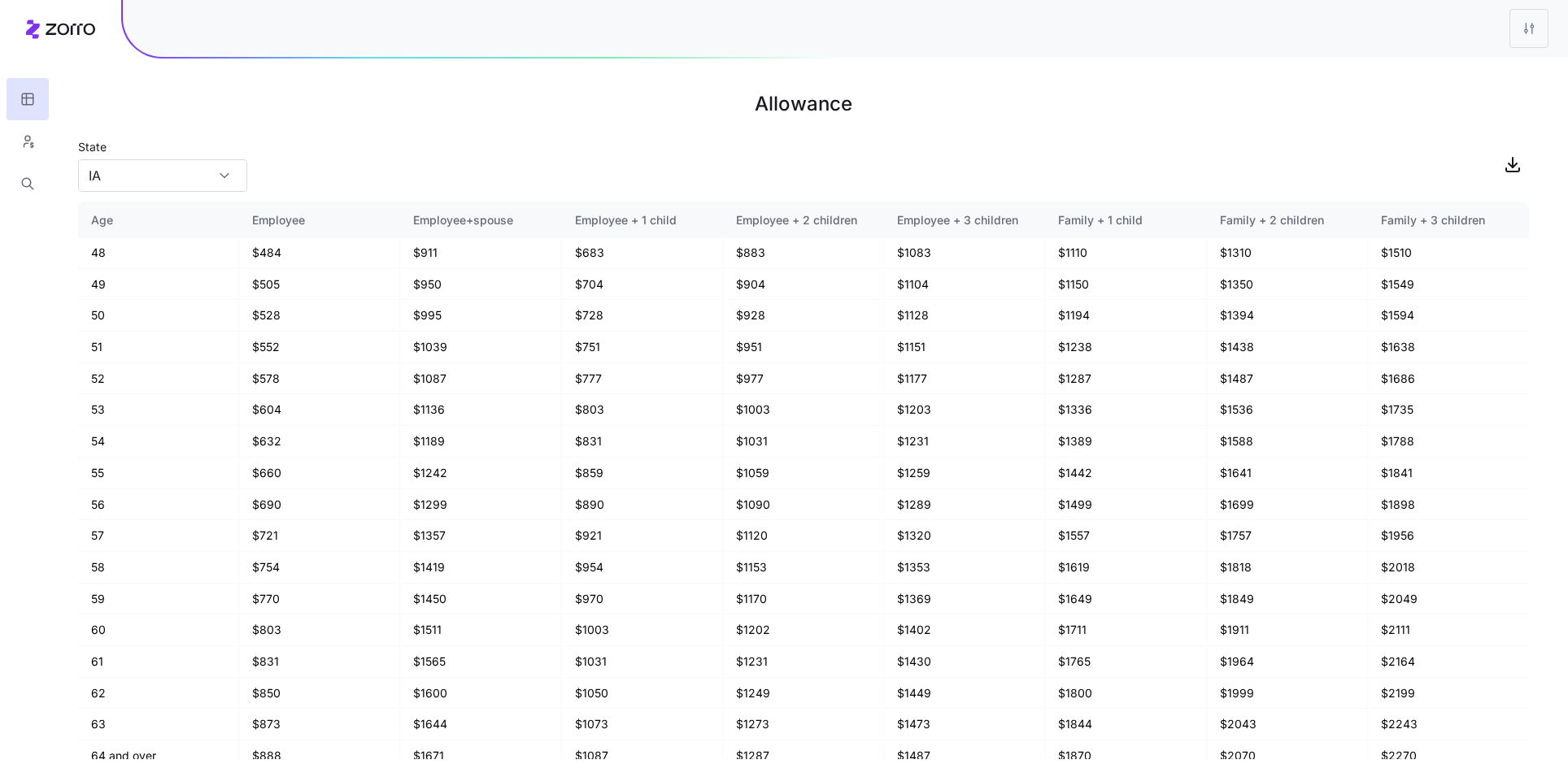
click at [1070, 120] on h1 "Allowance" at bounding box center [803, 104] width 1451 height 39
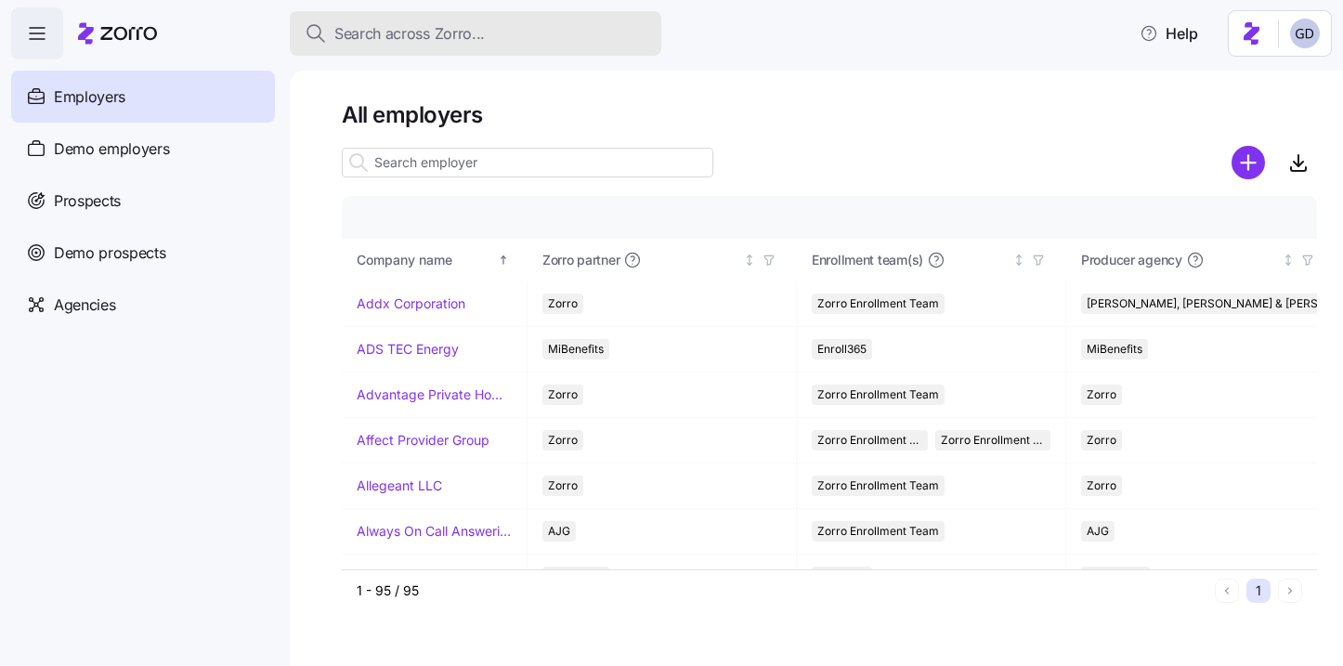
click at [430, 22] on span "Search across Zorro..." at bounding box center [409, 33] width 150 height 23
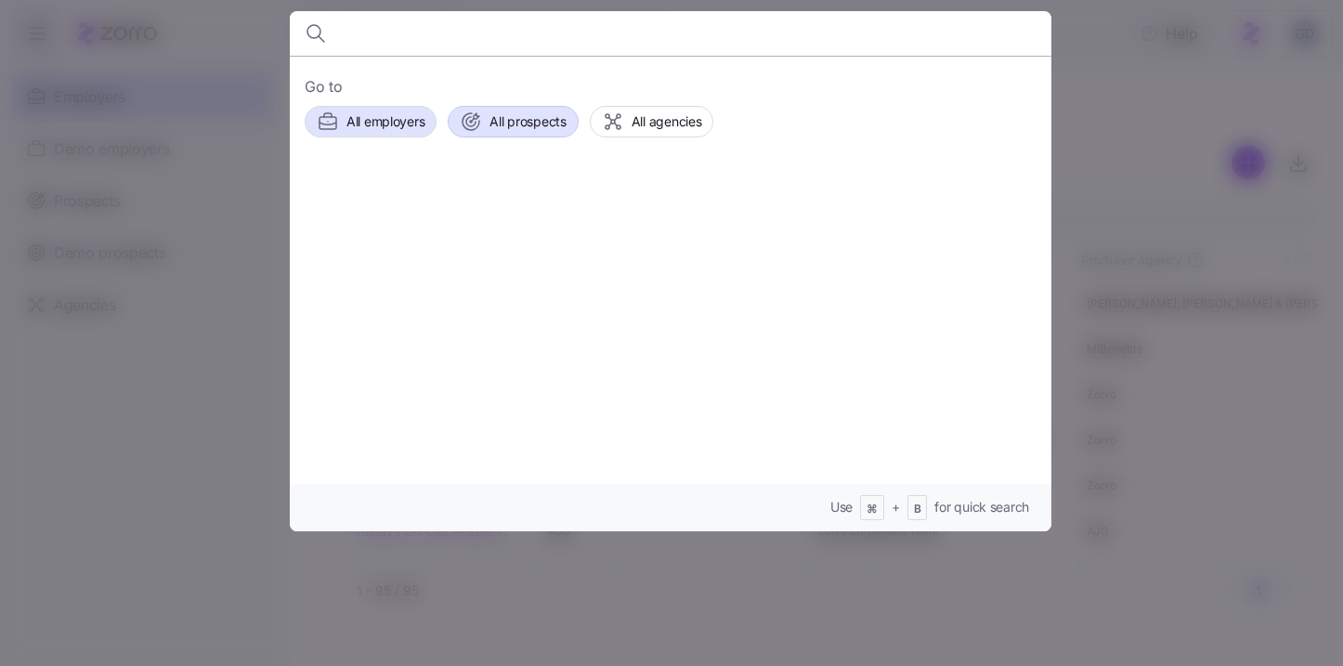
click at [521, 132] on div "All prospects" at bounding box center [513, 122] width 106 height 22
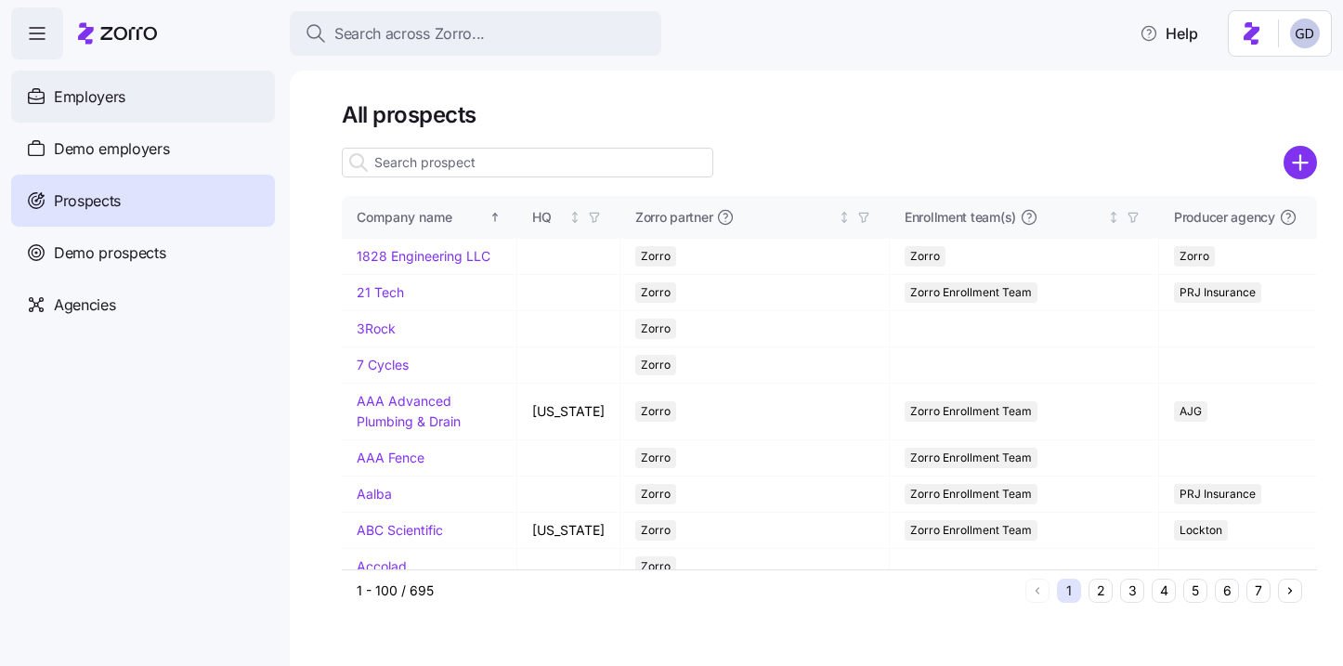
click at [87, 107] on span "Employers" at bounding box center [90, 96] width 72 height 23
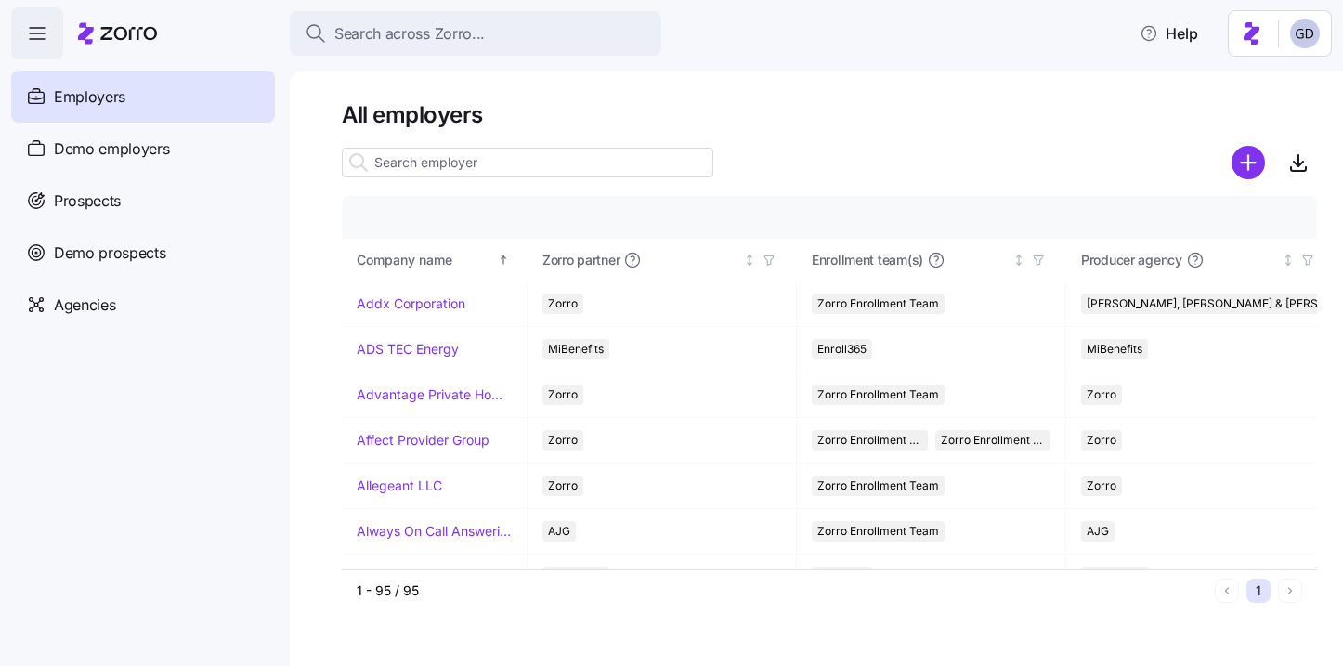
click at [403, 29] on span "Search across Zorro..." at bounding box center [409, 33] width 150 height 23
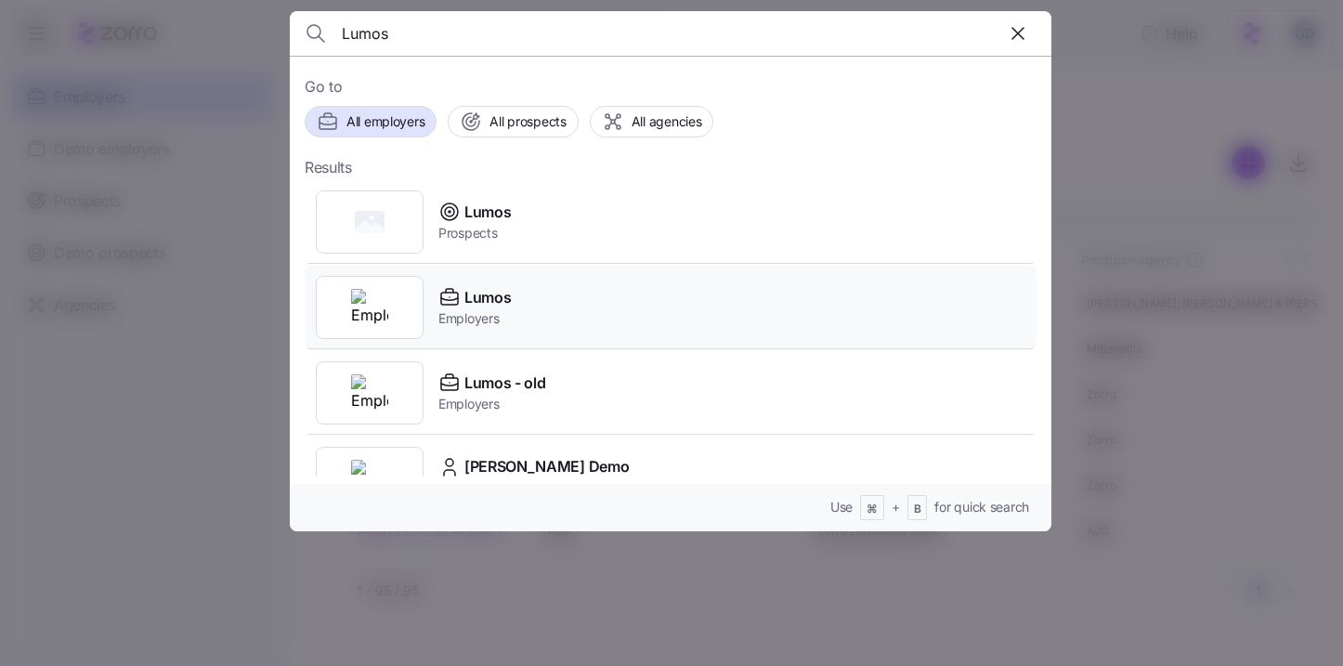
type input "Lumos"
click at [496, 315] on span "Employers" at bounding box center [474, 318] width 72 height 19
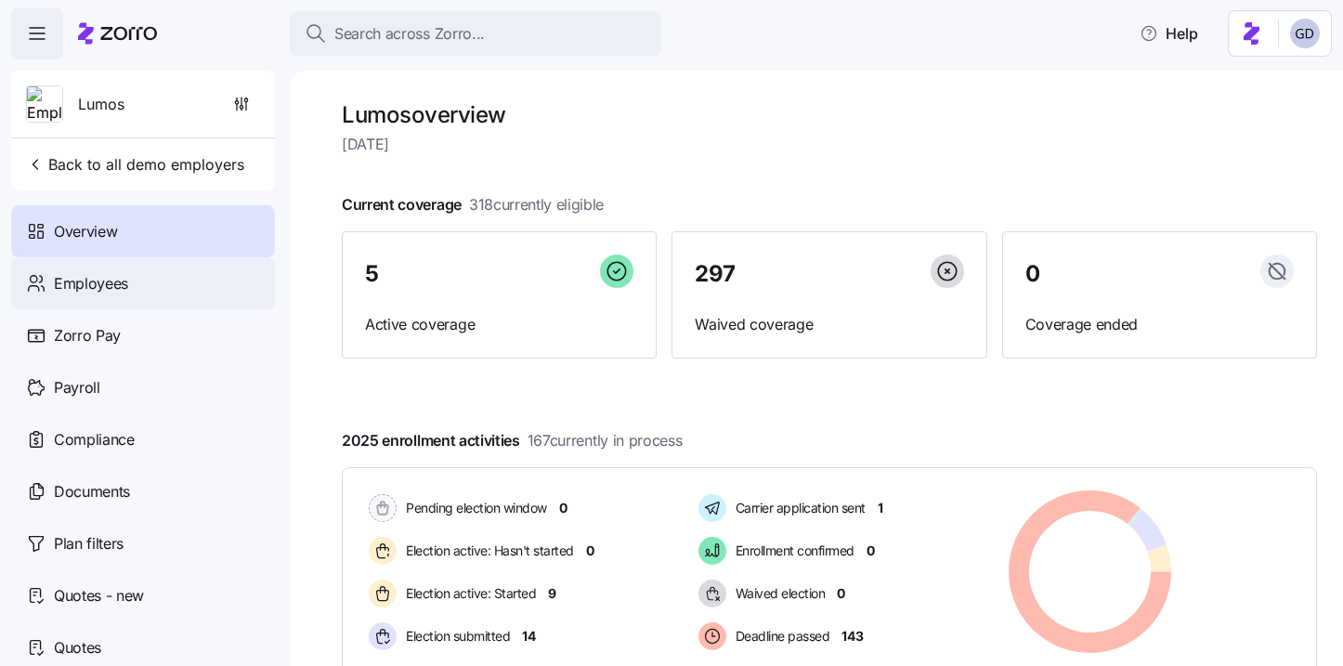
click at [49, 294] on div "Employees" at bounding box center [143, 283] width 264 height 52
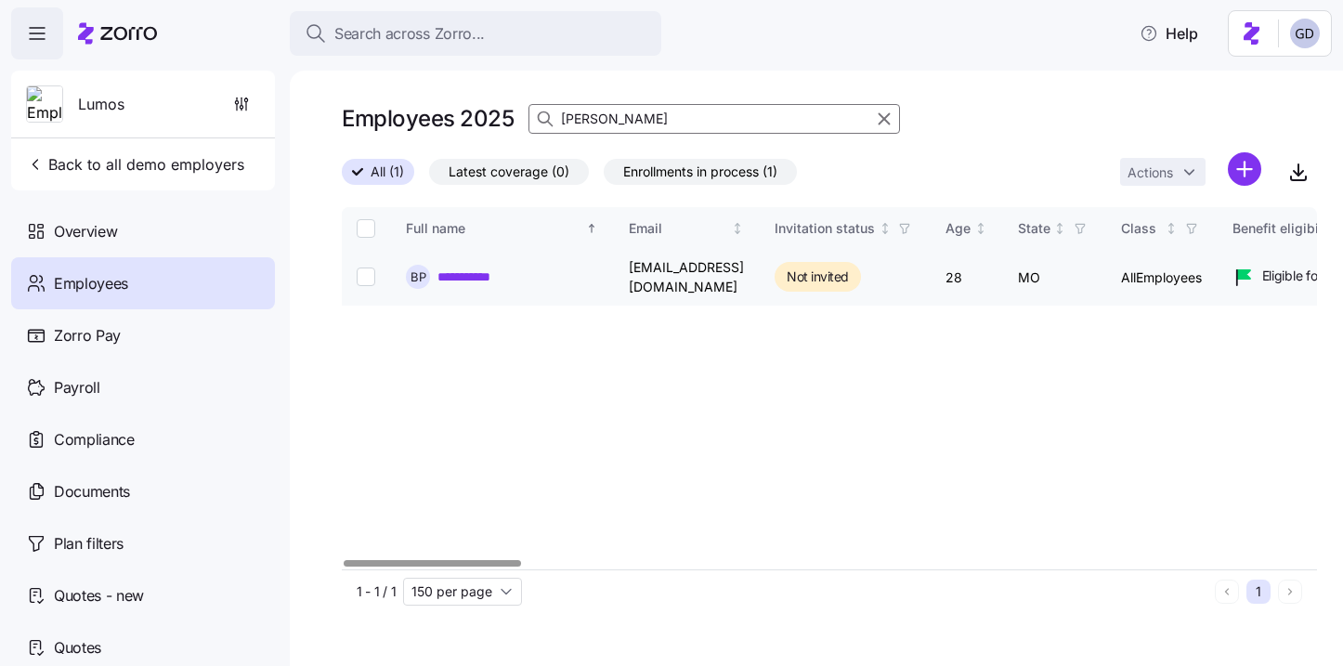
click at [475, 269] on link "**********" at bounding box center [475, 277] width 75 height 19
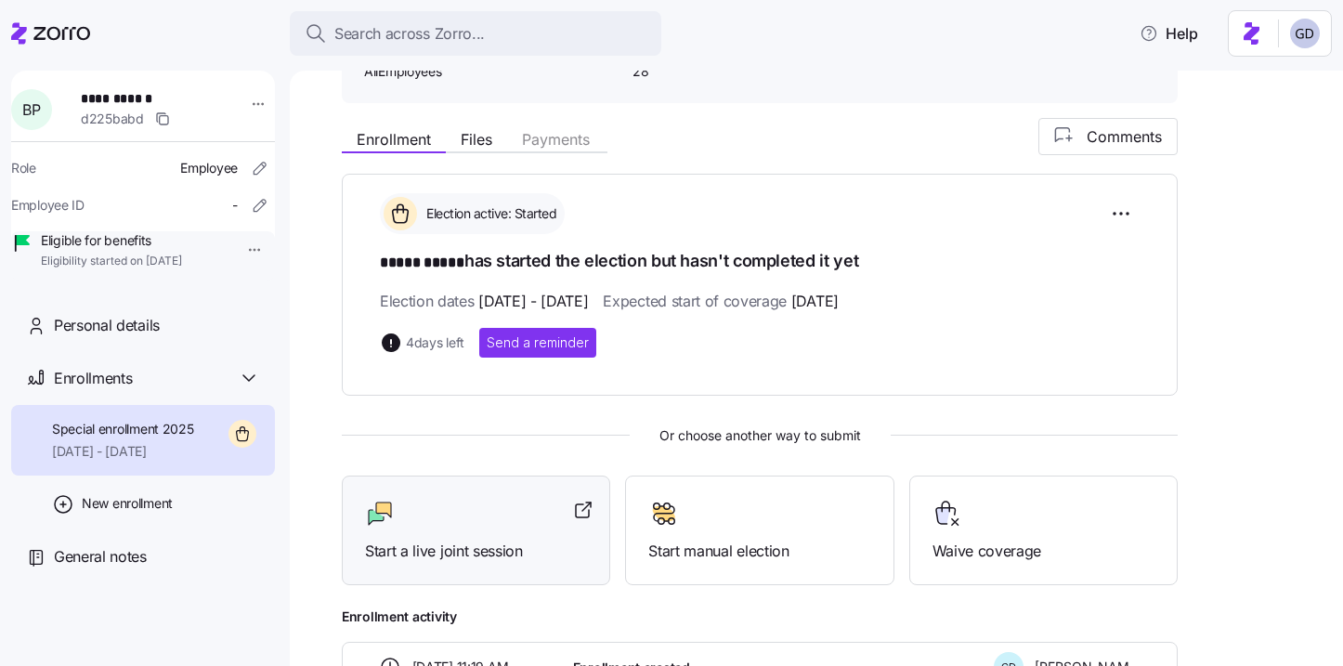
scroll to position [187, 0]
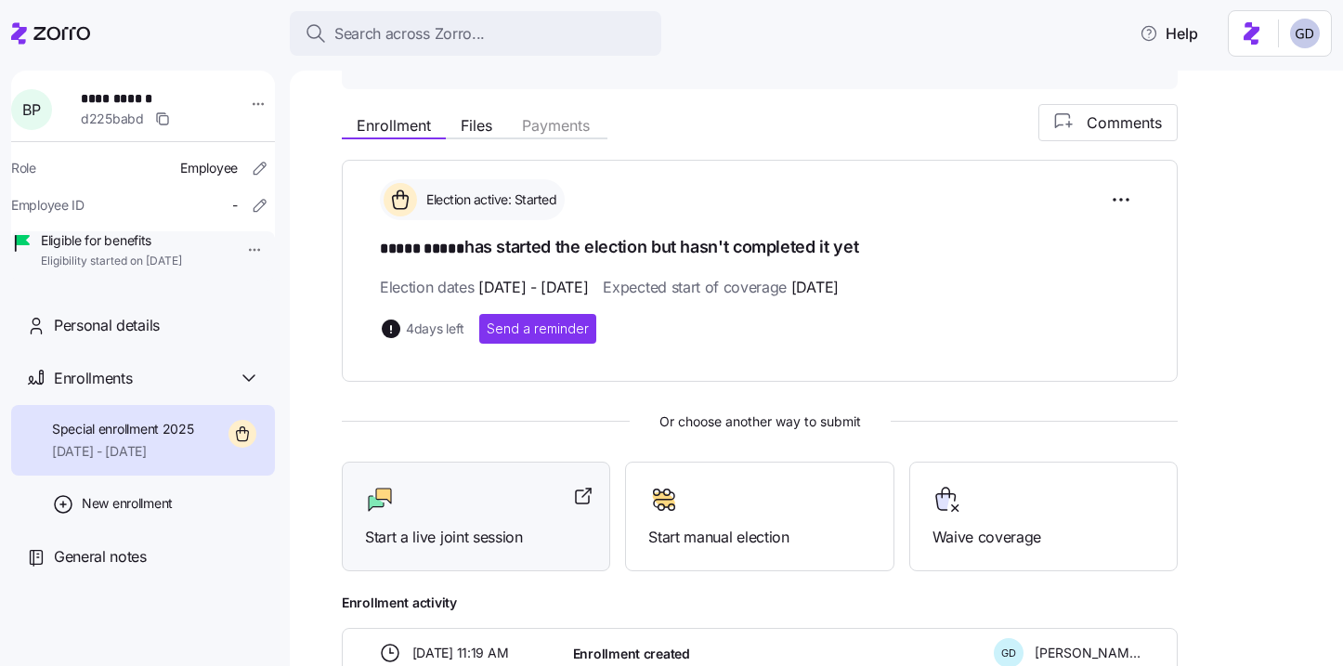
click at [480, 526] on span "Start a live joint session" at bounding box center [476, 537] width 222 height 23
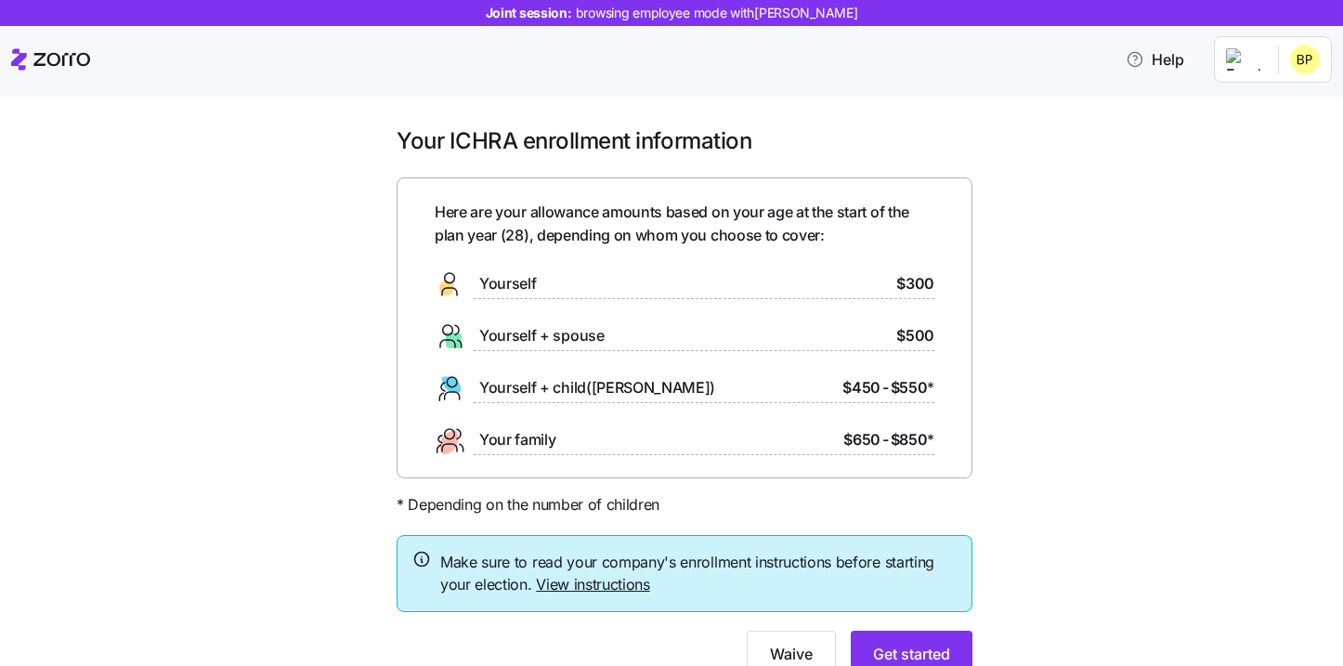
scroll to position [78, 0]
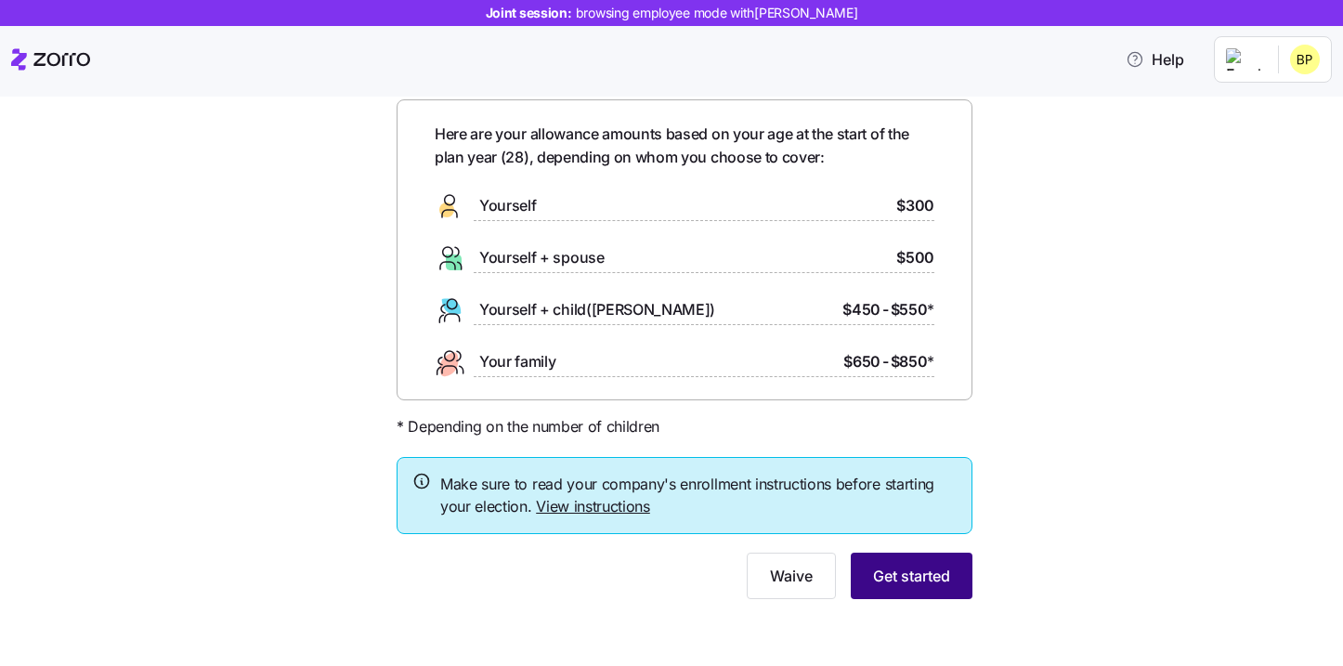
click at [933, 582] on span "Get started" at bounding box center [911, 576] width 77 height 22
click at [903, 582] on span "Get started" at bounding box center [911, 576] width 77 height 22
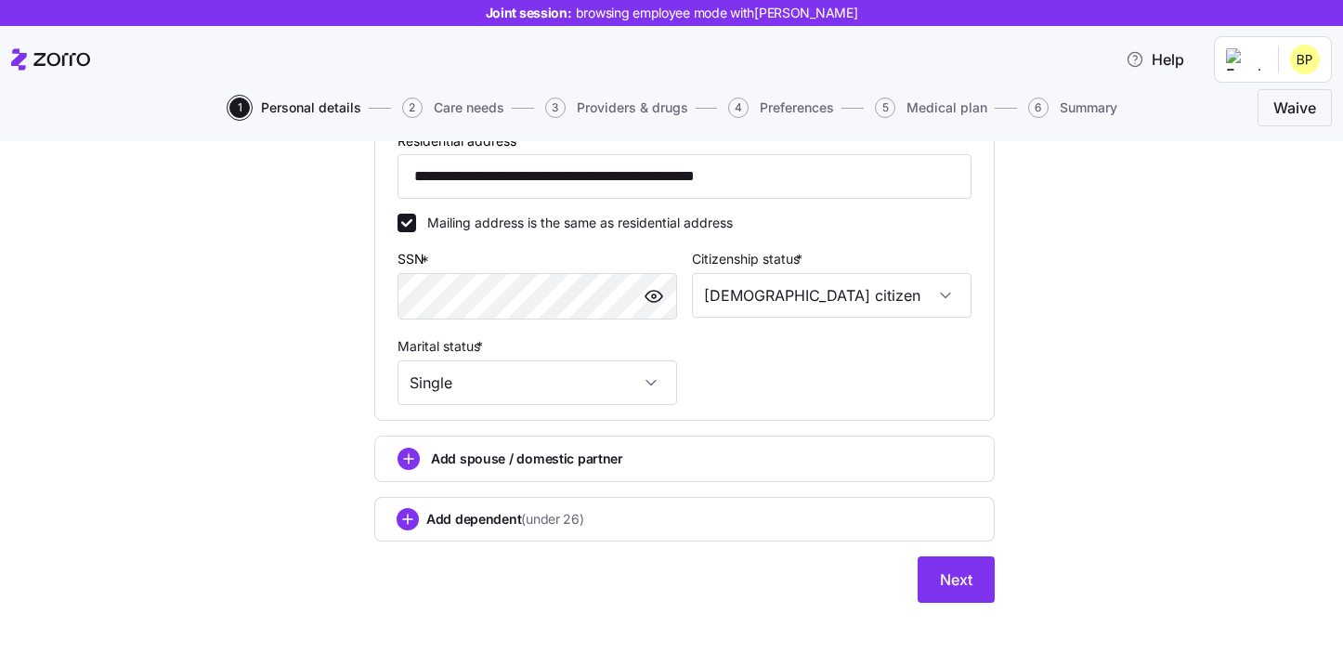
scroll to position [558, 0]
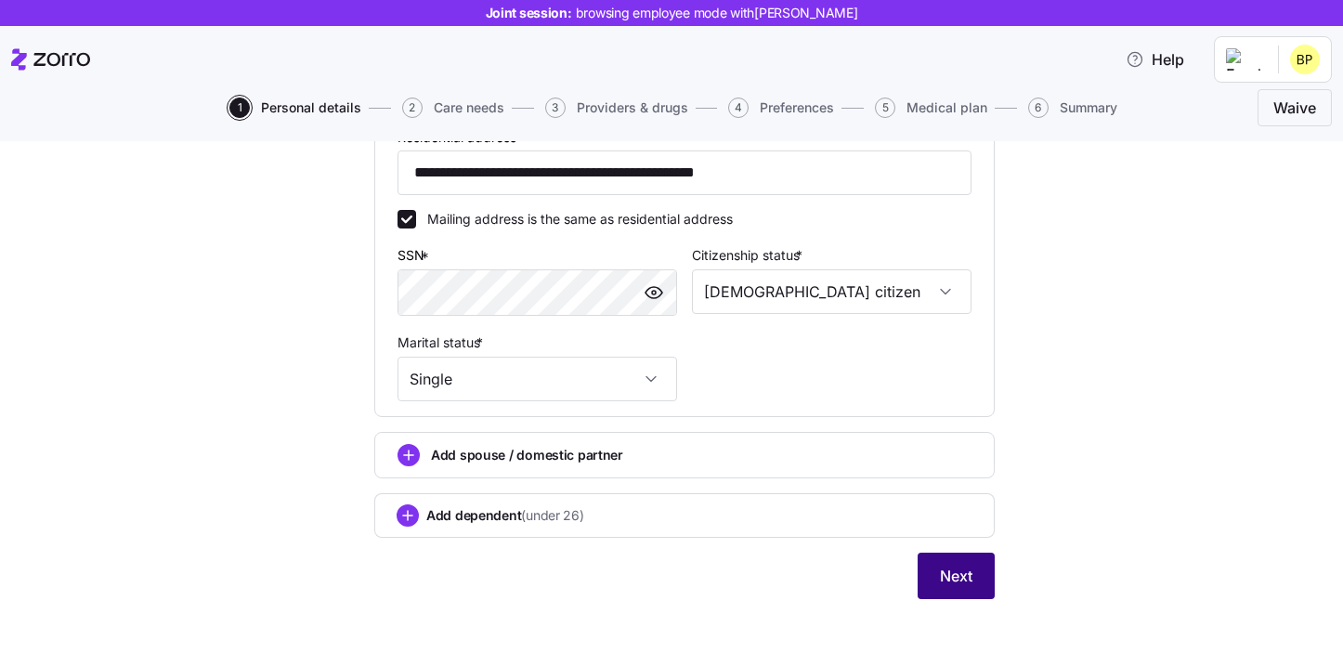
click at [948, 582] on span "Next" at bounding box center [956, 576] width 33 height 22
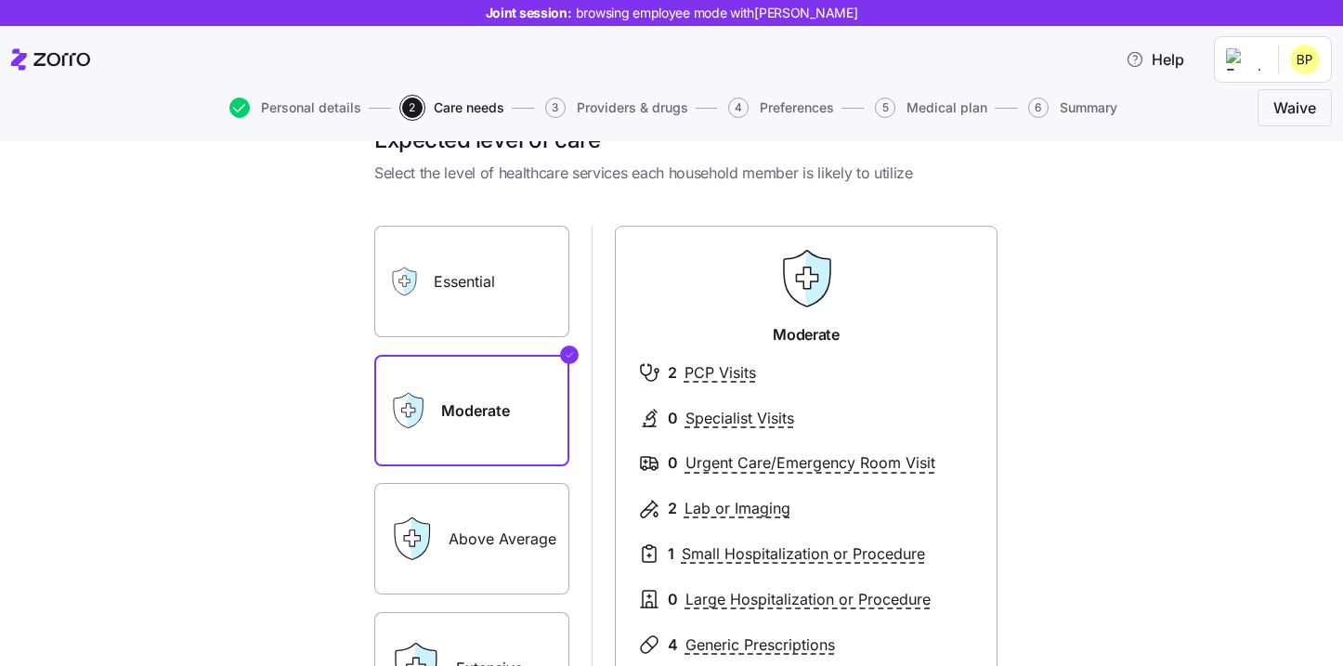
scroll to position [46, 0]
click at [544, 270] on label "Essential" at bounding box center [471, 280] width 195 height 111
click at [0, 0] on input "Essential" at bounding box center [0, 0] width 0 height 0
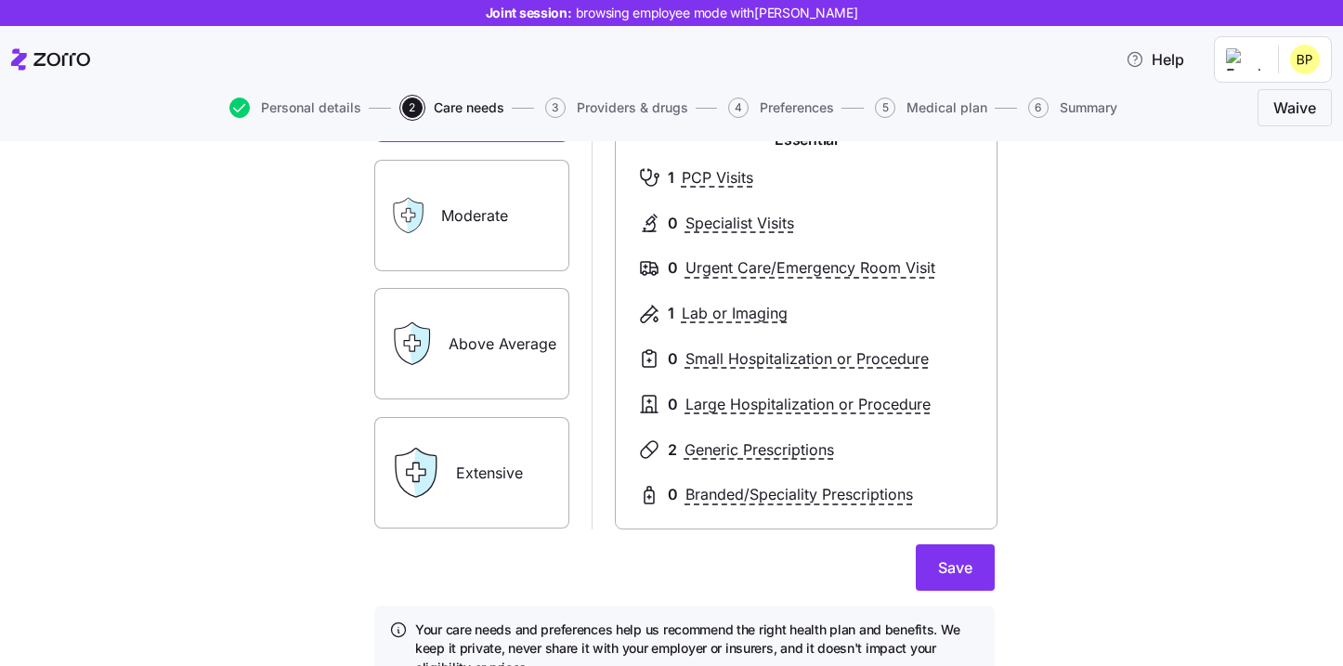
scroll to position [247, 0]
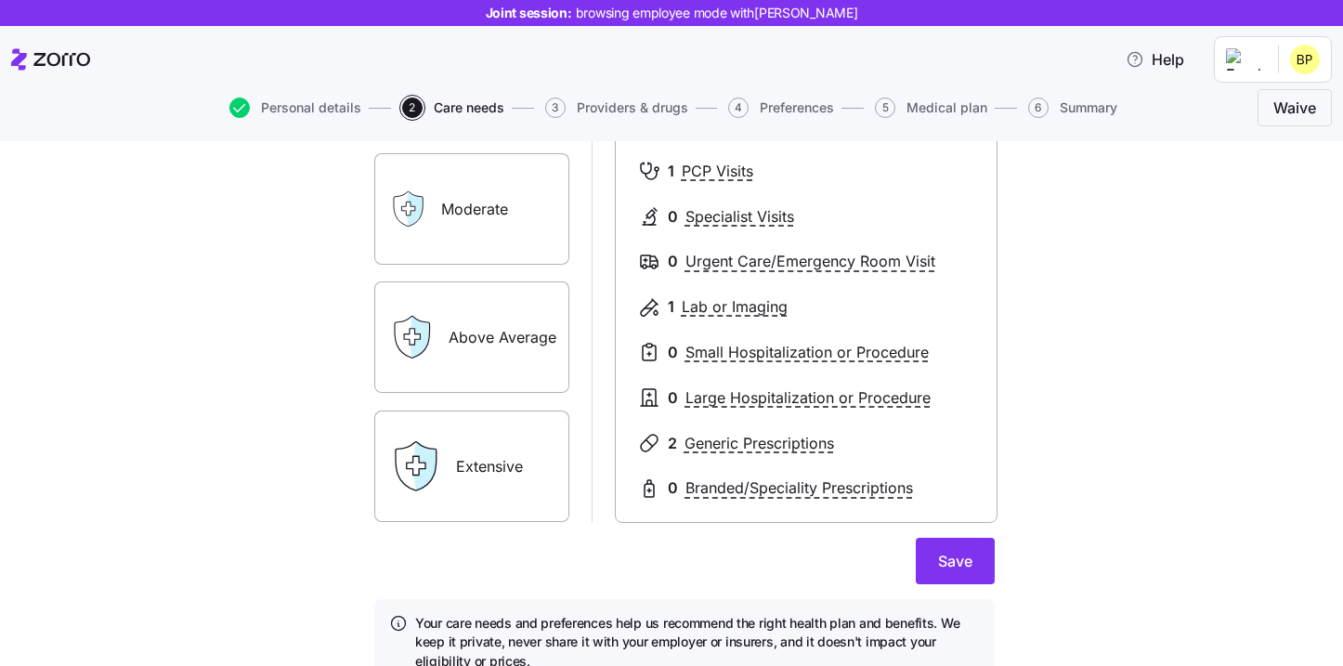
click at [496, 343] on label "Above Average" at bounding box center [471, 336] width 195 height 111
click at [0, 0] on input "Above Average" at bounding box center [0, 0] width 0 height 0
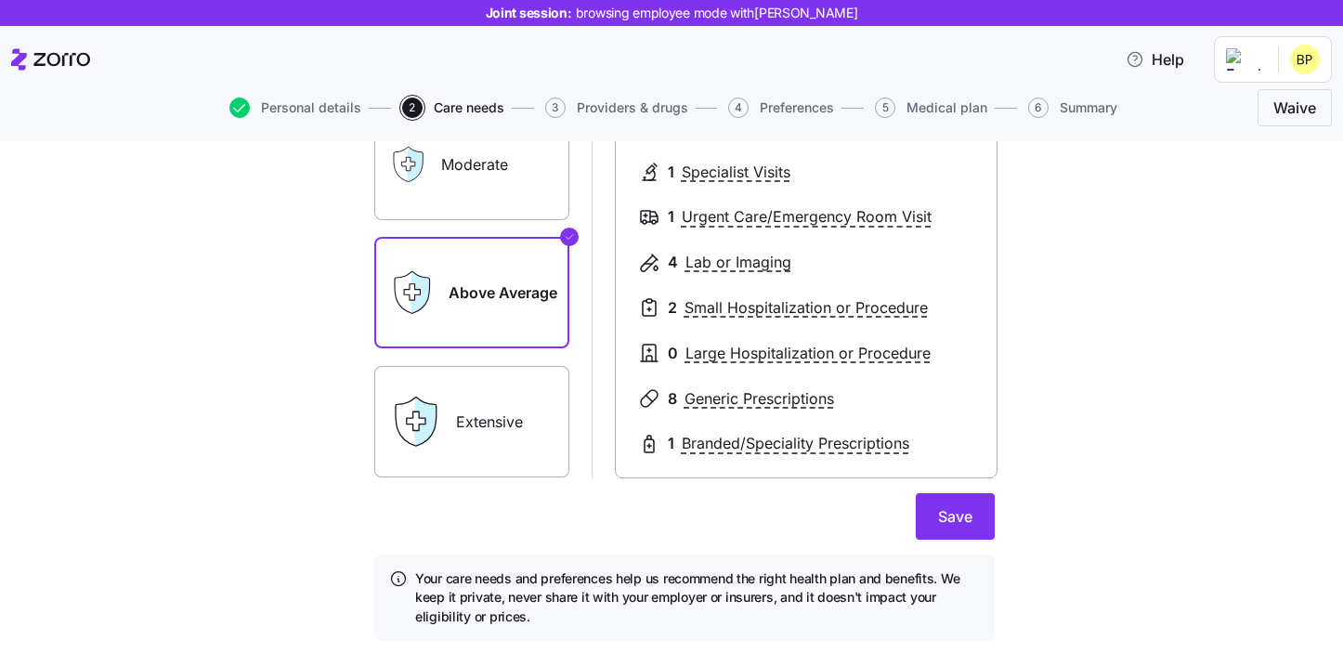
scroll to position [299, 0]
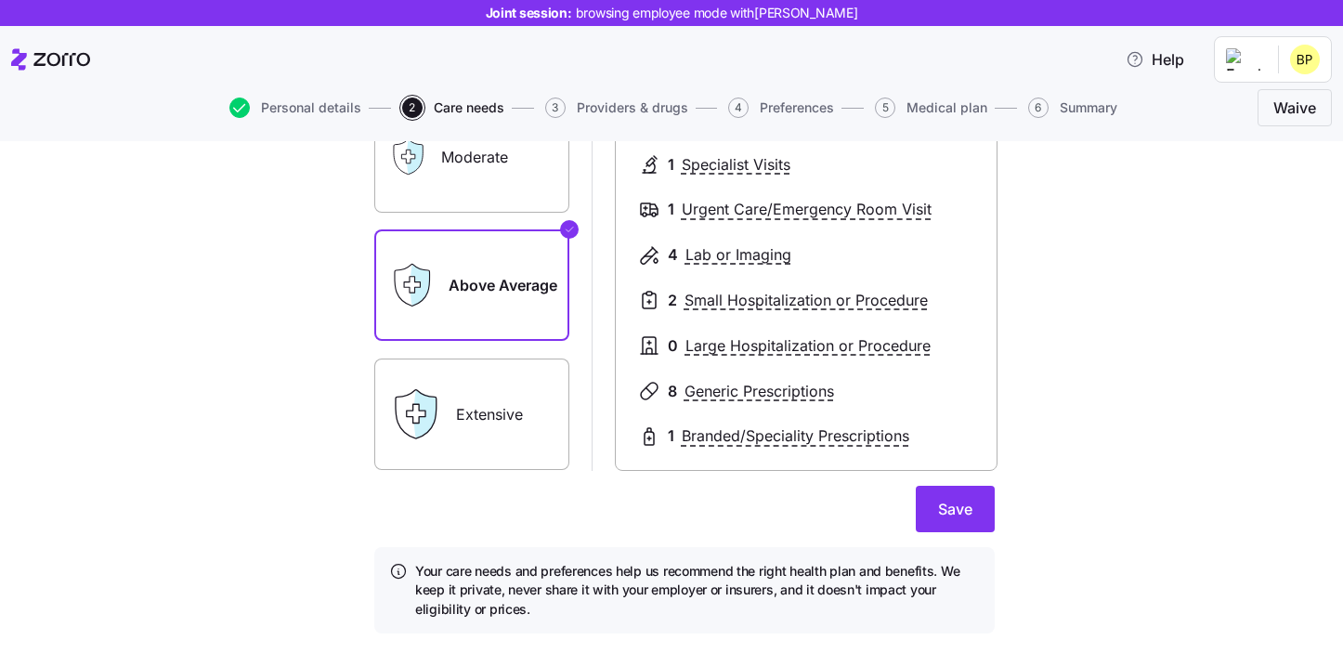
click at [467, 414] on label "Extensive" at bounding box center [471, 414] width 195 height 111
click at [0, 0] on input "Extensive" at bounding box center [0, 0] width 0 height 0
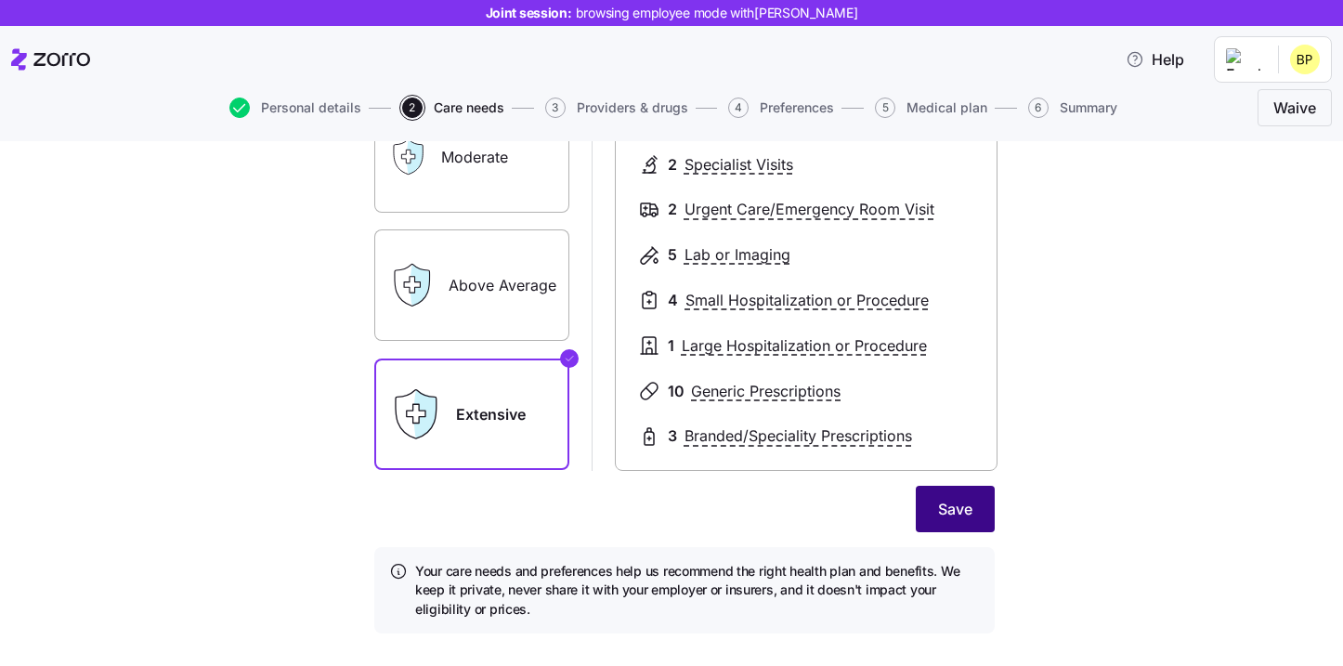
click at [949, 519] on span "Save" at bounding box center [955, 509] width 34 height 22
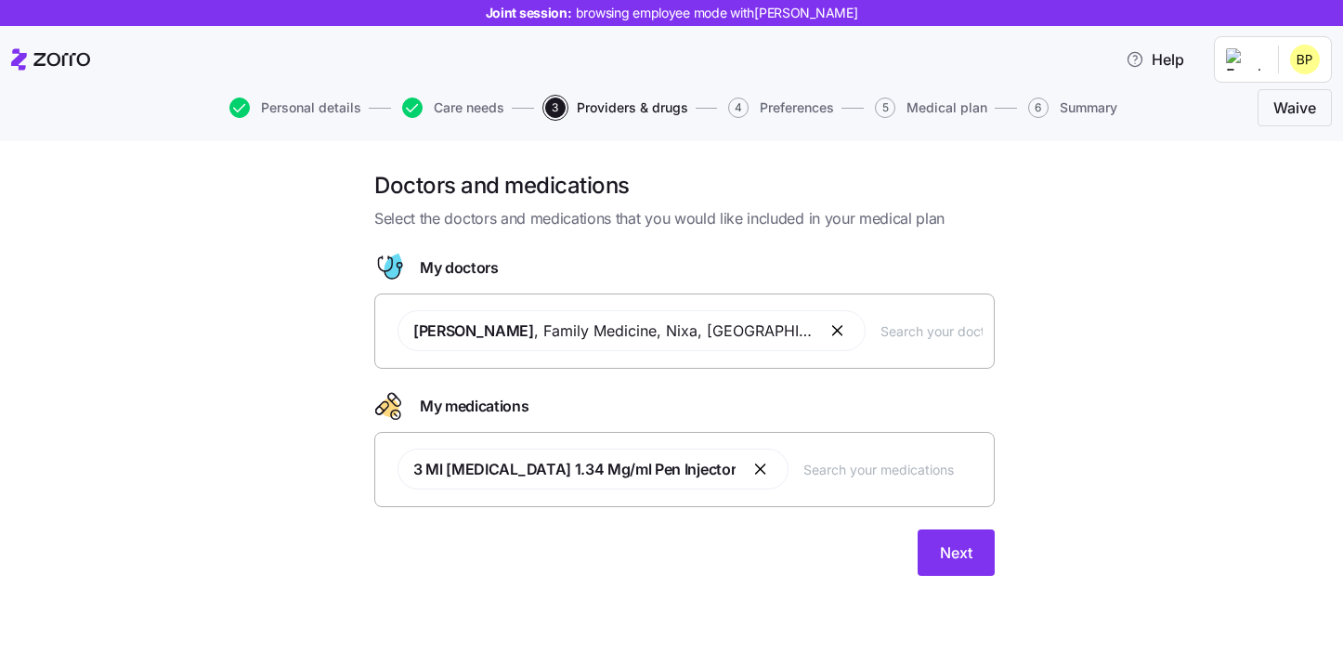
click at [862, 344] on div "[PERSON_NAME] , Family Medicine , [GEOGRAPHIC_DATA], [GEOGRAPHIC_DATA]" at bounding box center [684, 330] width 596 height 63
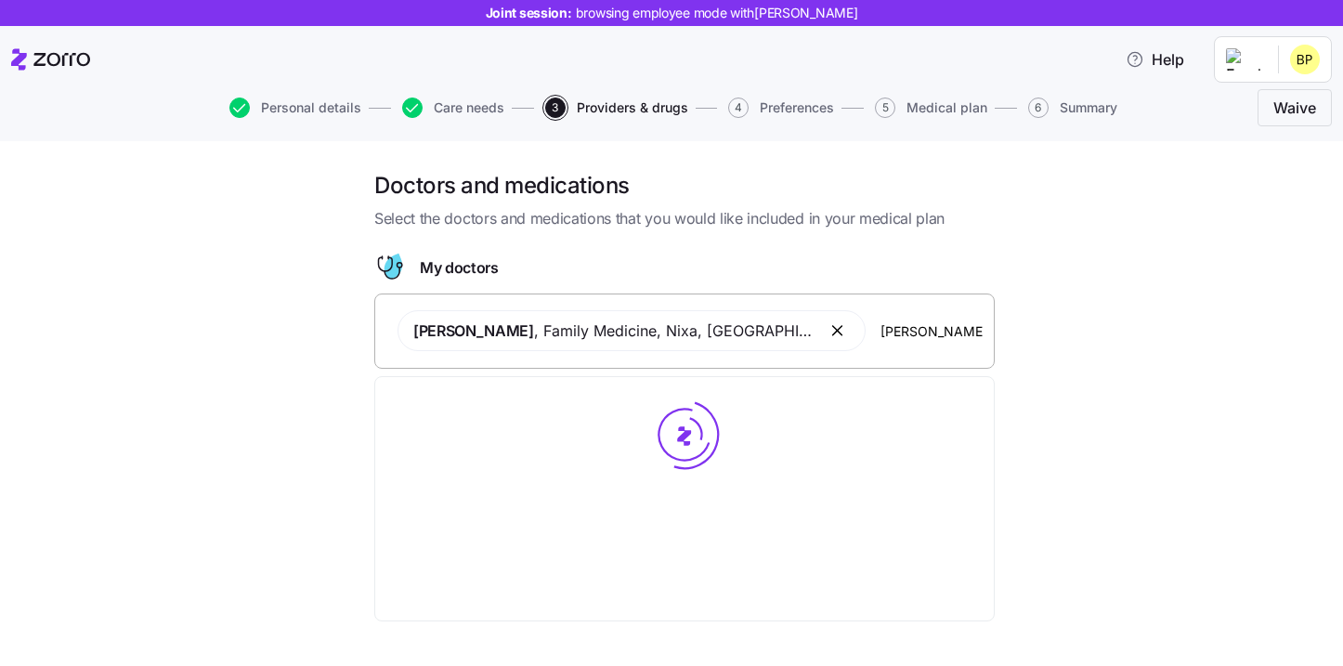
type input "[PERSON_NAME]"
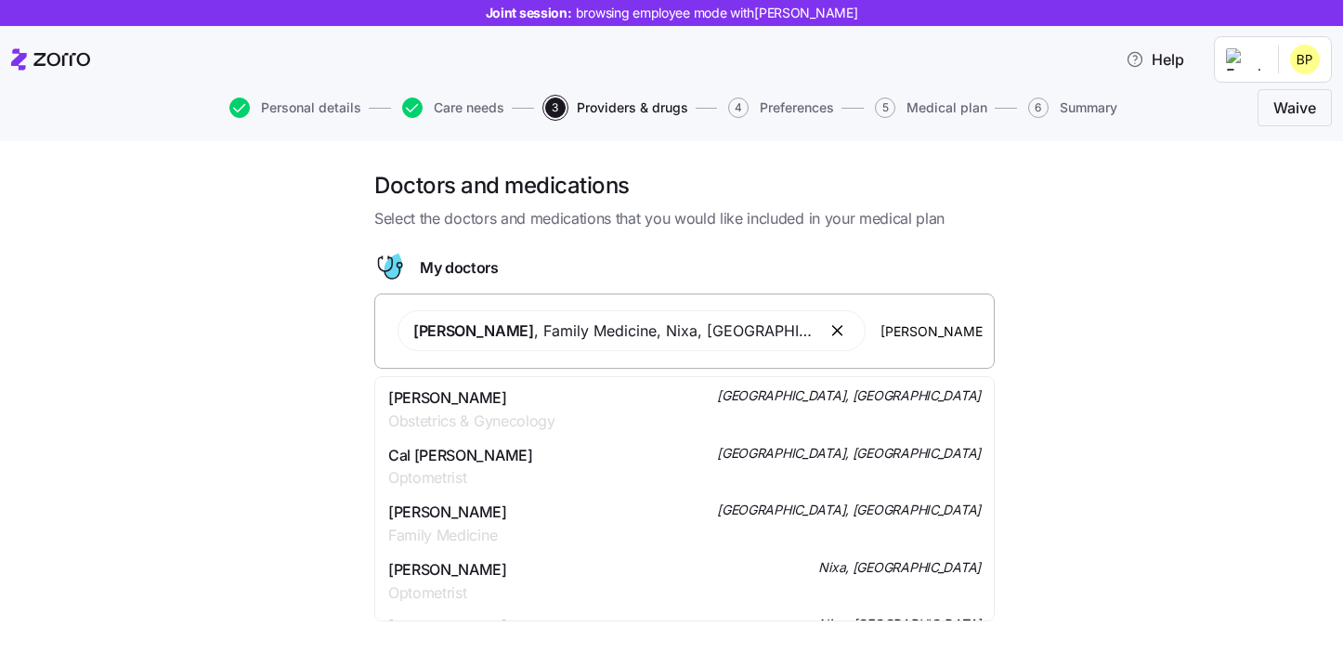
click at [493, 412] on span "Obstetrics & Gynecology" at bounding box center [471, 421] width 167 height 23
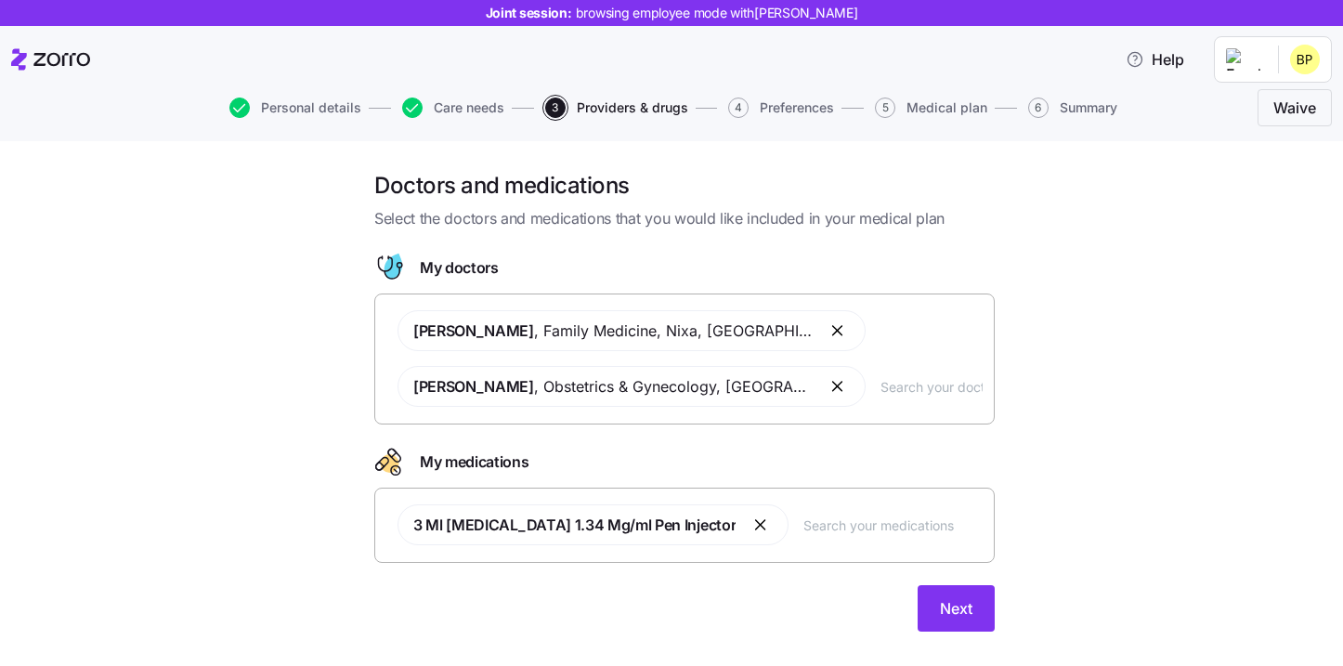
scroll to position [33, 0]
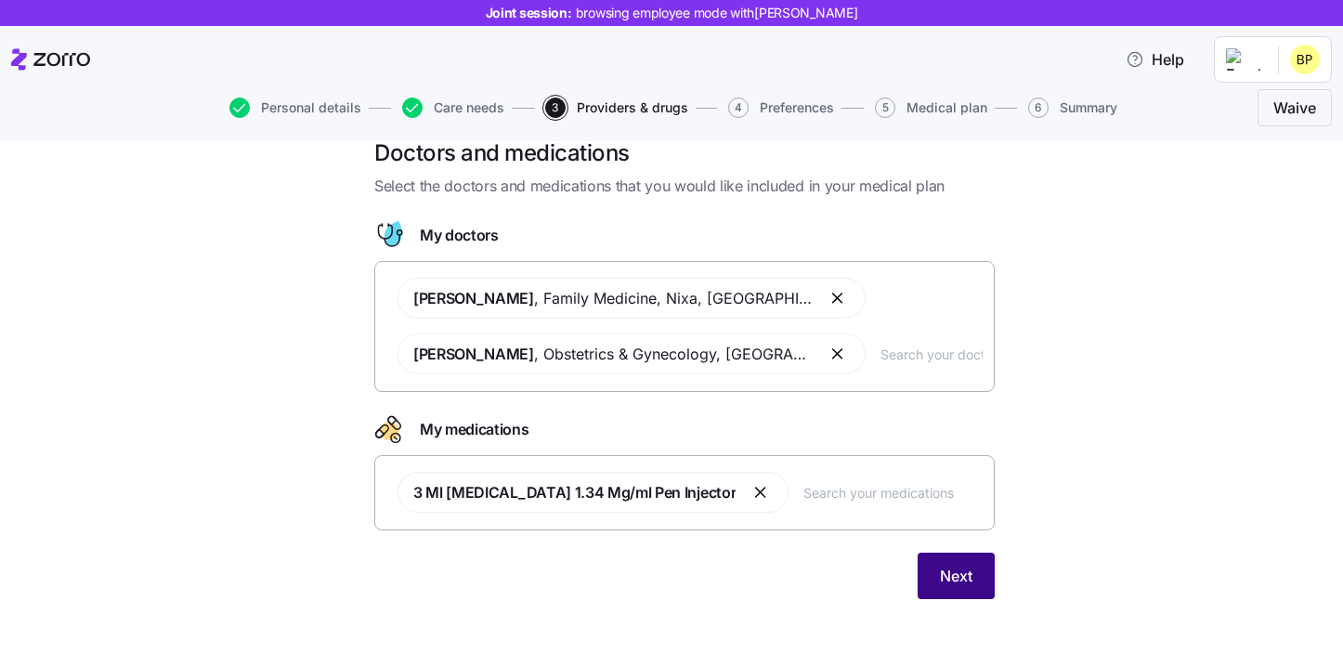
click at [942, 594] on button "Next" at bounding box center [956, 576] width 77 height 46
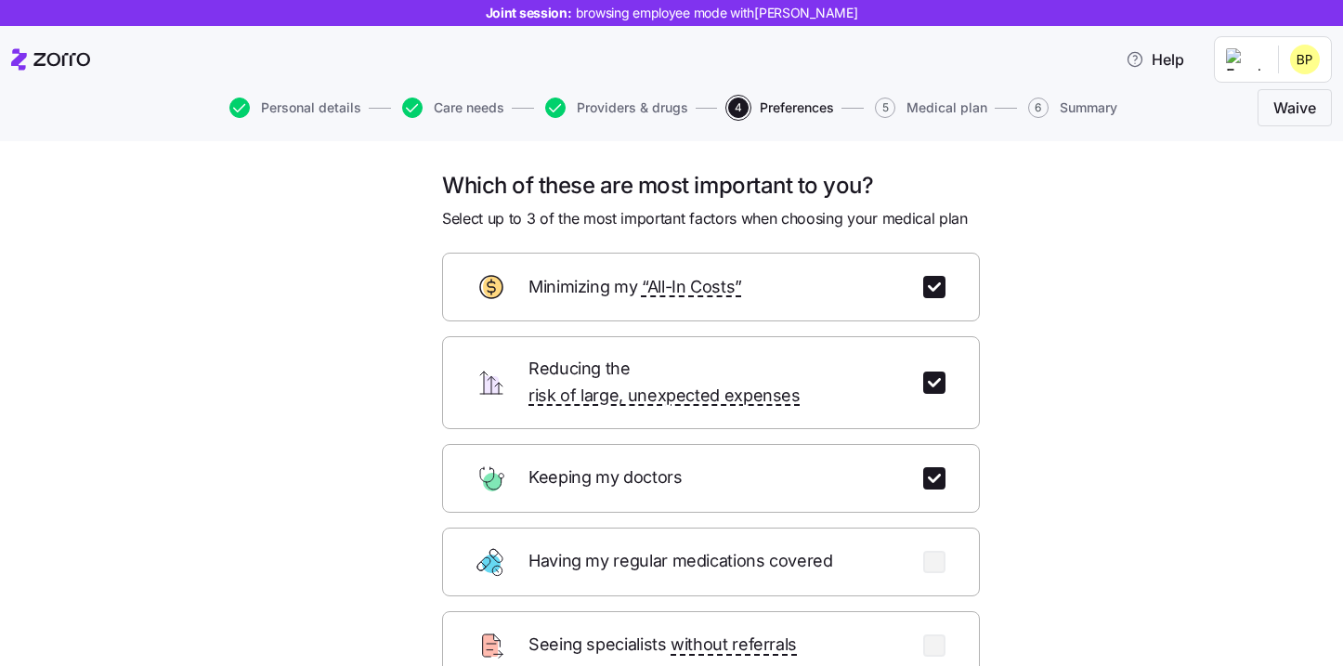
scroll to position [57, 0]
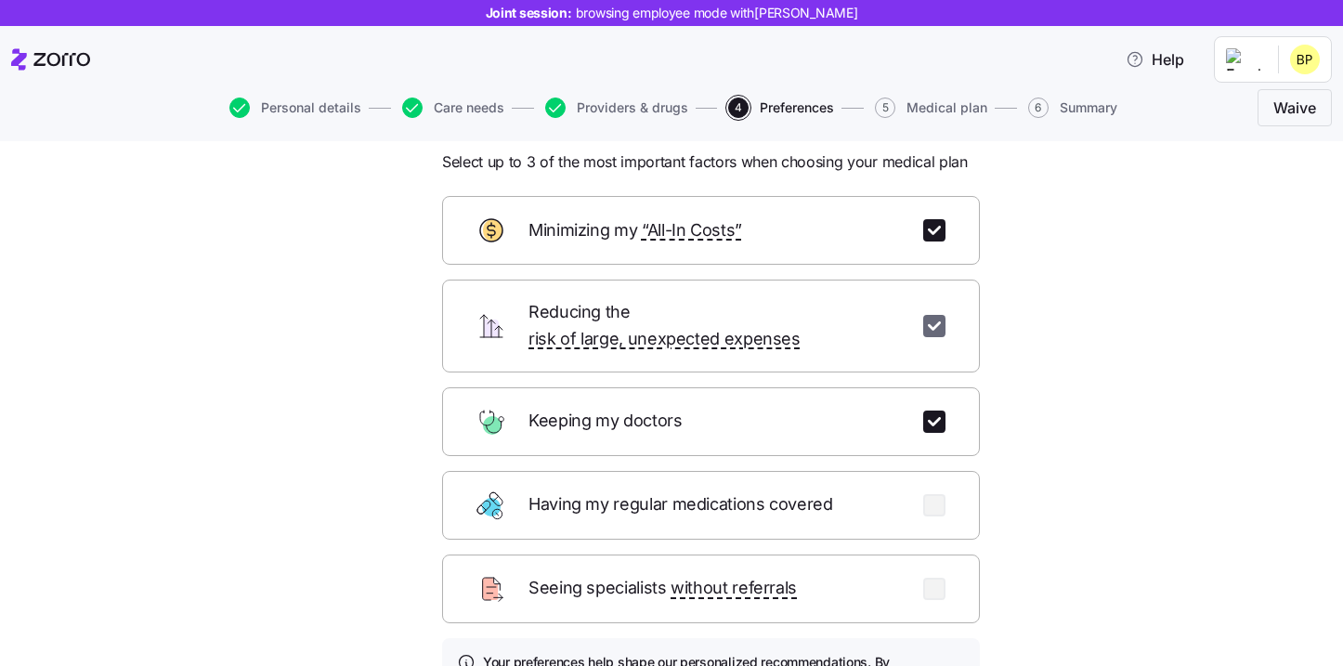
click at [936, 315] on input "checkbox" at bounding box center [934, 326] width 22 height 22
checkbox input "false"
click at [936, 214] on div "Minimizing my “All-In Costs”" at bounding box center [711, 230] width 538 height 69
click at [936, 220] on input "checkbox" at bounding box center [934, 230] width 22 height 22
checkbox input "false"
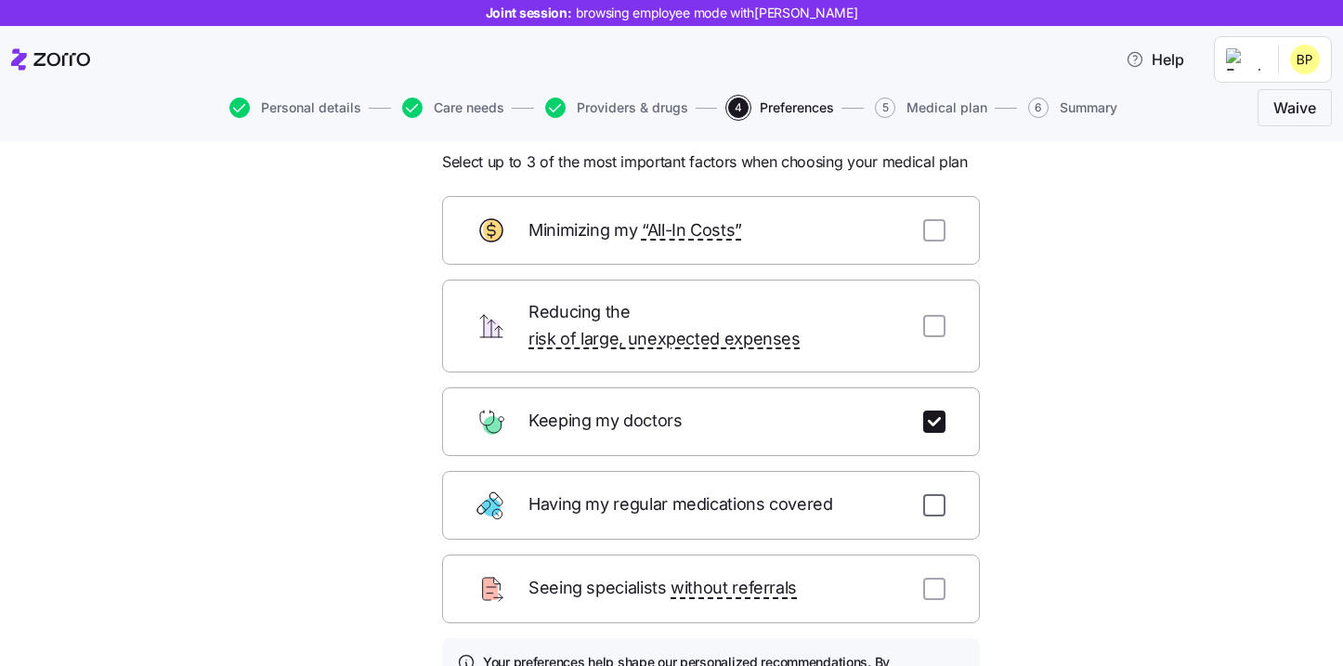
click at [937, 494] on input "checkbox" at bounding box center [934, 505] width 22 height 22
checkbox input "true"
click at [930, 578] on input "checkbox" at bounding box center [934, 589] width 22 height 22
checkbox input "true"
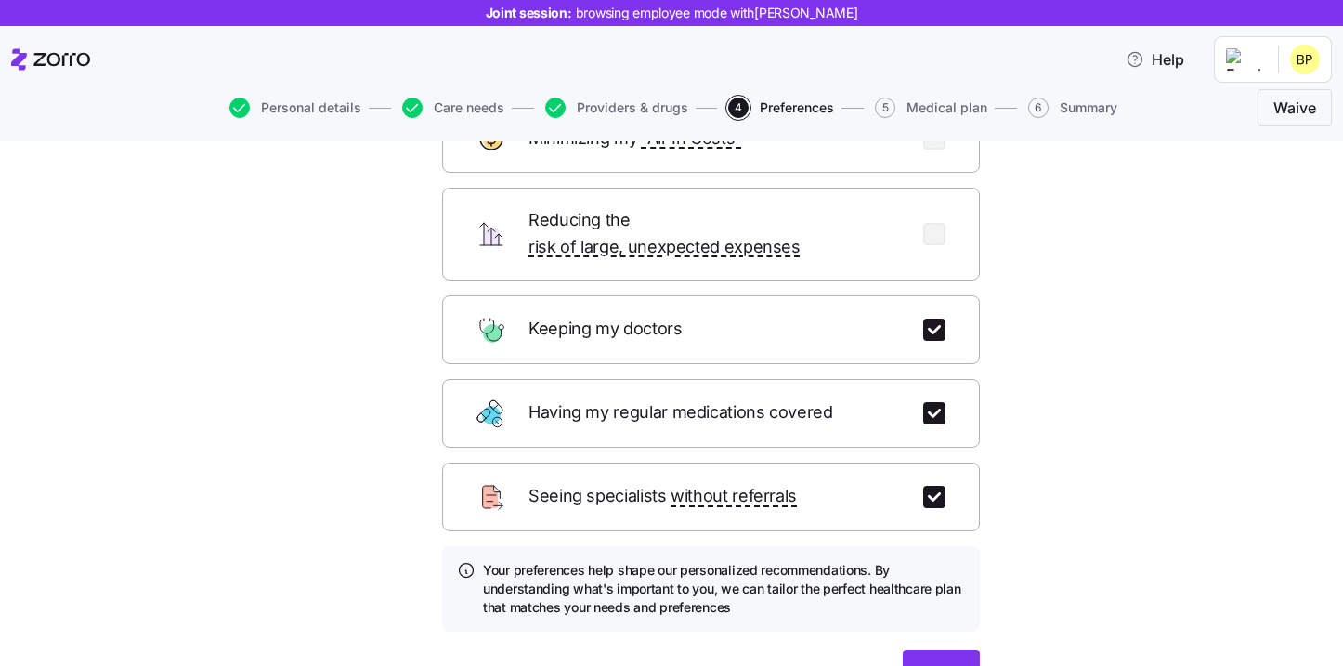
scroll to position [148, 0]
click at [935, 403] on input "checkbox" at bounding box center [934, 414] width 22 height 22
checkbox input "false"
click at [935, 487] on input "checkbox" at bounding box center [934, 498] width 22 height 22
checkbox input "false"
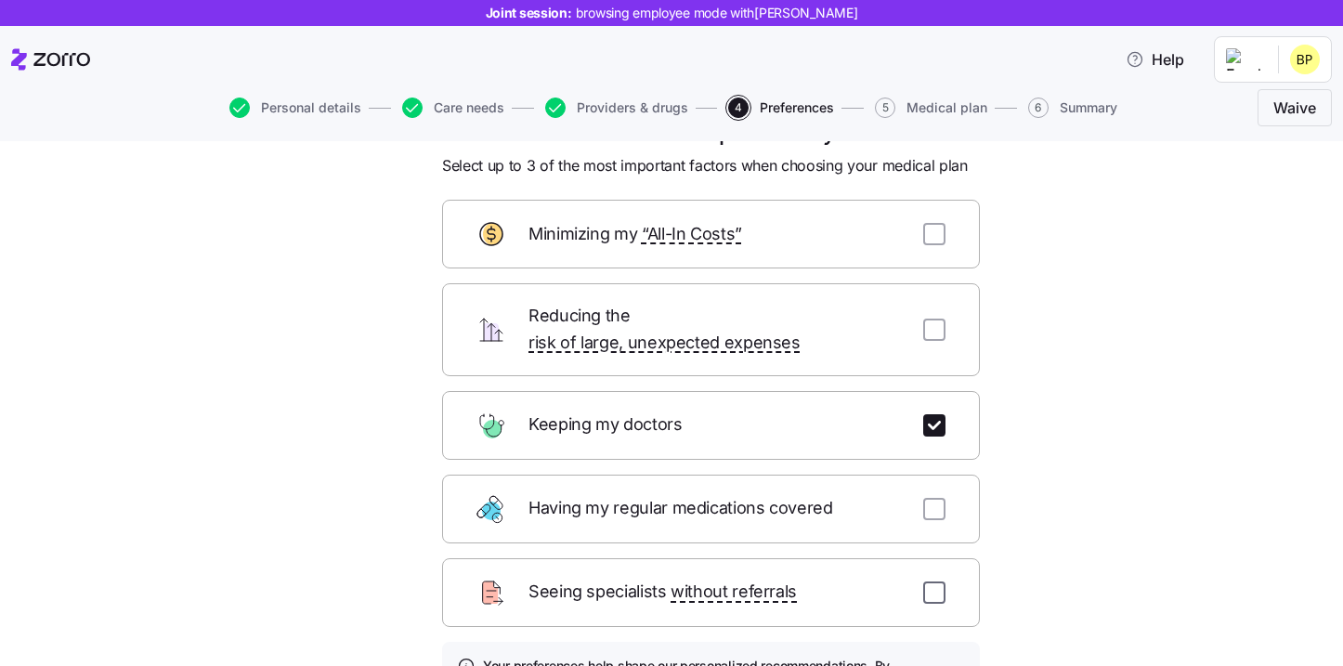
scroll to position [0, 0]
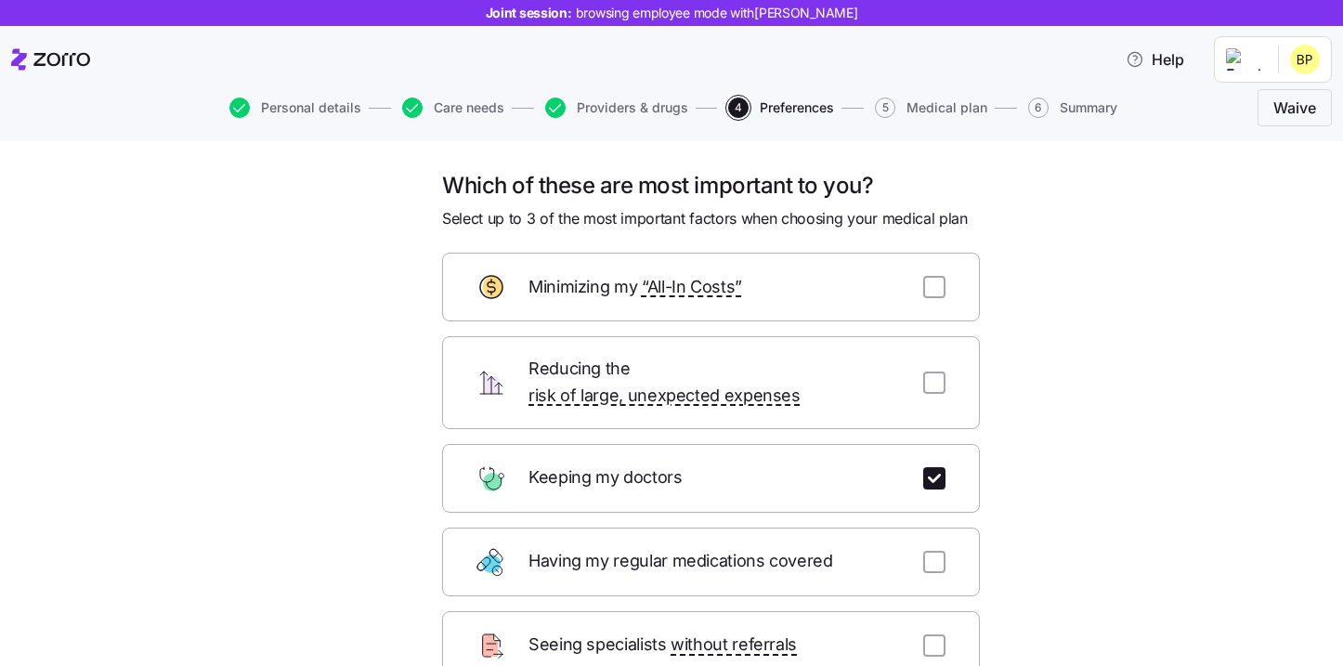
click at [935, 386] on div "Reducing the risk of large, unexpected expenses" at bounding box center [711, 382] width 538 height 93
click at [935, 380] on input "checkbox" at bounding box center [934, 383] width 22 height 22
checkbox input "true"
click at [935, 293] on input "checkbox" at bounding box center [934, 287] width 22 height 22
checkbox input "true"
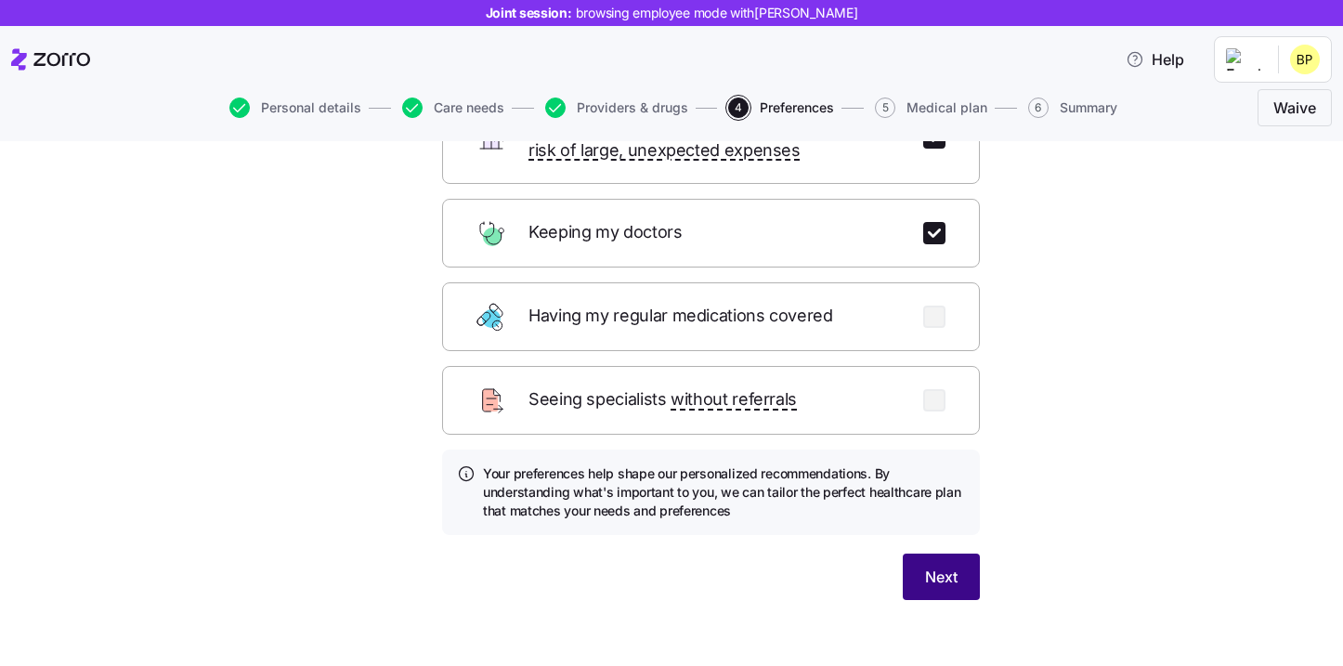
click at [925, 569] on button "Next" at bounding box center [941, 577] width 77 height 46
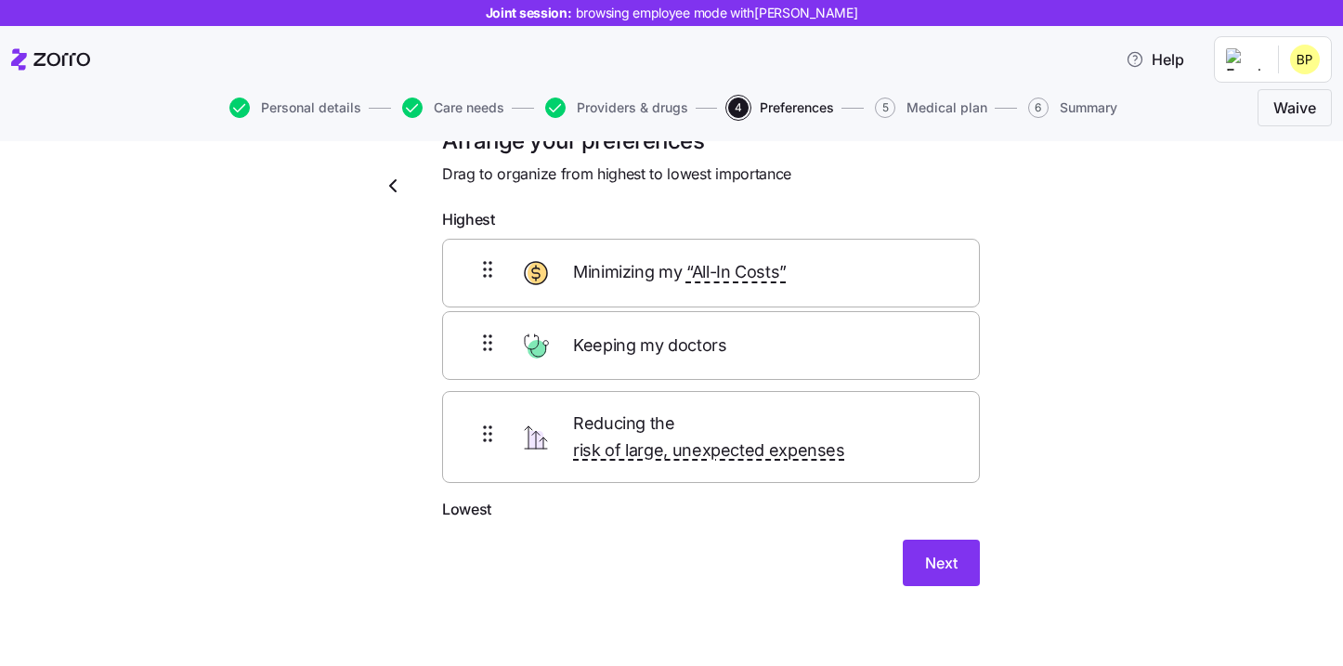
scroll to position [30, 0]
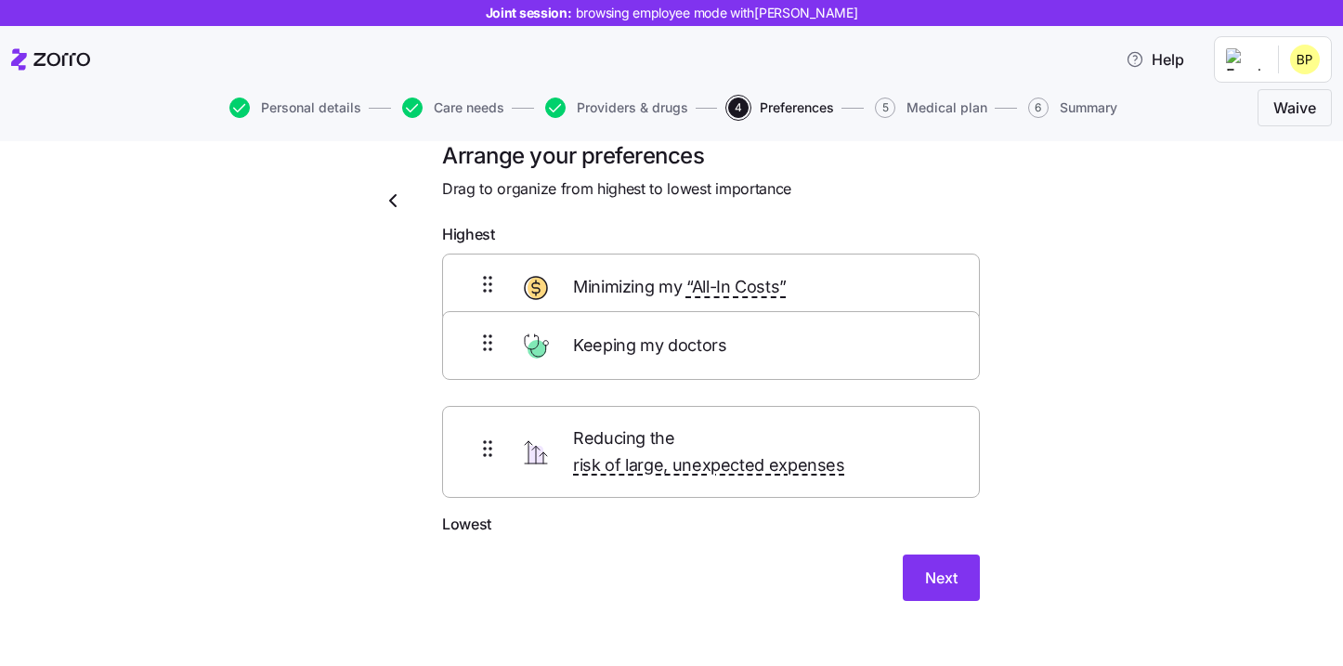
drag, startPoint x: 662, startPoint y: 369, endPoint x: 662, endPoint y: 313, distance: 55.7
click at [662, 313] on div "Minimizing my “All-In Costs” Keeping my doctors Reducing the risk of large, une…" at bounding box center [711, 384] width 538 height 260
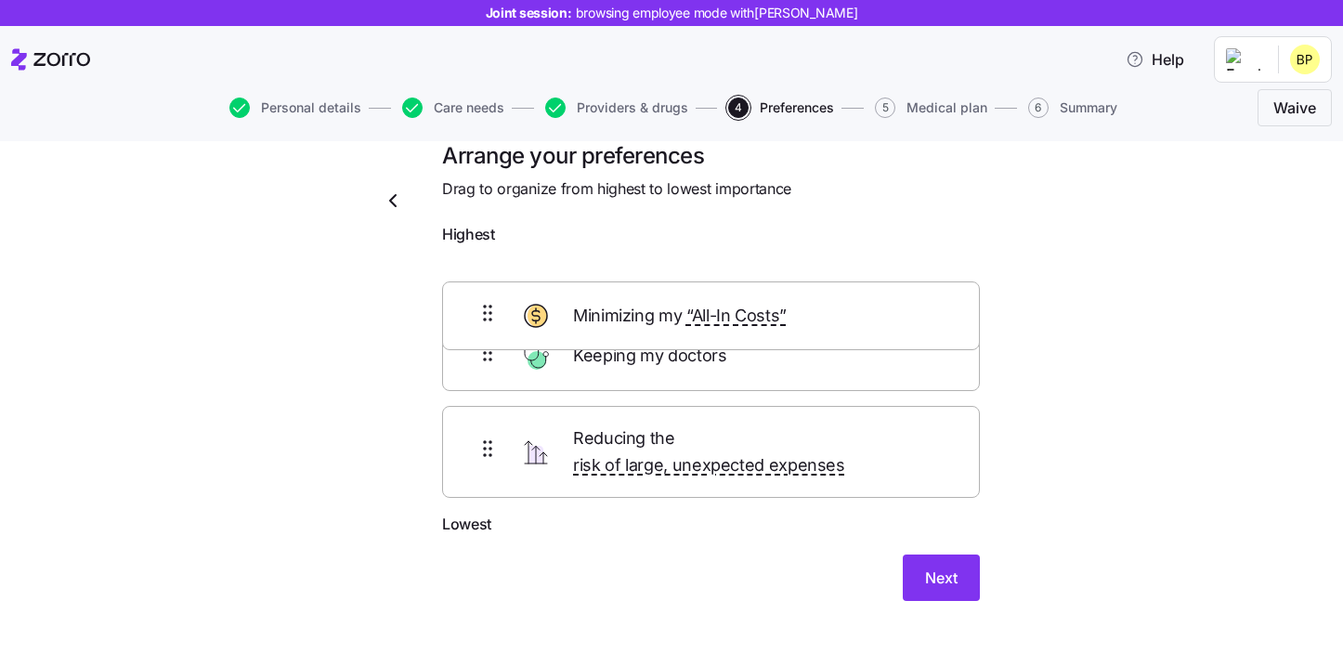
drag, startPoint x: 588, startPoint y: 344, endPoint x: 588, endPoint y: 294, distance: 50.2
click at [588, 294] on div "Keeping my doctors Minimizing my “All-In Costs” Reducing the risk of large, une…" at bounding box center [711, 384] width 538 height 260
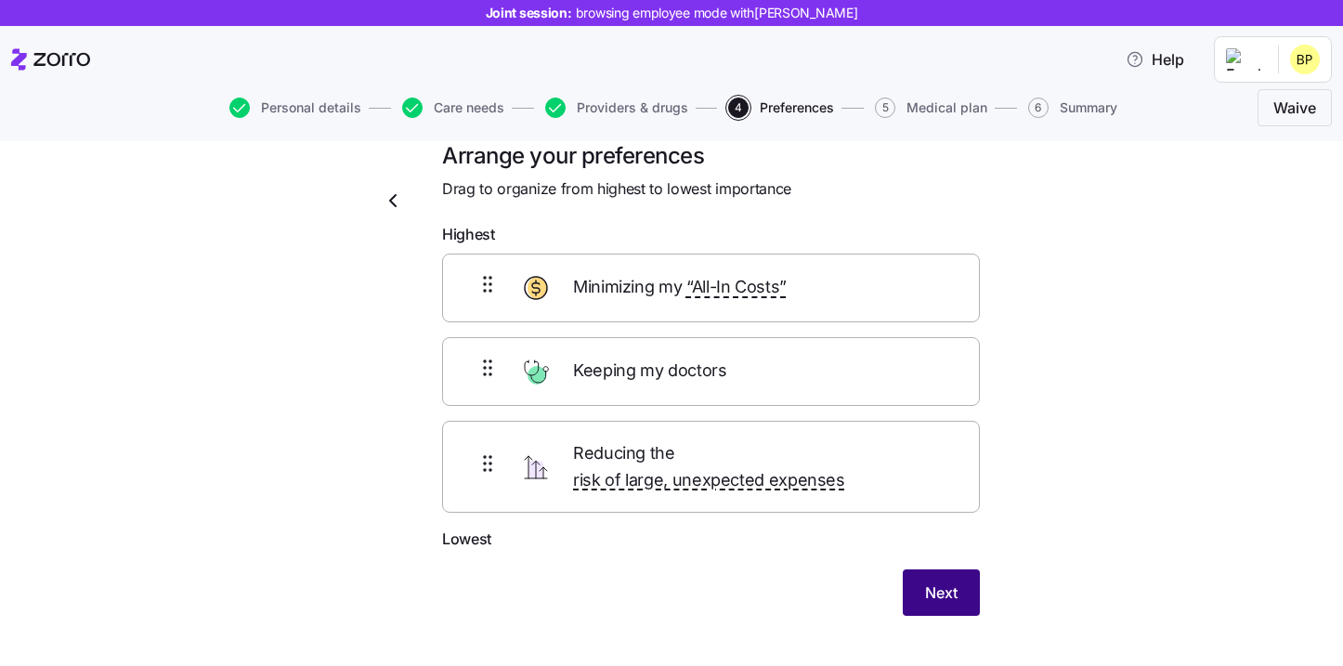
click at [939, 587] on button "Next" at bounding box center [941, 592] width 77 height 46
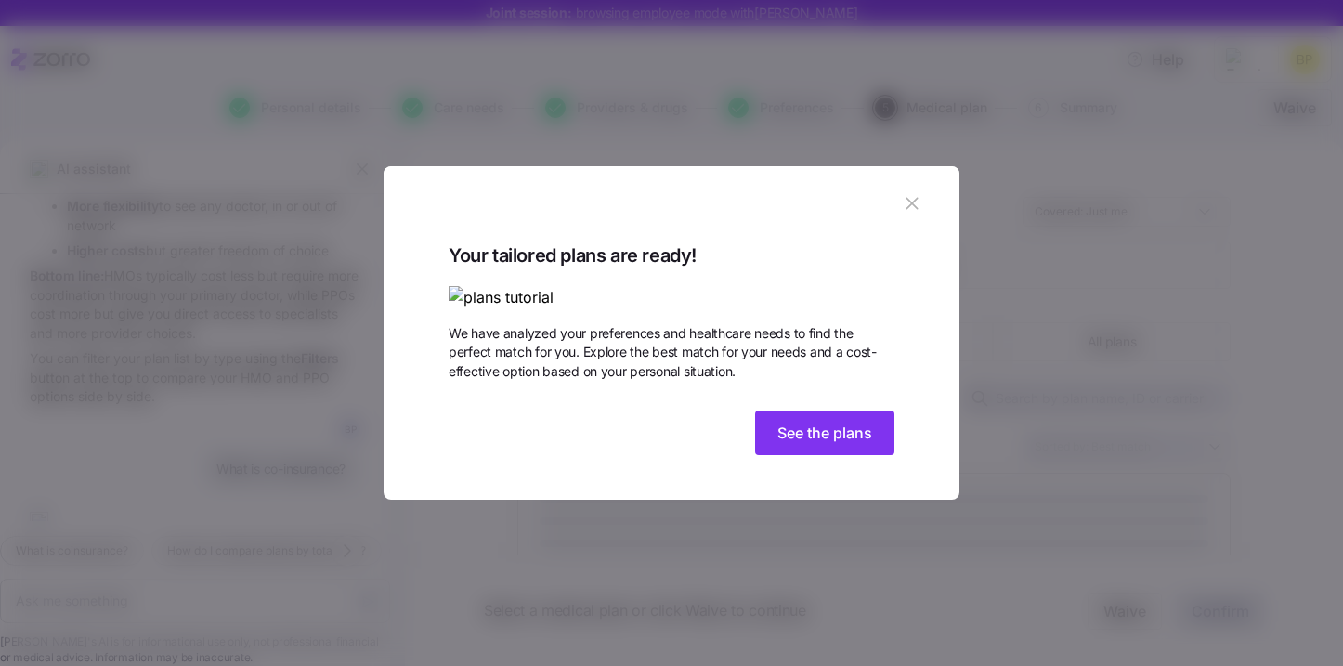
scroll to position [2513, 0]
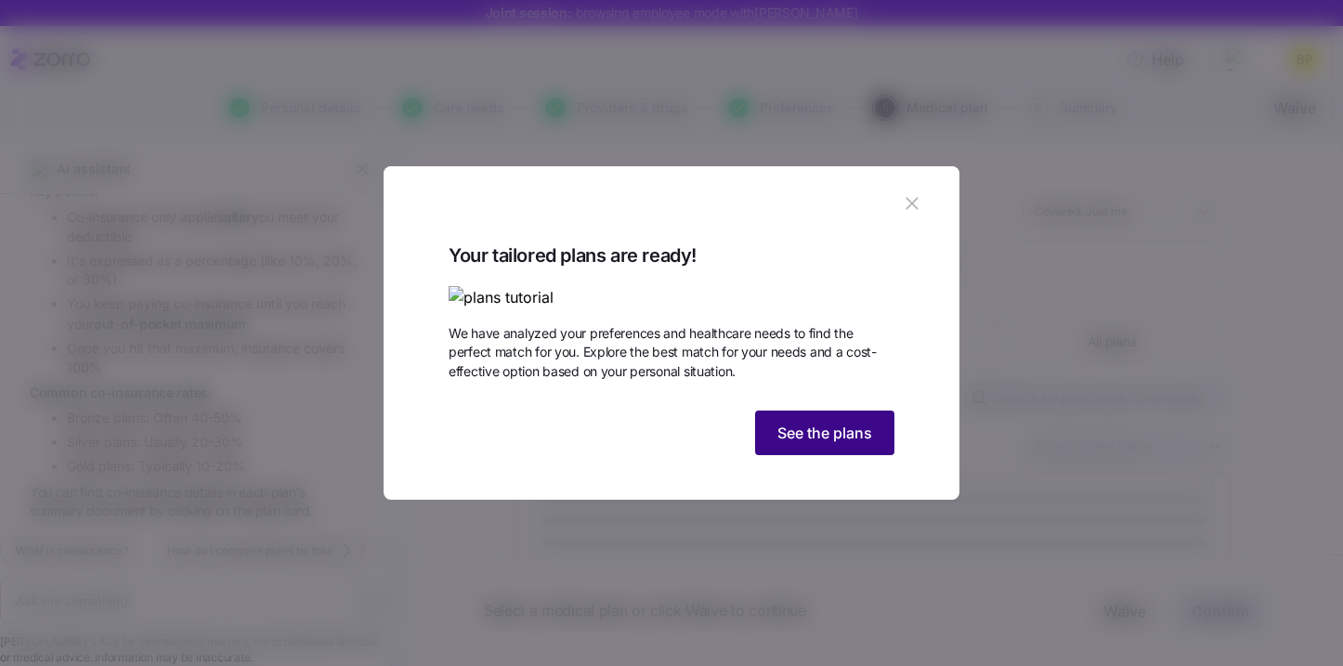
click at [828, 455] on button "See the plans" at bounding box center [824, 433] width 139 height 45
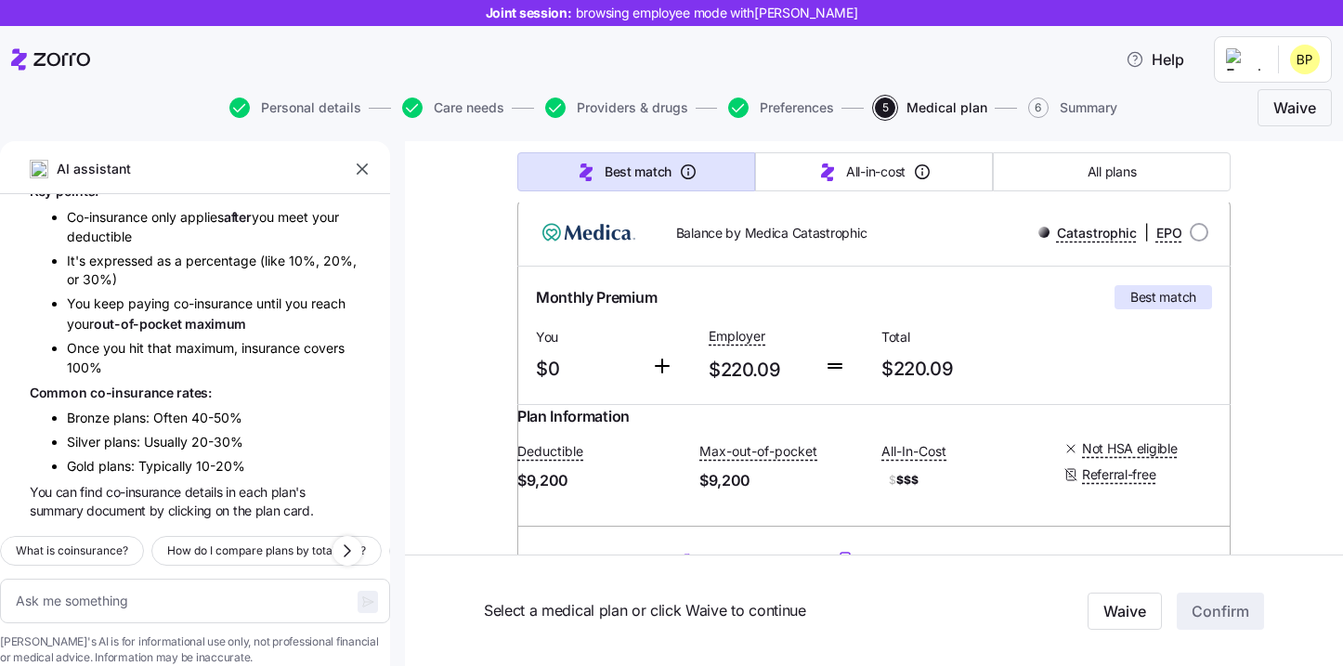
scroll to position [0, 0]
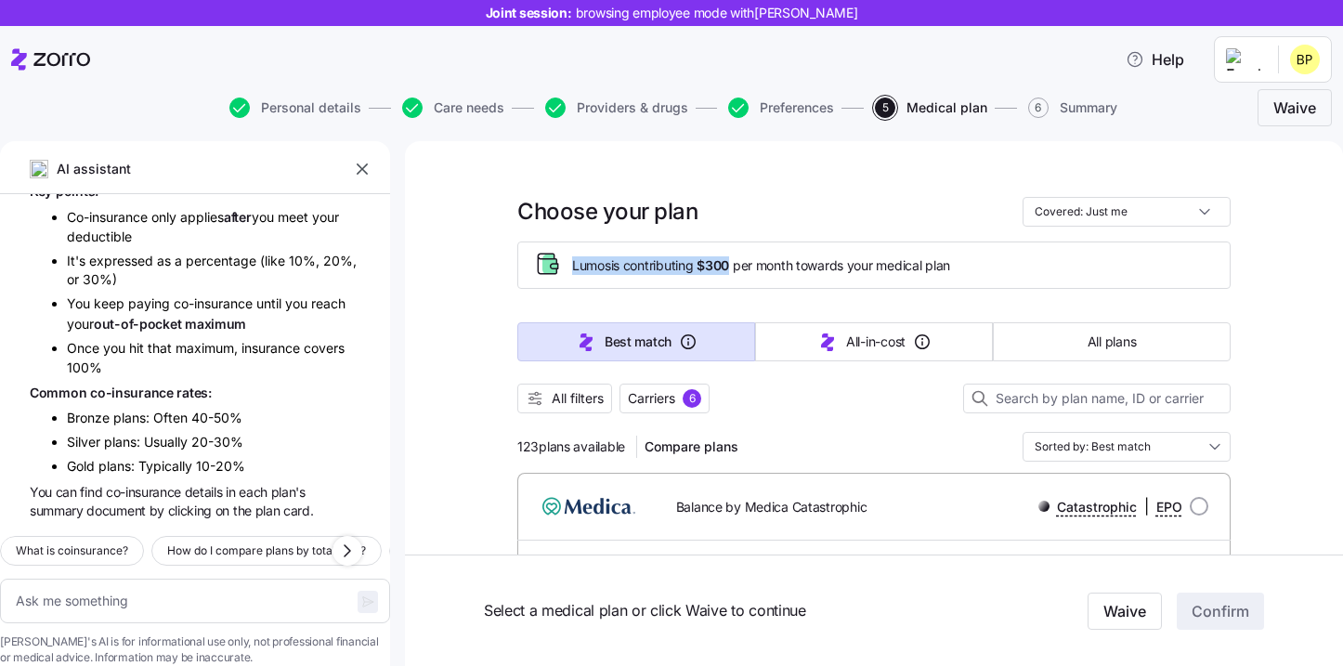
drag, startPoint x: 570, startPoint y: 262, endPoint x: 734, endPoint y: 264, distance: 163.5
click at [734, 264] on div "Lumos is contributing $300 per month towards your medical plan" at bounding box center [874, 265] width 682 height 31
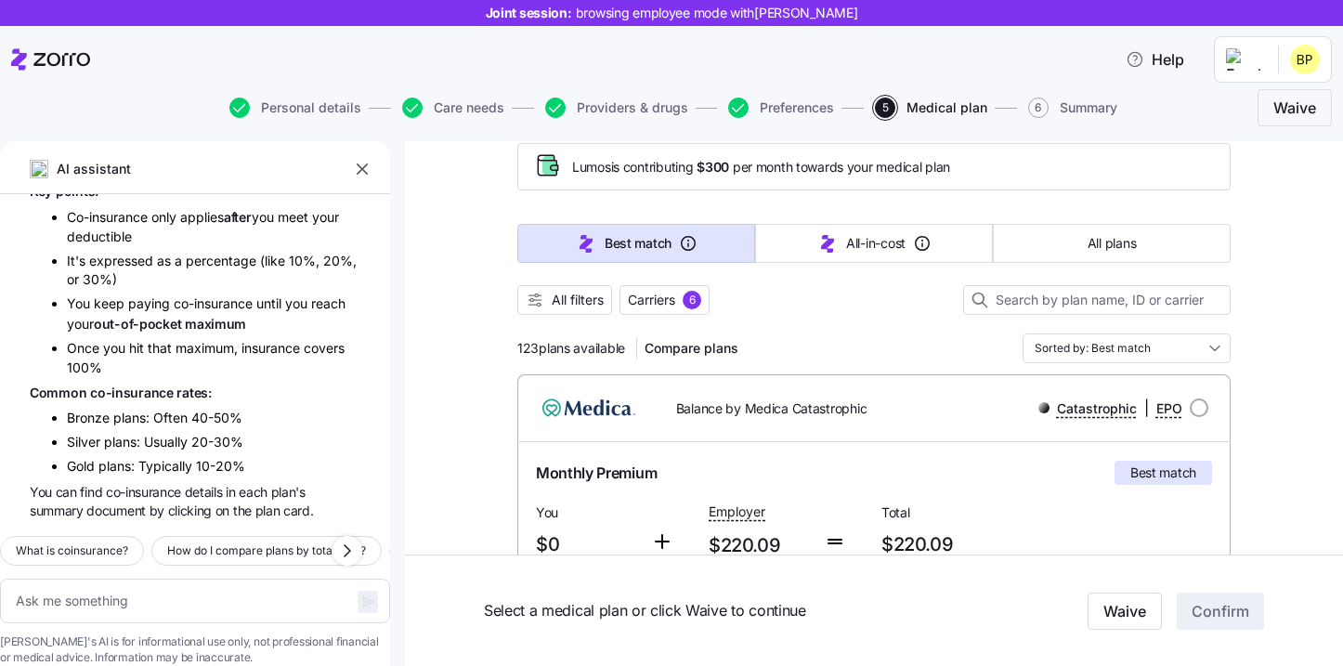
scroll to position [116, 0]
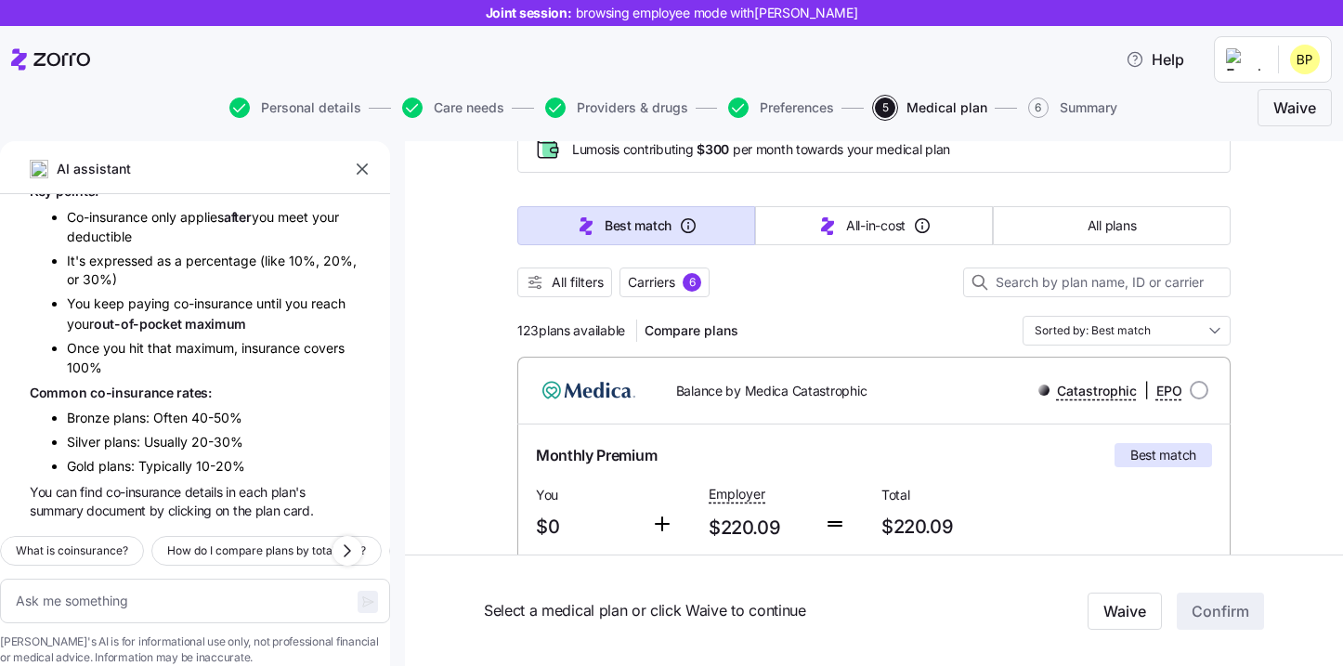
drag, startPoint x: 510, startPoint y: 334, endPoint x: 629, endPoint y: 329, distance: 119.0
click at [584, 292] on button "All filters" at bounding box center [564, 283] width 95 height 30
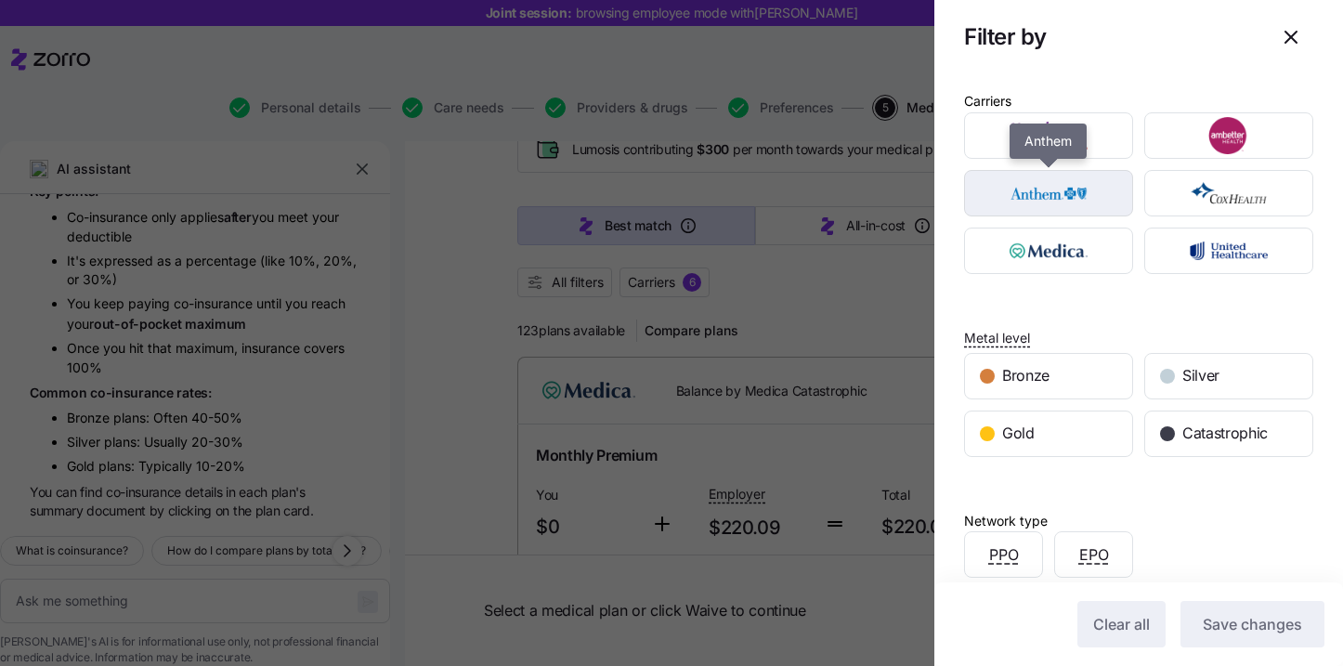
click at [1064, 193] on img "button" at bounding box center [1049, 193] width 137 height 37
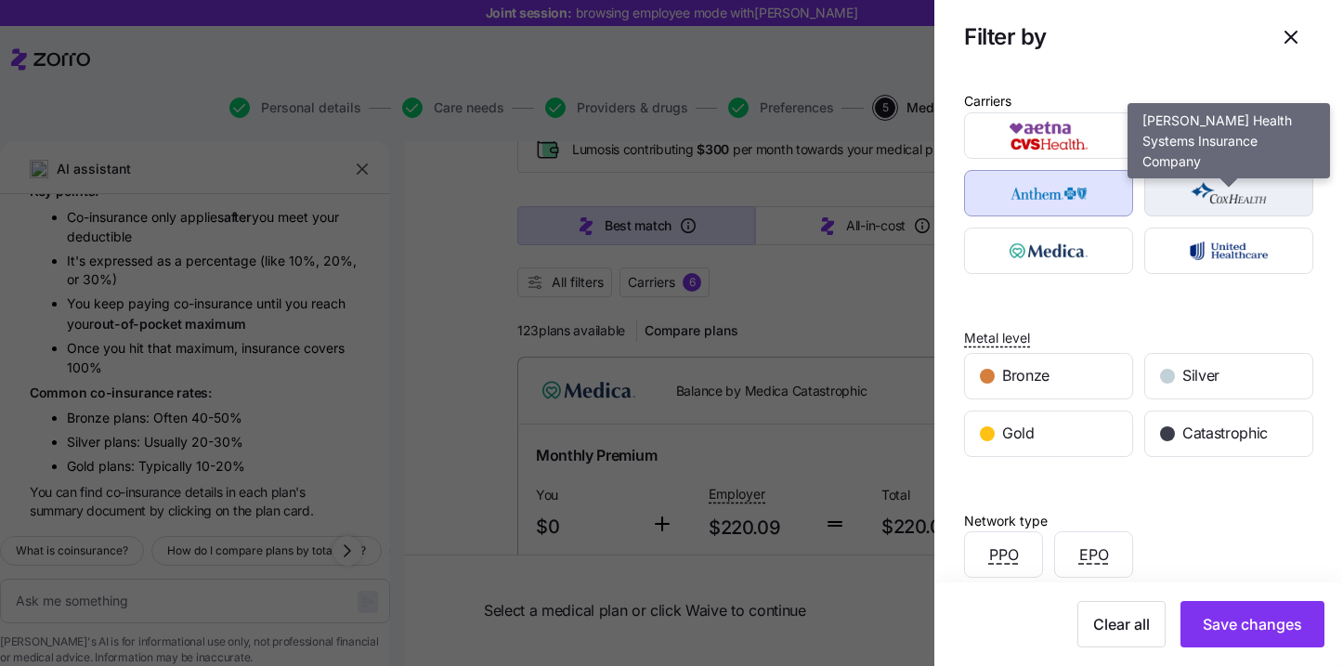
click at [1229, 208] on img "button" at bounding box center [1229, 193] width 137 height 37
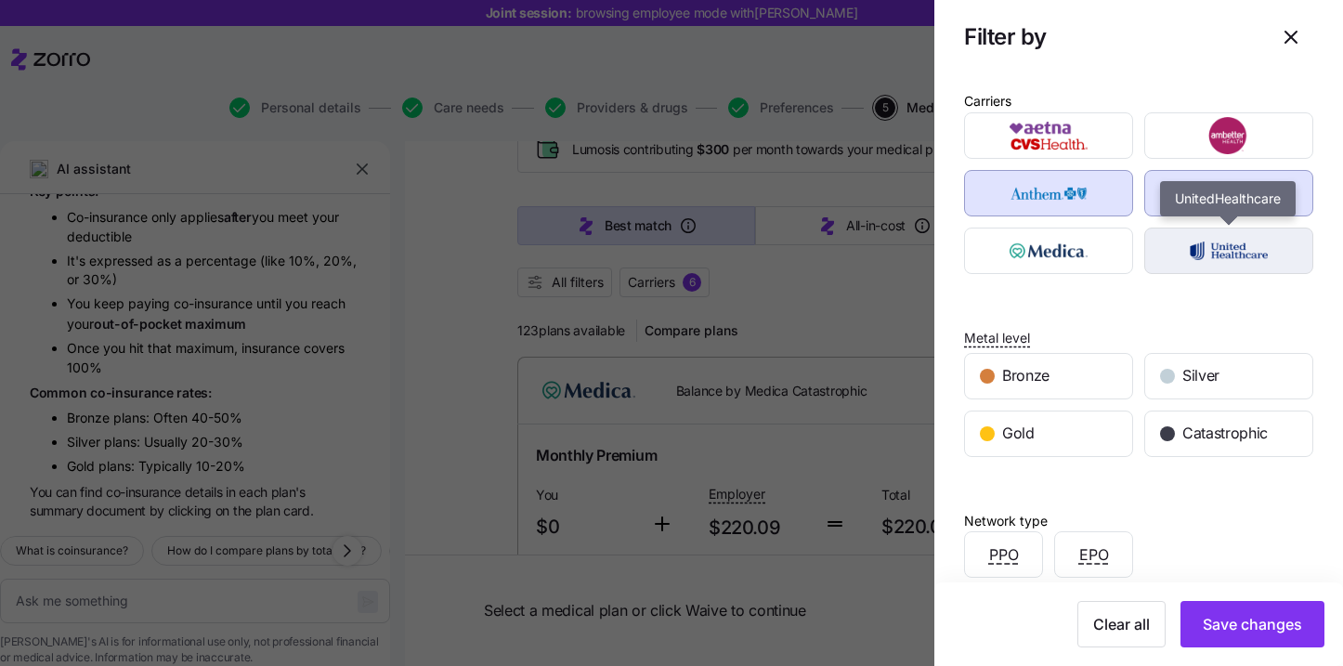
click at [1213, 258] on img "button" at bounding box center [1229, 250] width 137 height 37
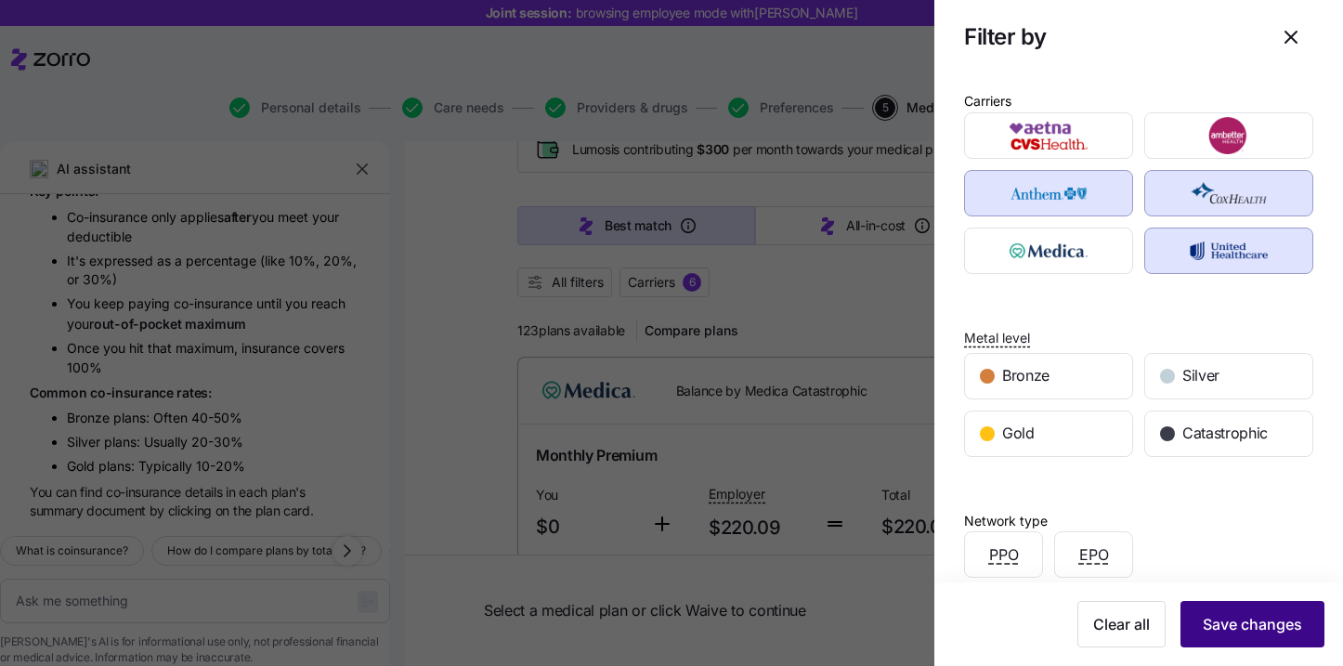
click at [1247, 628] on span "Save changes" at bounding box center [1252, 624] width 99 height 22
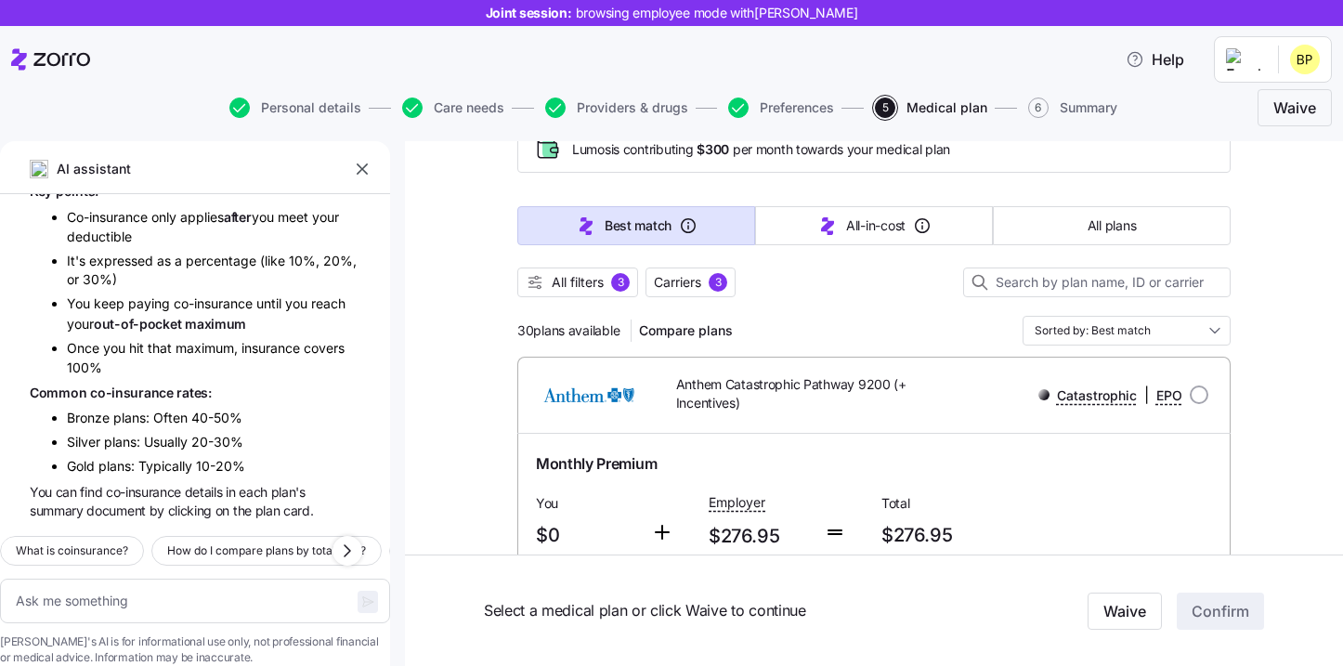
click at [798, 311] on div at bounding box center [873, 306] width 713 height 19
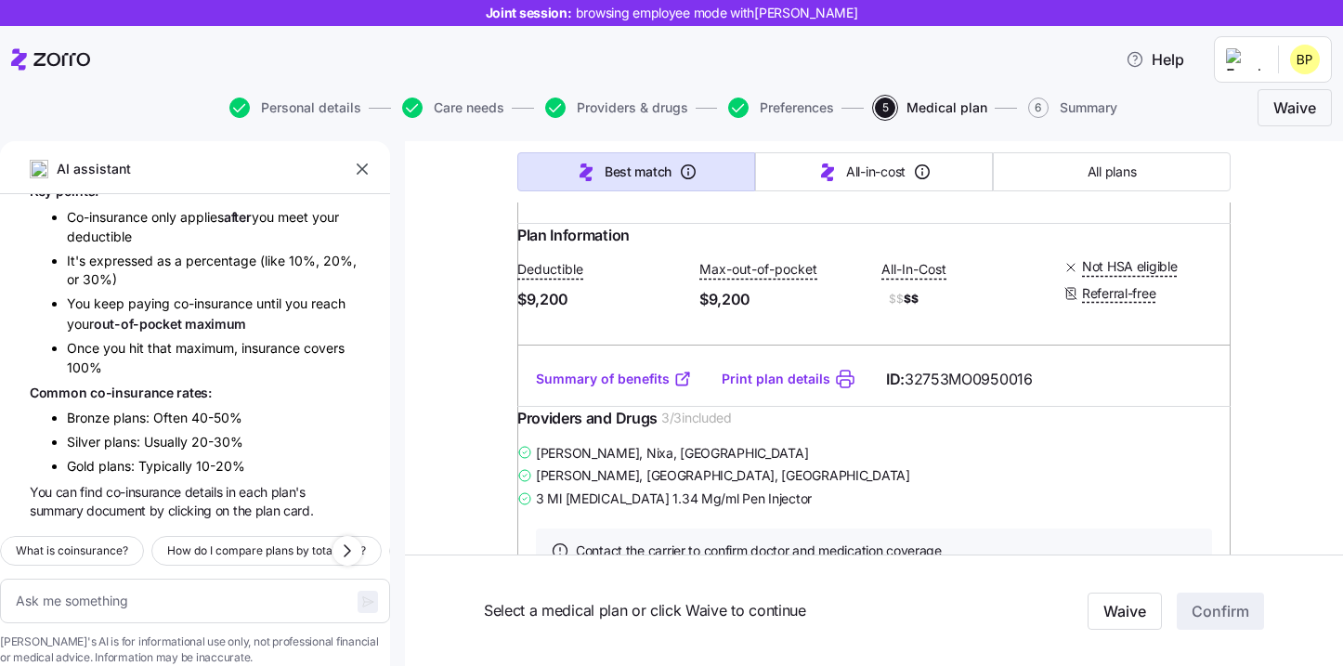
scroll to position [552, 0]
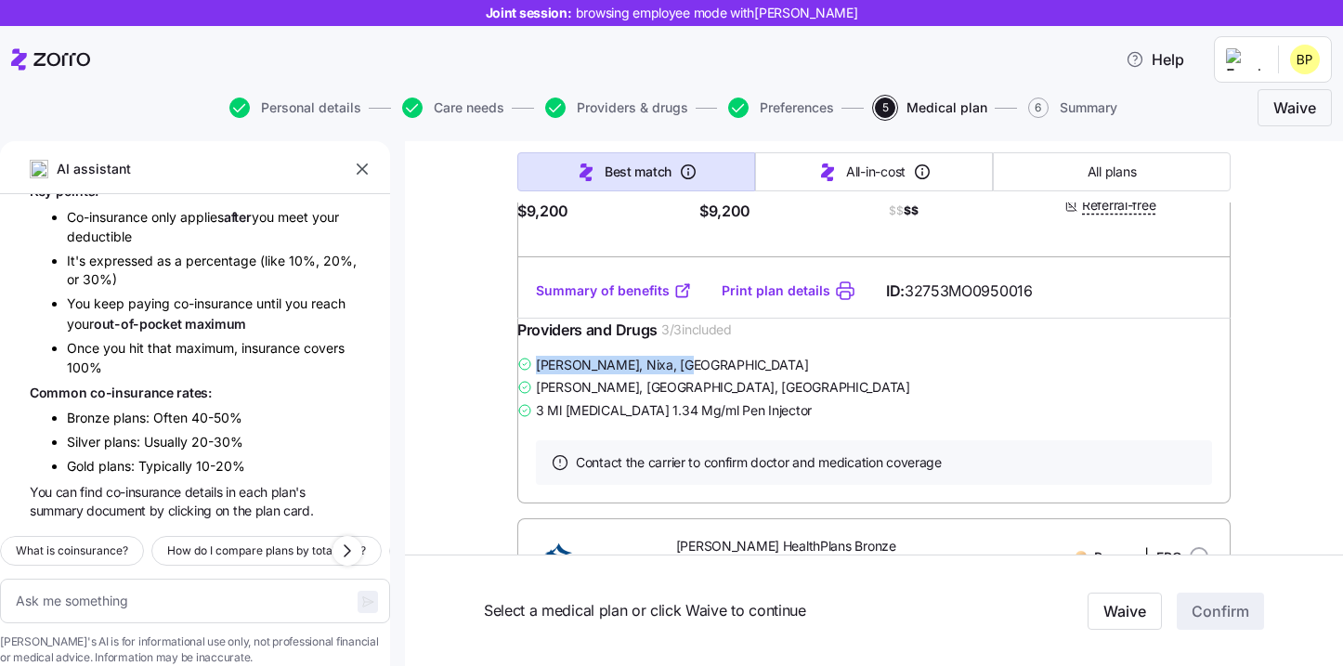
drag, startPoint x: 556, startPoint y: 400, endPoint x: 732, endPoint y: 400, distance: 175.6
click at [732, 376] on div "[PERSON_NAME] , Nixa, [GEOGRAPHIC_DATA]" at bounding box center [873, 364] width 713 height 23
drag, startPoint x: 750, startPoint y: 424, endPoint x: 569, endPoint y: 423, distance: 181.2
click at [569, 399] on div "[PERSON_NAME] , [GEOGRAPHIC_DATA], [GEOGRAPHIC_DATA]" at bounding box center [873, 386] width 713 height 23
drag, startPoint x: 673, startPoint y: 445, endPoint x: 647, endPoint y: 445, distance: 26.0
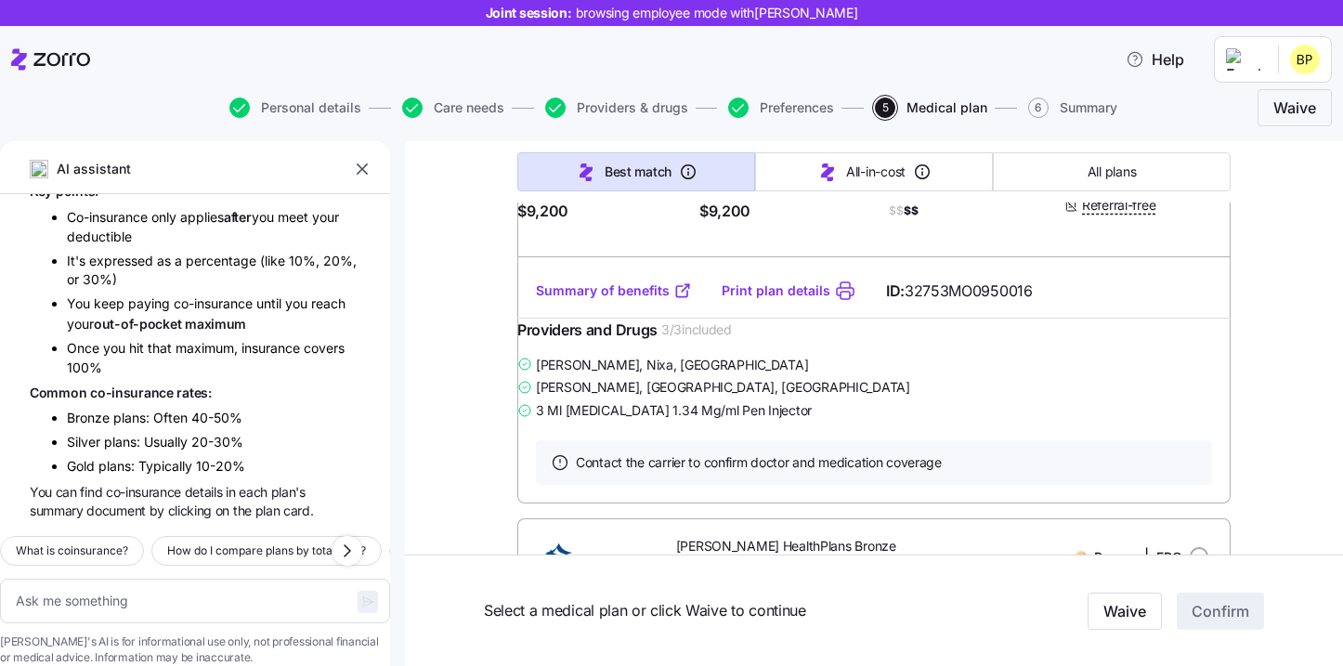
click at [659, 420] on span "3 Ml [MEDICAL_DATA] 1.34 Mg/ml Pen Injector" at bounding box center [674, 410] width 276 height 19
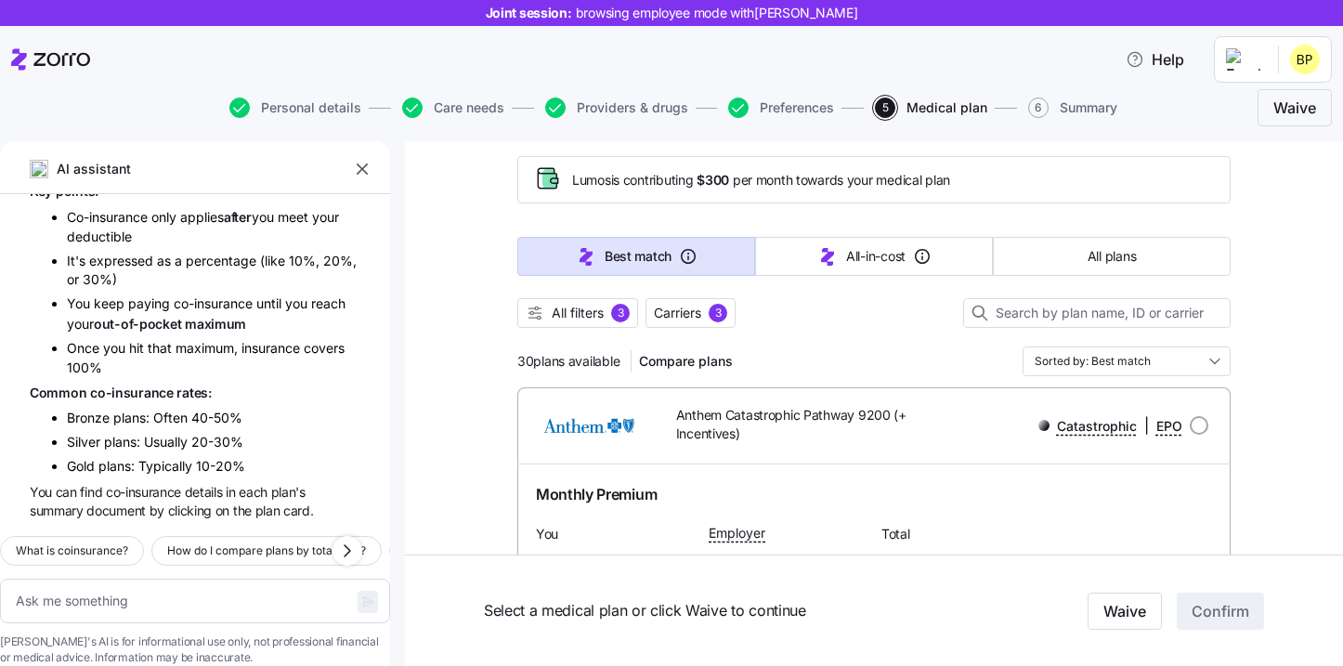
scroll to position [78, 0]
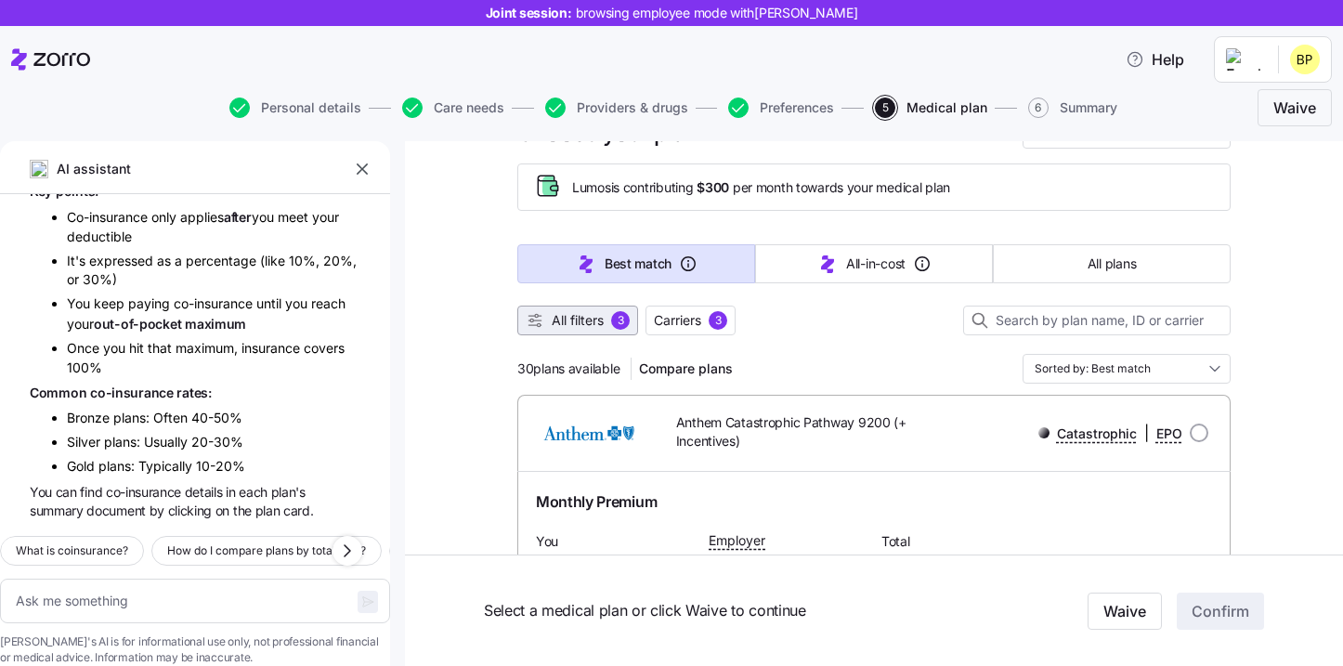
click at [609, 328] on span "All filters 3" at bounding box center [578, 320] width 104 height 19
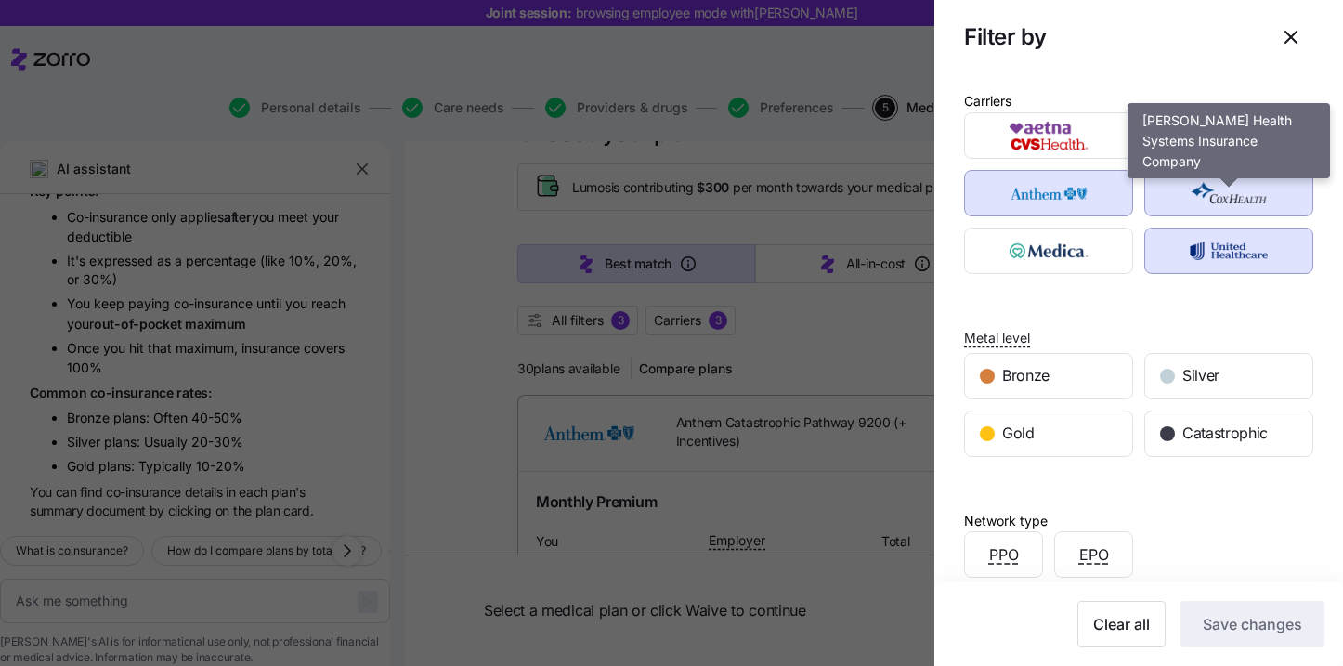
click at [1206, 204] on img "button" at bounding box center [1229, 193] width 137 height 37
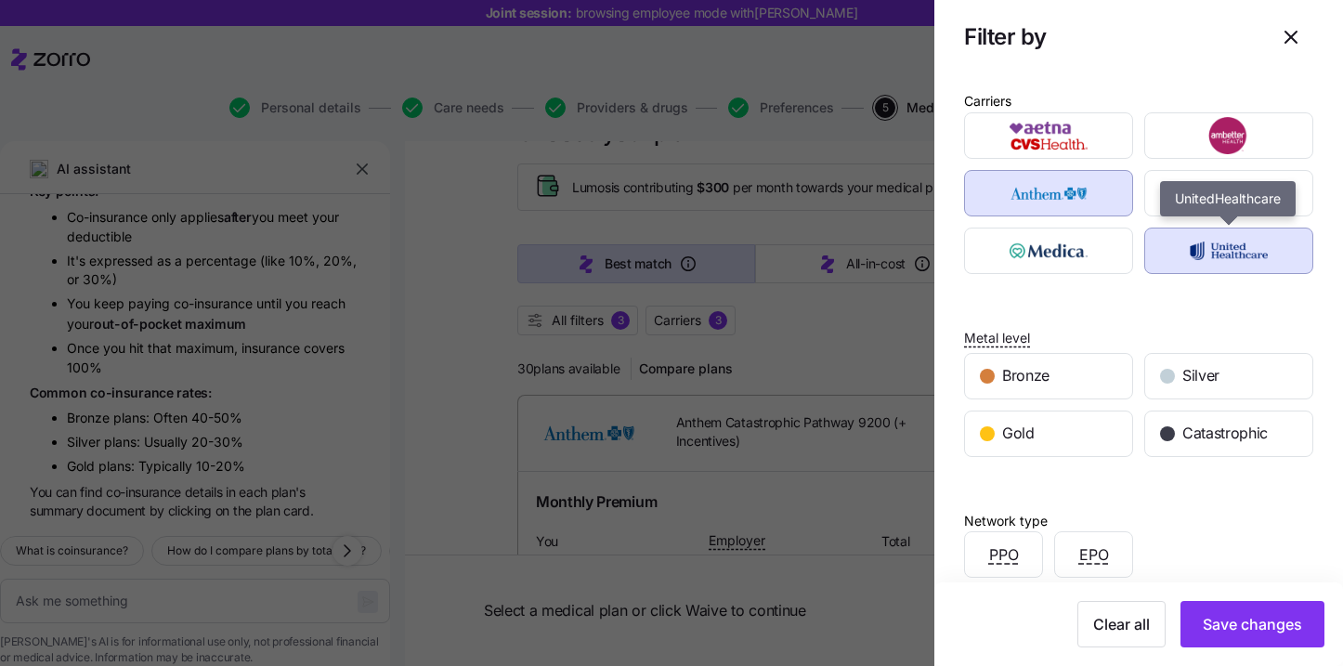
click at [1206, 266] on img "button" at bounding box center [1229, 250] width 137 height 37
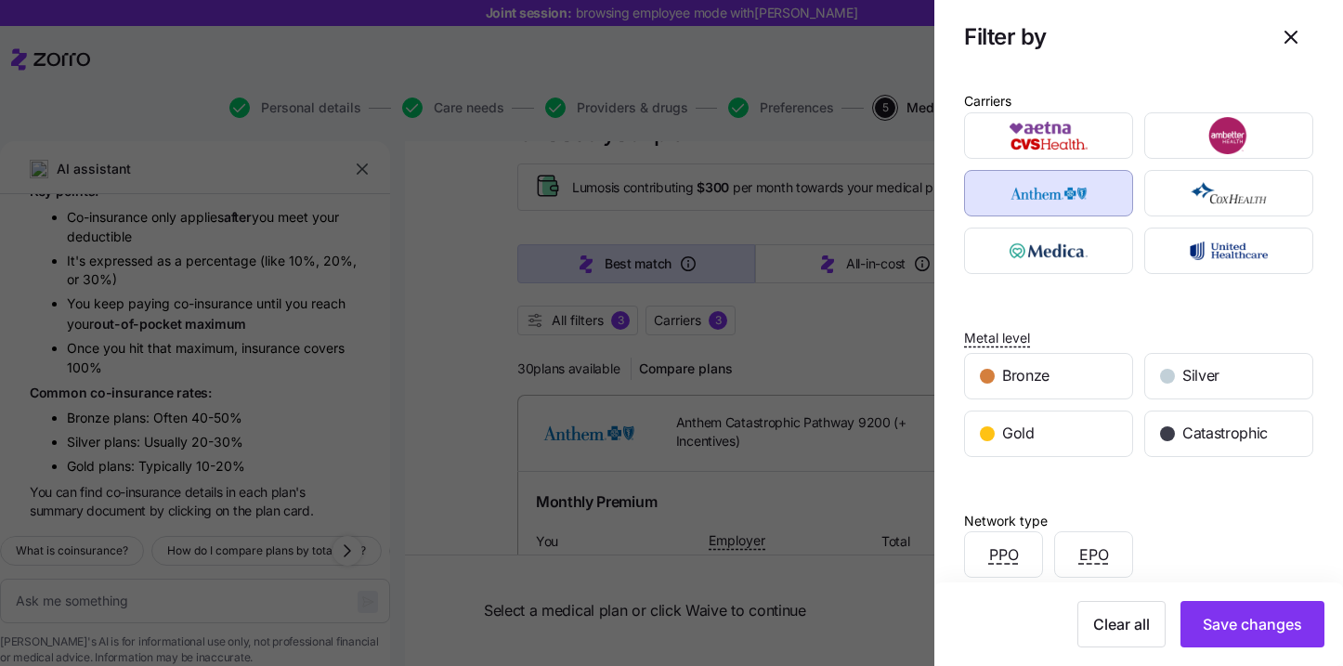
drag, startPoint x: 1225, startPoint y: 602, endPoint x: 1224, endPoint y: 560, distance: 41.8
click at [1225, 602] on button "Save changes" at bounding box center [1253, 624] width 144 height 46
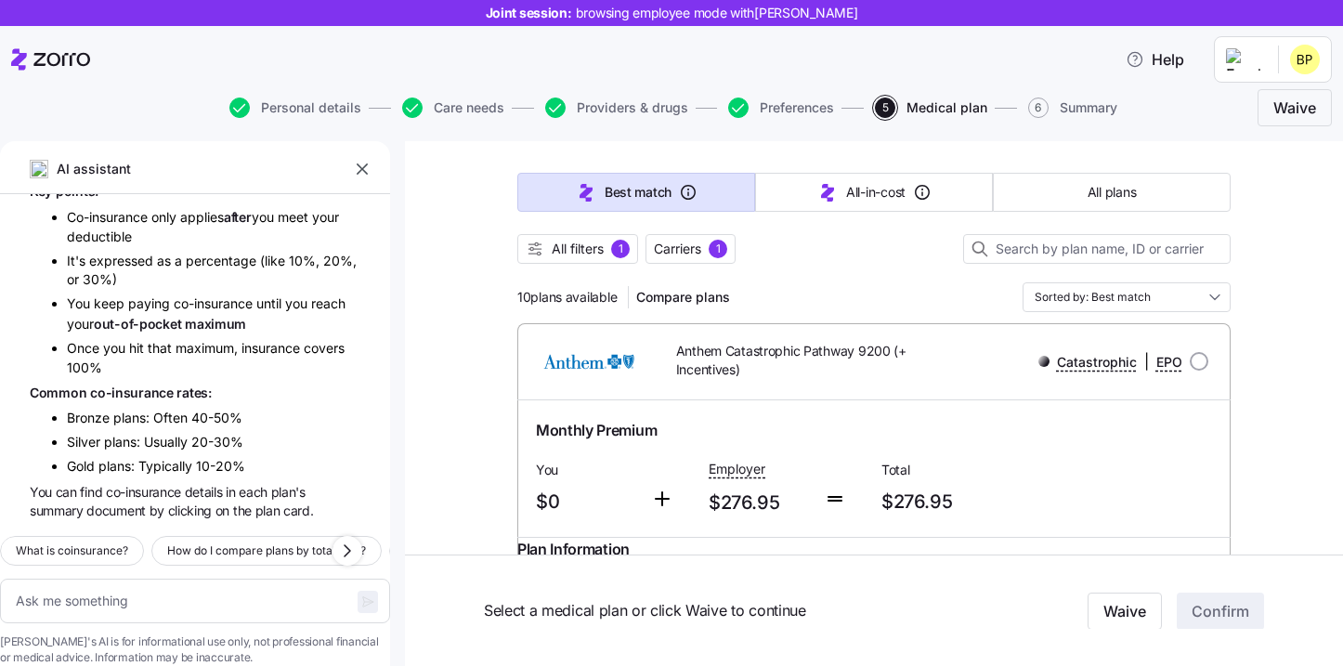
scroll to position [163, 0]
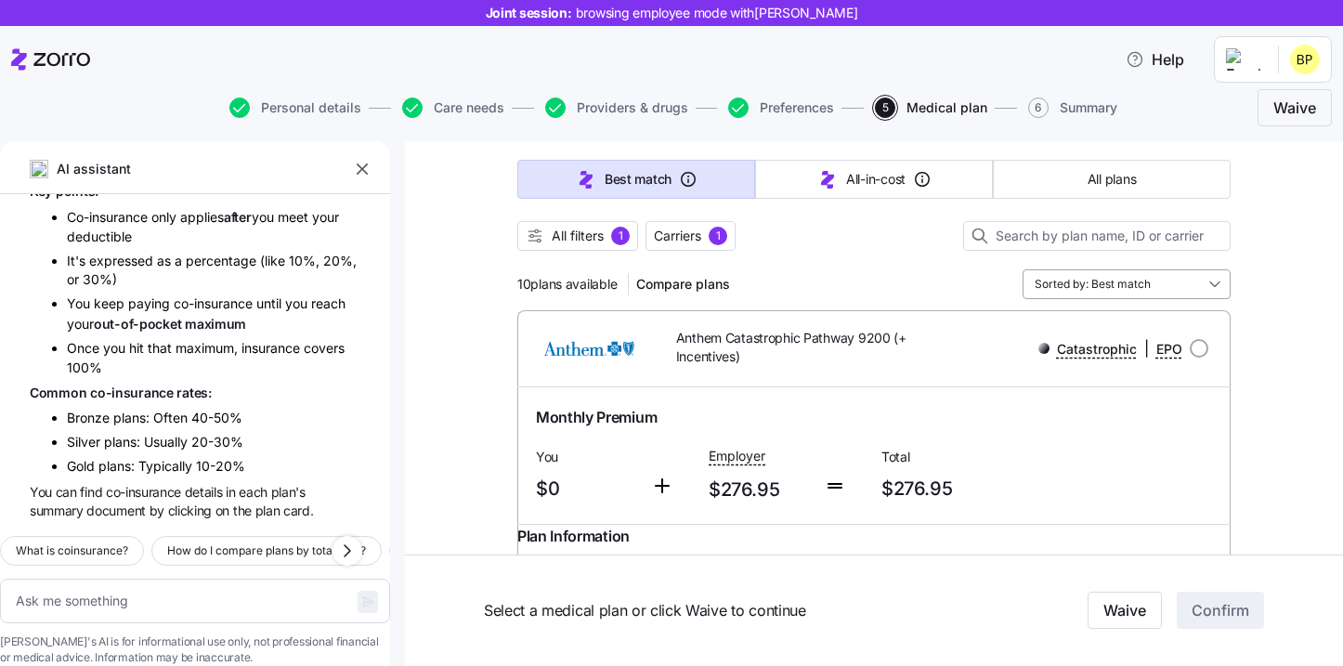
click at [1068, 288] on input "Sorted by: Best match" at bounding box center [1127, 284] width 208 height 30
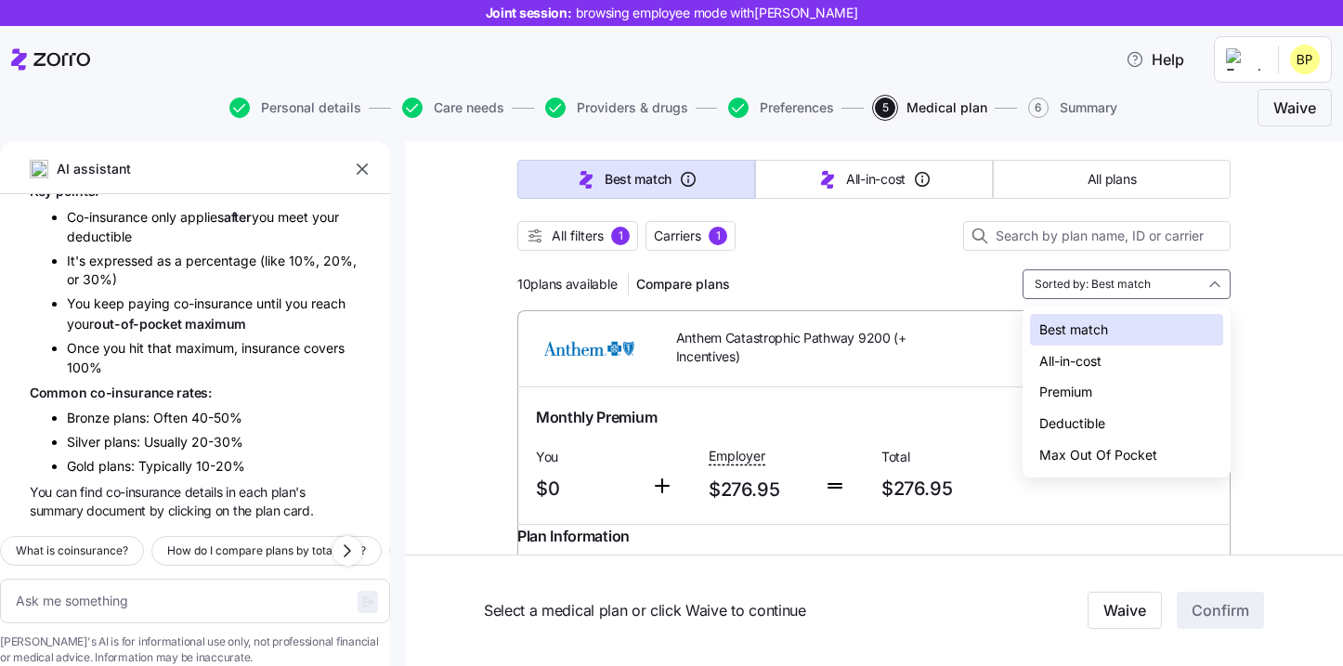
click at [1073, 386] on div "Premium" at bounding box center [1126, 392] width 193 height 32
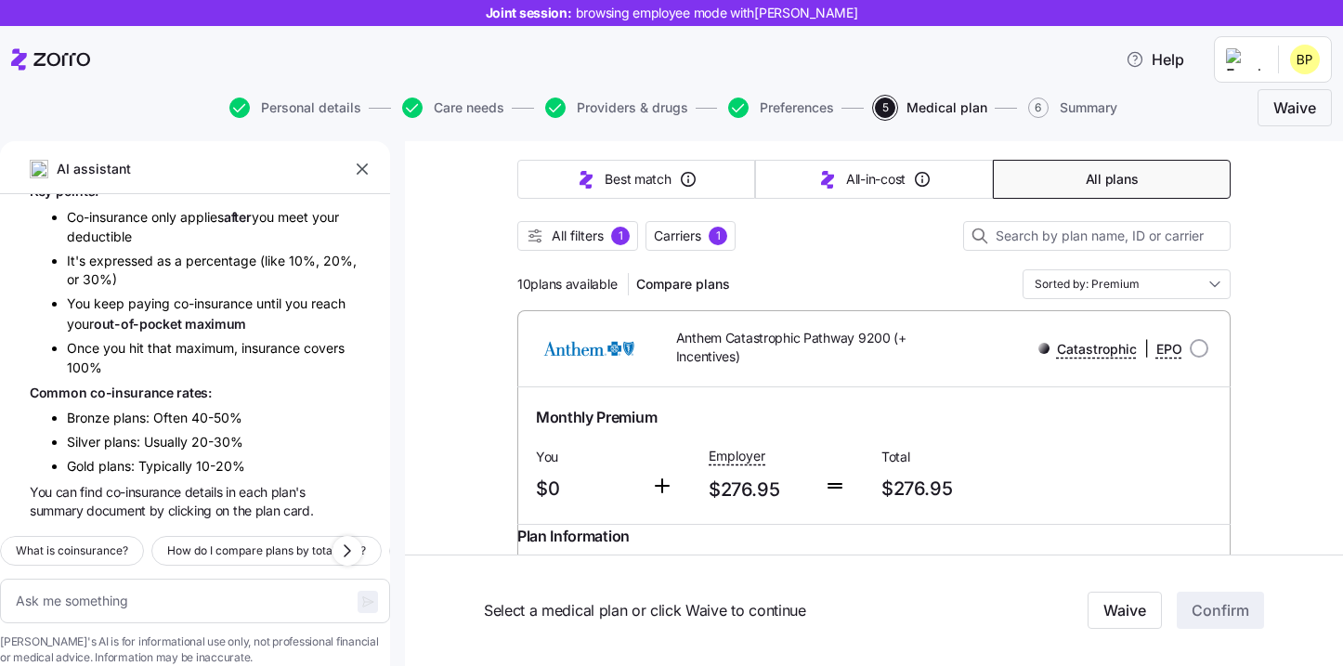
type textarea "x"
type input "Sorted by: Premium"
click at [1131, 294] on input "Sorted by: Premium" at bounding box center [1127, 284] width 208 height 30
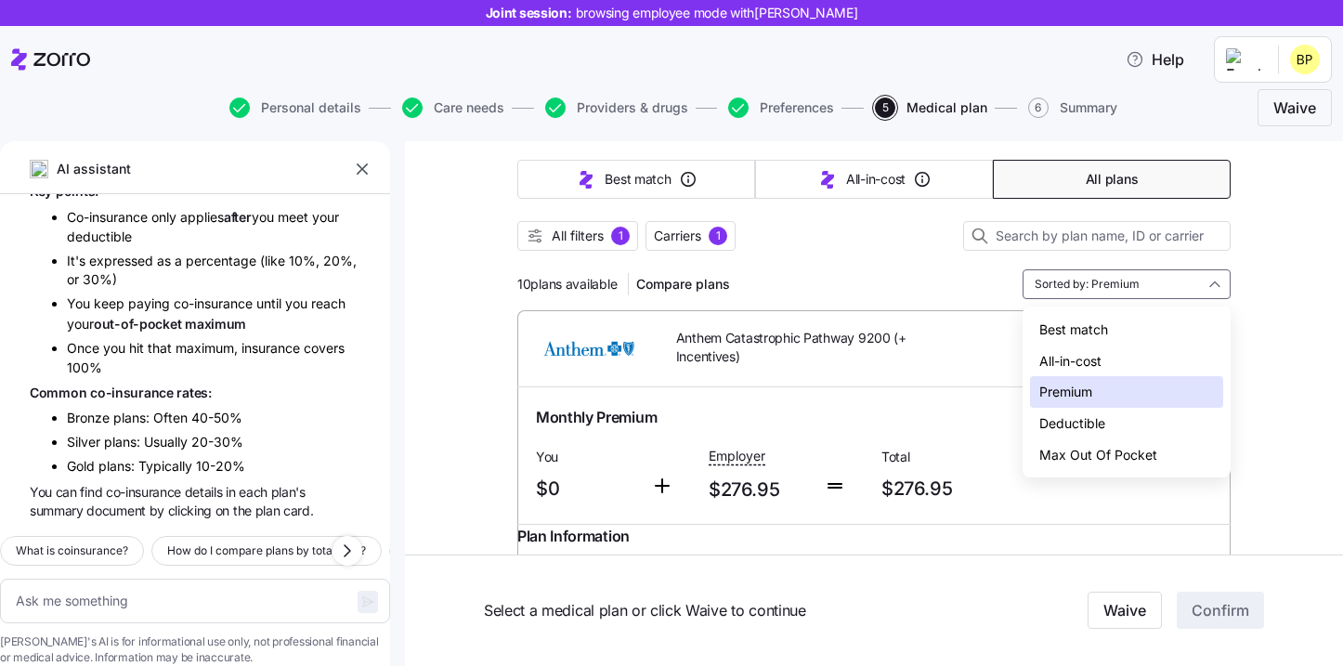
click at [1097, 418] on div "Deductible" at bounding box center [1126, 424] width 193 height 32
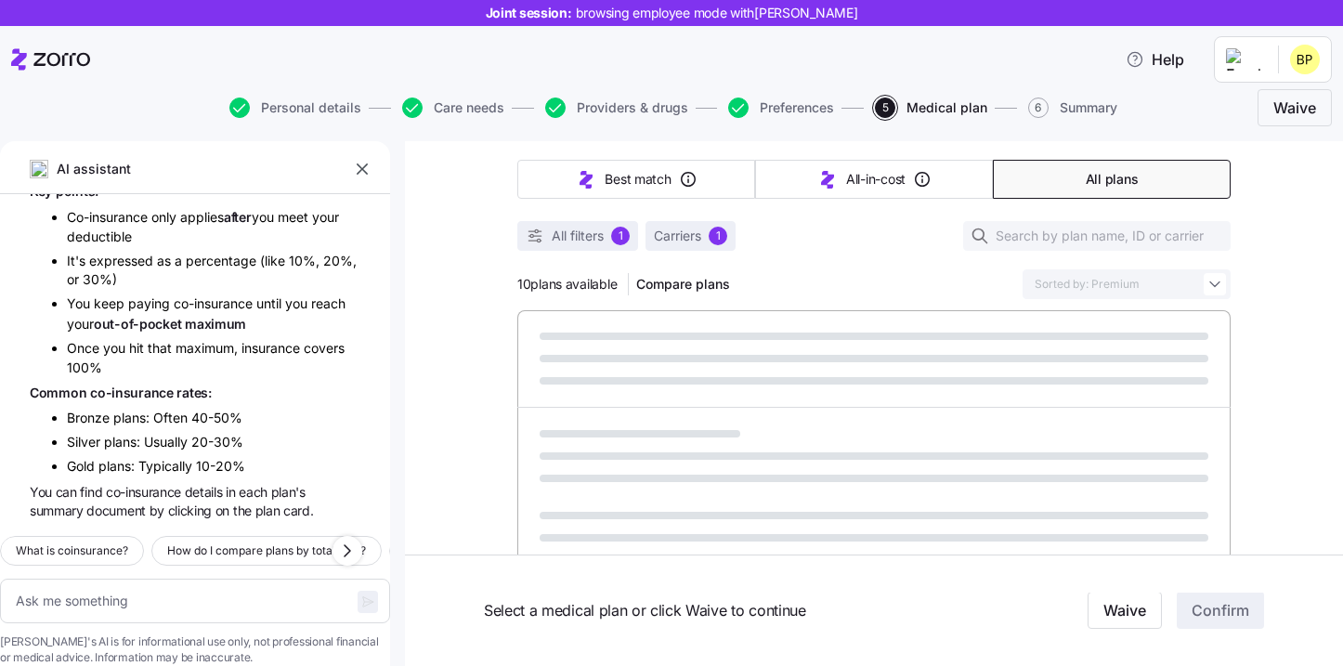
type textarea "x"
type input "Sorted by: Deductible"
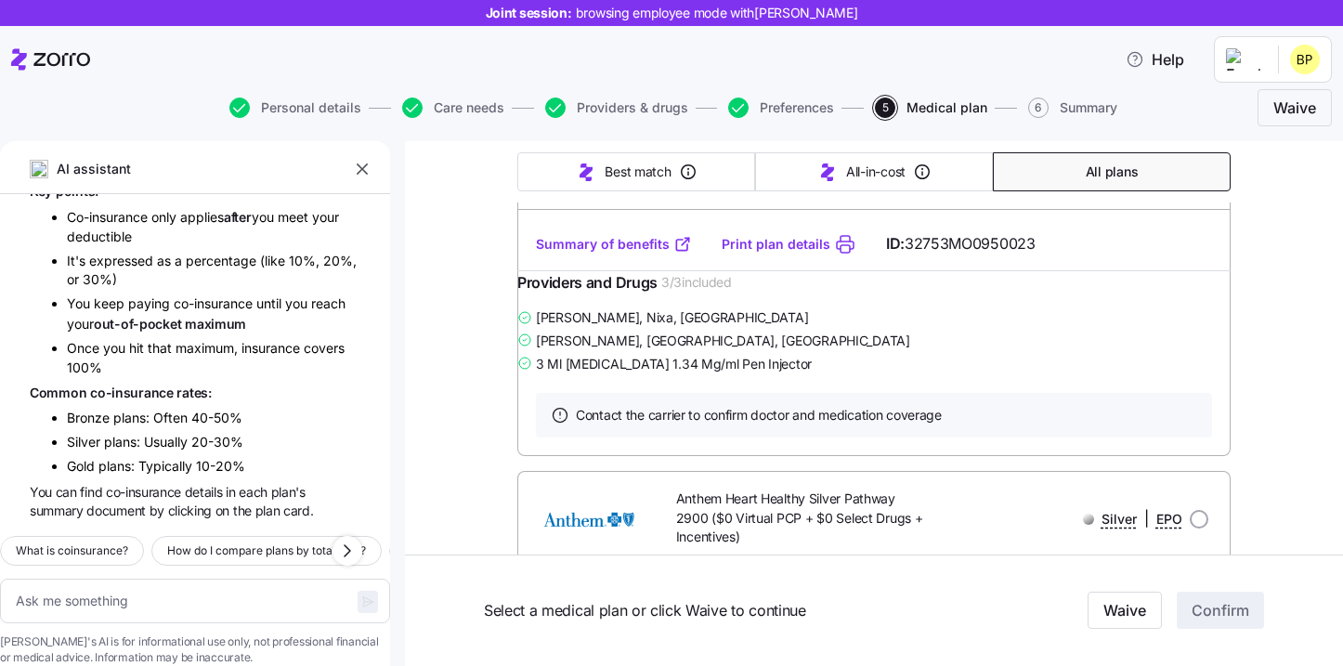
scroll to position [415, 0]
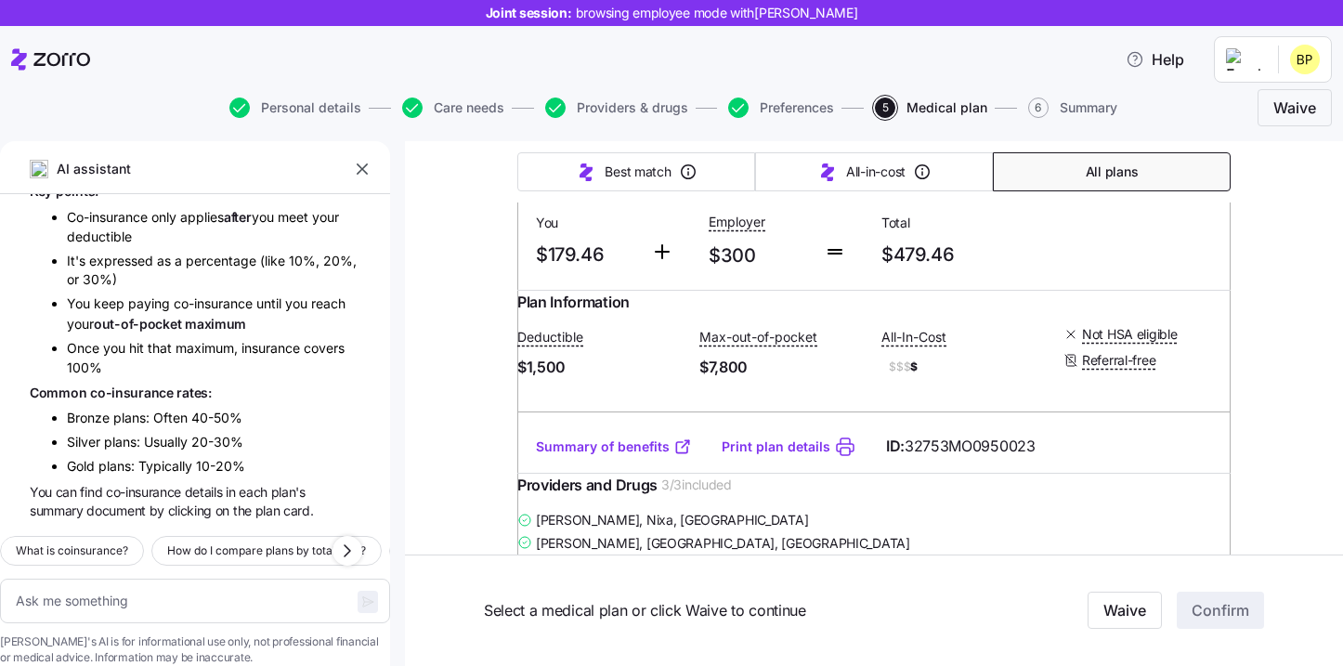
click at [622, 456] on link "Summary of benefits" at bounding box center [614, 447] width 156 height 19
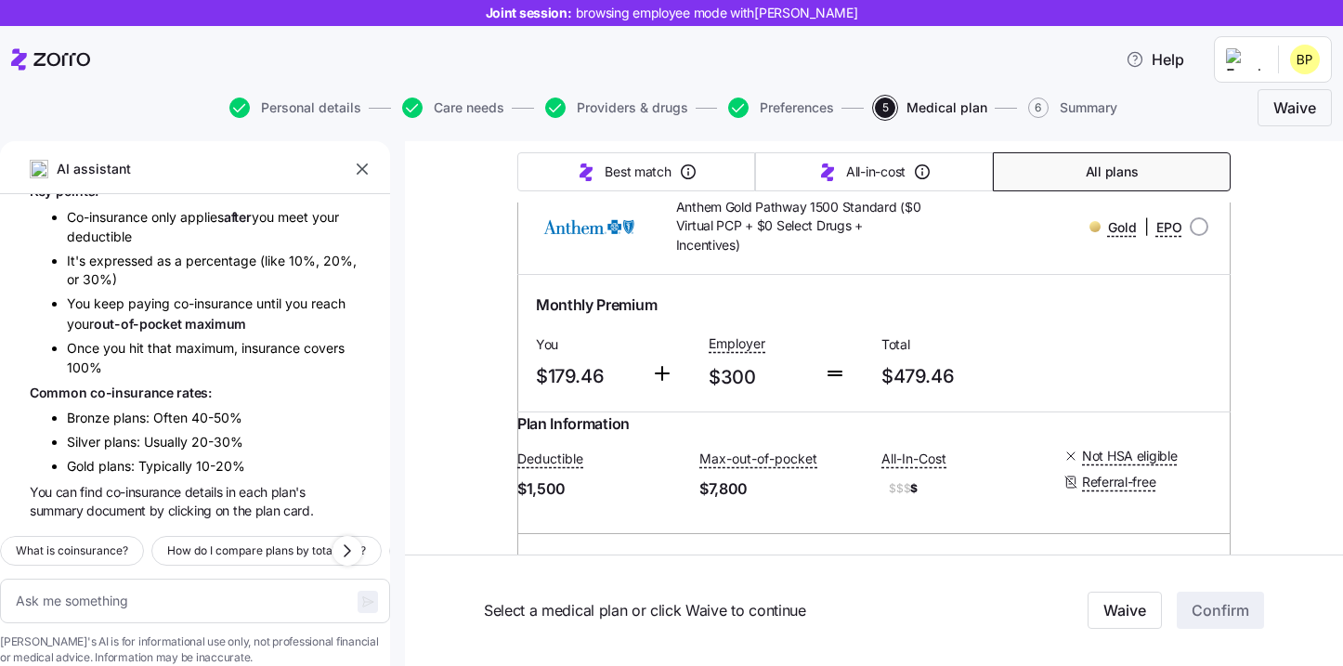
scroll to position [265, 0]
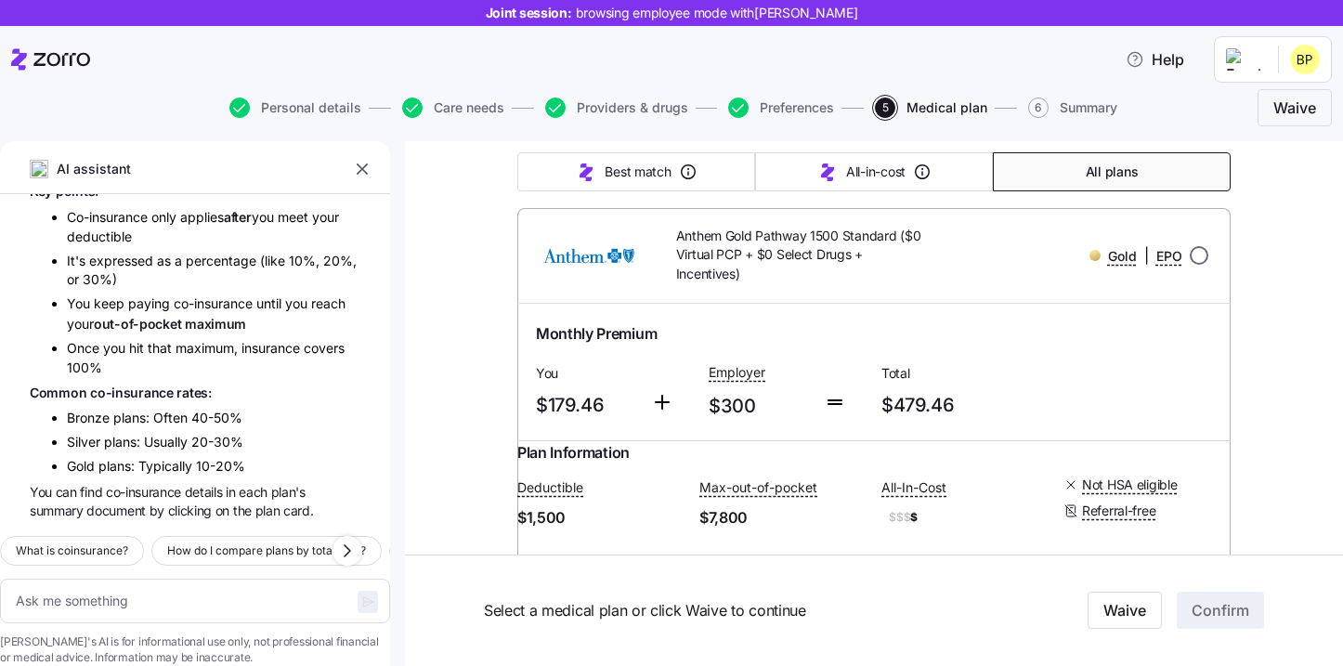
click at [1208, 252] on input "radio" at bounding box center [1199, 255] width 19 height 19
radio input "true"
type textarea "x"
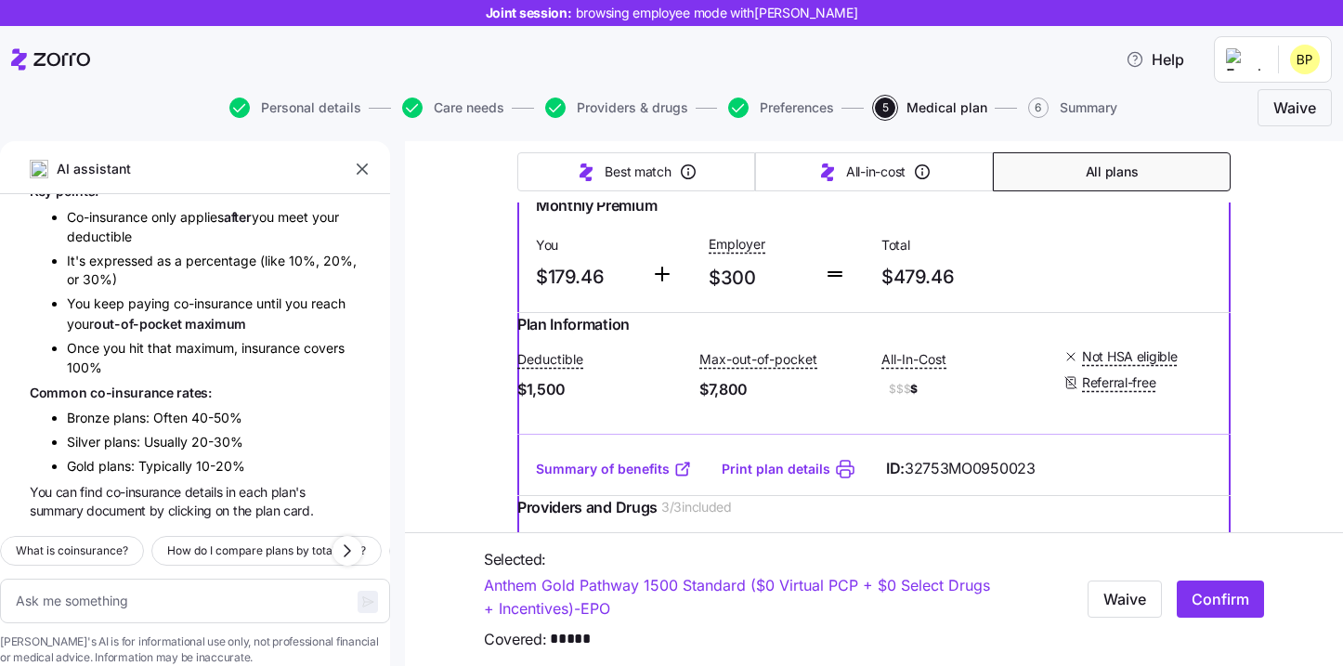
scroll to position [398, 0]
